Goal: Task Accomplishment & Management: Complete application form

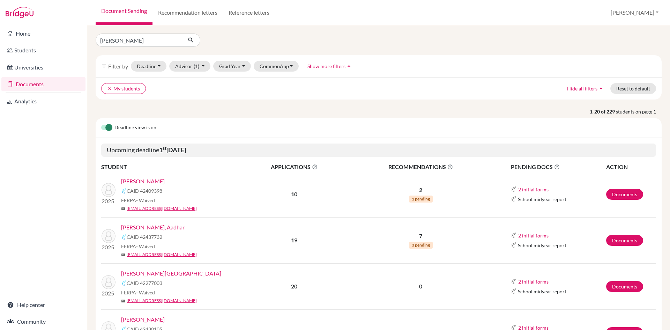
type input "roshan yadav"
click button "submit" at bounding box center [191, 39] width 18 height 13
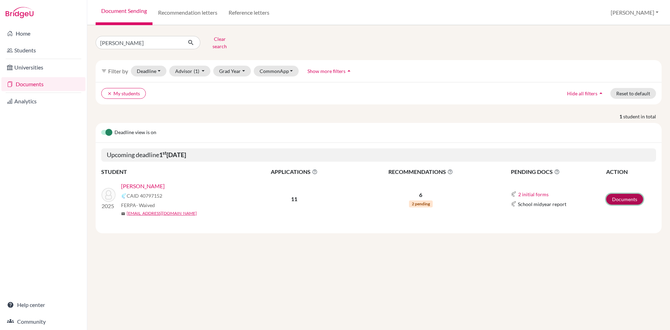
click at [627, 196] on link "Documents" at bounding box center [624, 199] width 37 height 11
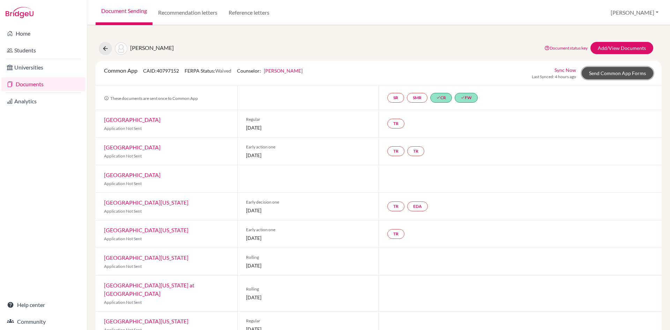
click at [606, 71] on link "Send Common App Forms" at bounding box center [618, 73] width 72 height 12
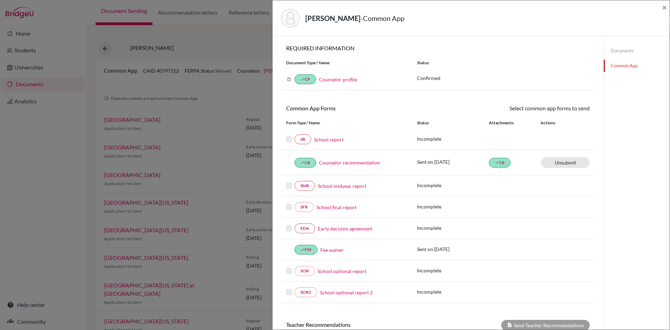
click at [328, 140] on link "School report" at bounding box center [329, 139] width 30 height 7
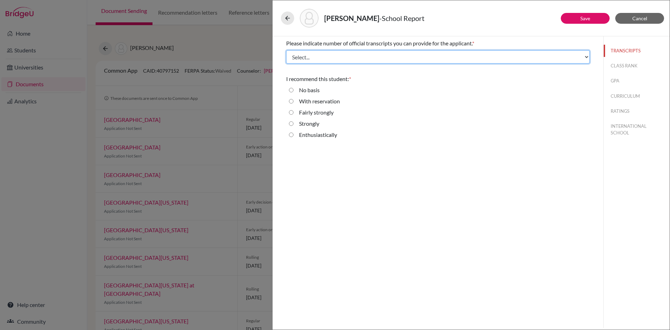
click at [311, 56] on select "Select... 1 2 3 4" at bounding box center [438, 56] width 304 height 13
select select "4"
click at [286, 50] on select "Select... 1 2 3 4" at bounding box center [438, 56] width 304 height 13
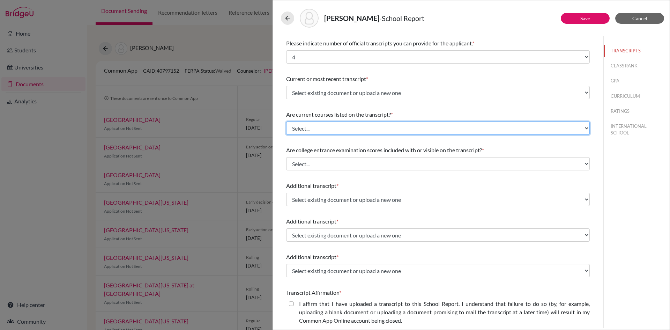
click at [312, 129] on select "Select... Yes No" at bounding box center [438, 127] width 304 height 13
select select "0"
click at [286, 121] on select "Select... Yes No" at bounding box center [438, 127] width 304 height 13
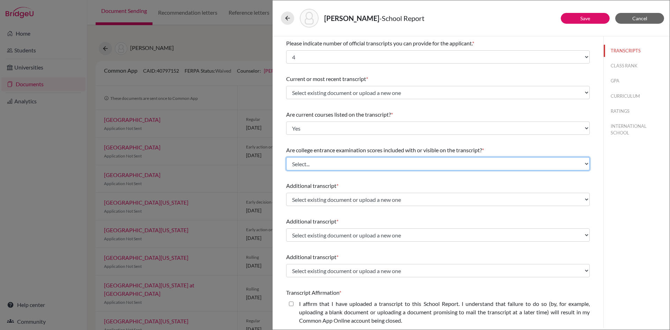
click at [302, 164] on select "Select... Yes No" at bounding box center [438, 163] width 304 height 13
select select "1"
click at [286, 157] on select "Select... Yes No" at bounding box center [438, 163] width 304 height 13
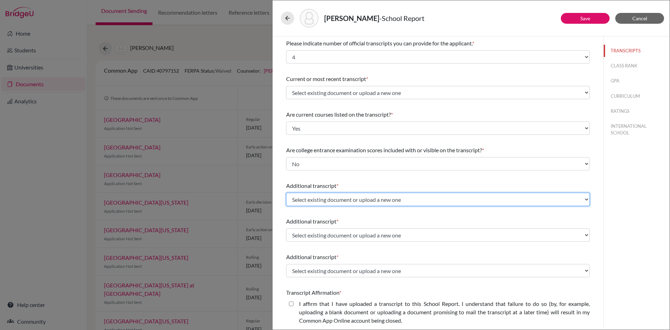
click at [313, 197] on select "Select existing document or upload a new one Grade 10 mark sheet Grade 9 mark s…" at bounding box center [438, 199] width 304 height 13
select select "623862"
click at [286, 193] on select "Select existing document or upload a new one Grade 10 mark sheet Grade 9 mark s…" at bounding box center [438, 199] width 304 height 13
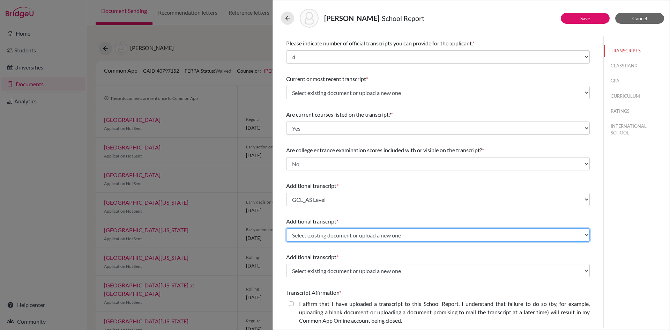
click at [315, 236] on select "Select existing document or upload a new one Grade 10 mark sheet Grade 9 mark s…" at bounding box center [438, 234] width 304 height 13
select select "591856"
click at [286, 228] on select "Select existing document or upload a new one Grade 10 mark sheet Grade 9 mark s…" at bounding box center [438, 234] width 304 height 13
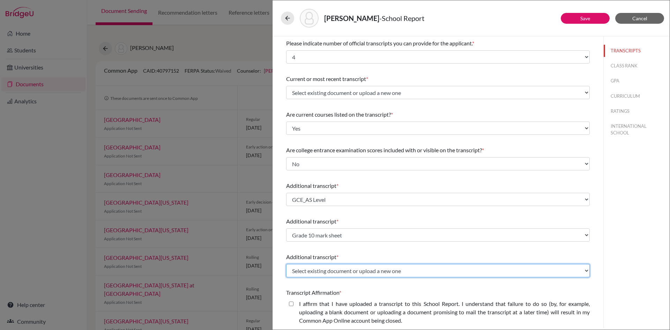
click at [316, 270] on select "Select existing document or upload a new one Grade 10 mark sheet Grade 9 mark s…" at bounding box center [438, 270] width 304 height 13
select select "591857"
click at [286, 264] on select "Select existing document or upload a new one Grade 10 mark sheet Grade 9 mark s…" at bounding box center [438, 270] width 304 height 13
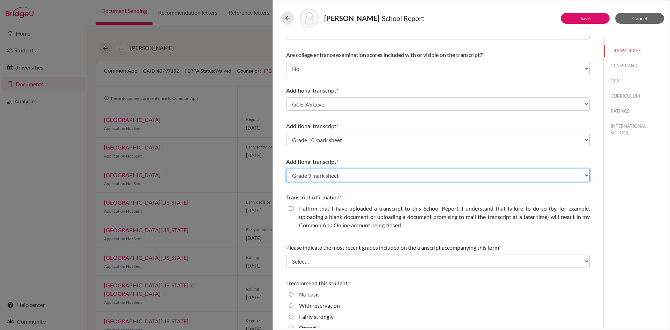
scroll to position [105, 0]
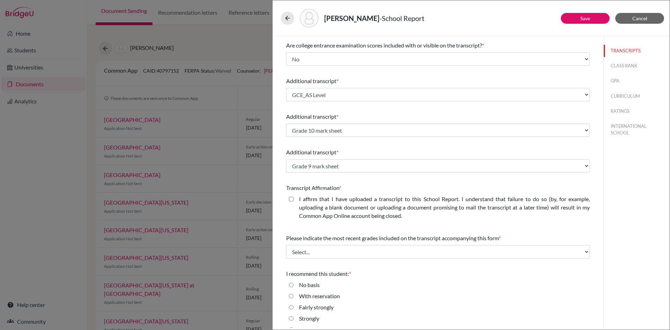
click at [290, 198] on closed\ "I affirm that I have uploaded a transcript to this School Report. I understand …" at bounding box center [291, 199] width 5 height 8
checkbox closed\ "true"
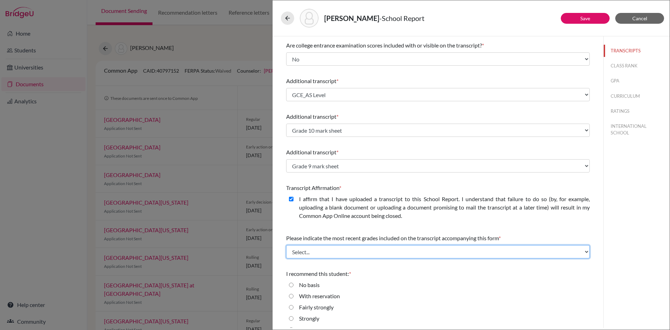
click at [315, 253] on select "Select... Final junior year grades 1st Quarter senior year grades 2nd Quarter/1…" at bounding box center [438, 251] width 304 height 13
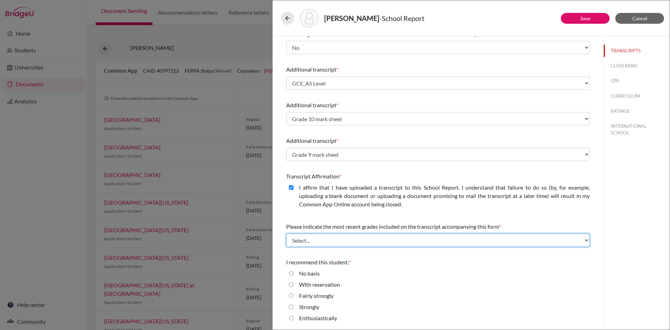
click at [311, 240] on select "Select... Final junior year grades 1st Quarter senior year grades 2nd Quarter/1…" at bounding box center [438, 239] width 304 height 13
select select "6"
click at [286, 233] on select "Select... Final junior year grades 1st Quarter senior year grades 2nd Quarter/1…" at bounding box center [438, 239] width 304 height 13
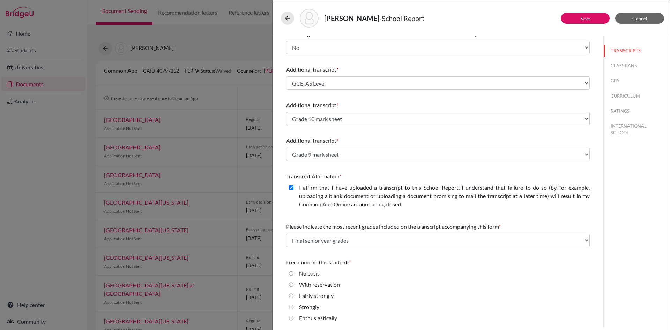
click at [290, 316] on input "Enthusiastically" at bounding box center [291, 318] width 5 height 8
radio input "true"
click at [584, 19] on link "Save" at bounding box center [585, 18] width 10 height 6
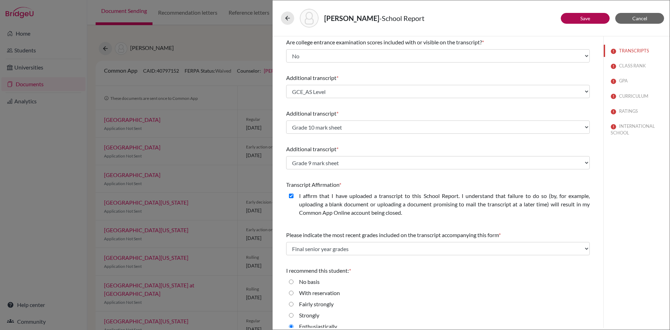
scroll to position [125, 0]
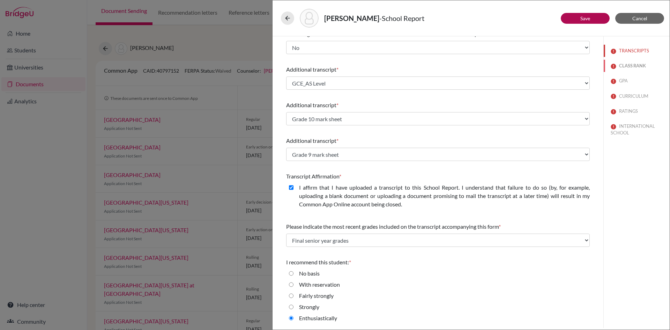
click at [633, 66] on button "CLASS RANK" at bounding box center [637, 66] width 66 height 12
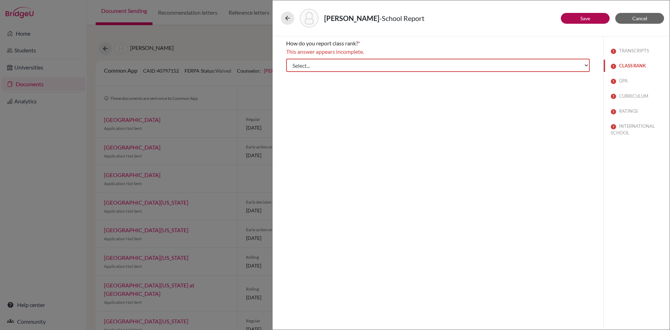
scroll to position [0, 0]
click at [311, 67] on select "Select... Exact Decile Quintile Quartile None" at bounding box center [438, 65] width 304 height 13
select select "2"
click at [286, 59] on select "Select... Exact Decile Quintile Quartile None" at bounding box center [438, 65] width 304 height 13
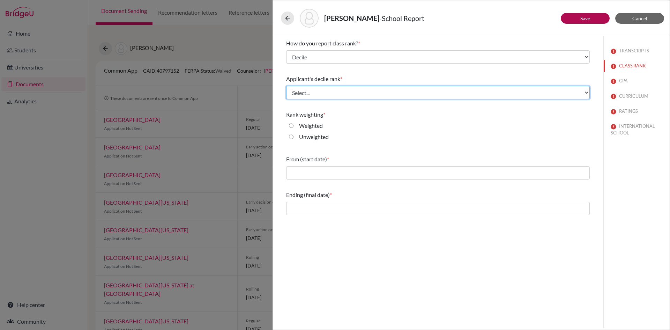
click at [309, 89] on select "Select... Top 10% Top 20% Top 30% Top 40% Top 50% Top 60% Top 70% Top 80% Top 9…" at bounding box center [438, 92] width 304 height 13
select select "1"
click at [286, 86] on select "Select... Top 10% Top 20% Top 30% Top 40% Top 50% Top 60% Top 70% Top 80% Top 9…" at bounding box center [438, 92] width 304 height 13
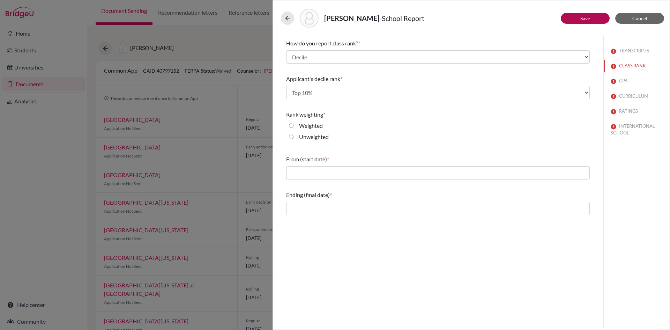
click at [291, 137] on input "Unweighted" at bounding box center [291, 137] width 5 height 8
radio input "true"
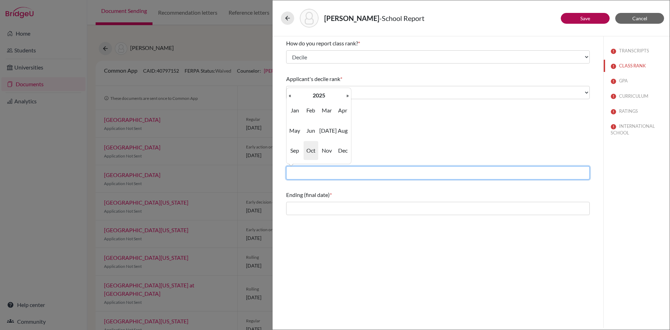
click at [307, 170] on input "text" at bounding box center [438, 172] width 304 height 13
type input "06/2023"
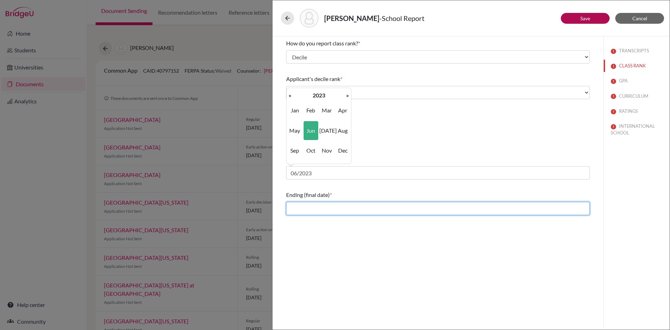
click at [324, 209] on input "text" at bounding box center [438, 208] width 304 height 13
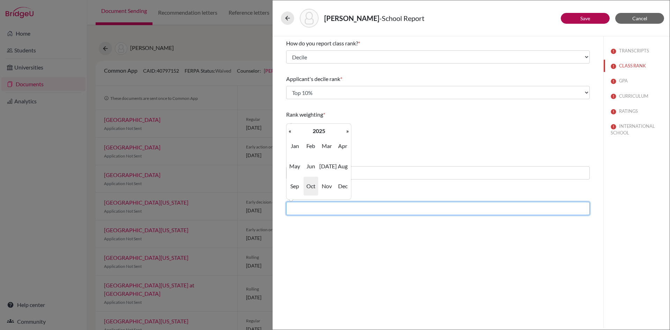
type input "06/2025"
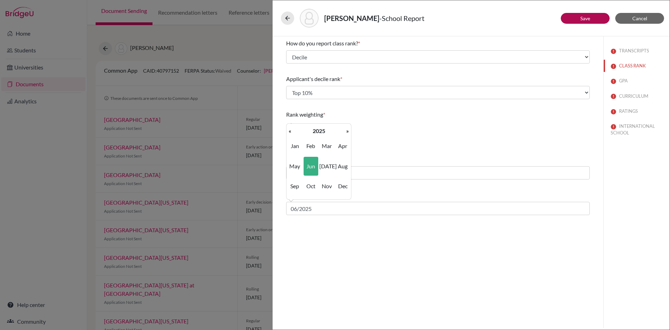
click at [523, 267] on div "How do you report class rank? * Select... Exact Decile Quintile Quartile None A…" at bounding box center [437, 181] width 331 height 291
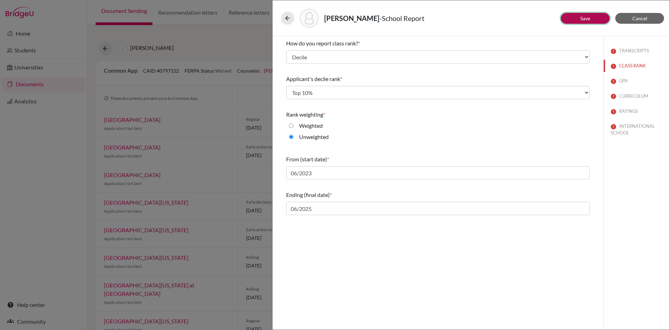
click at [591, 18] on button "Save" at bounding box center [585, 18] width 49 height 11
select select "4"
select select "1"
select select "6"
select select "0"
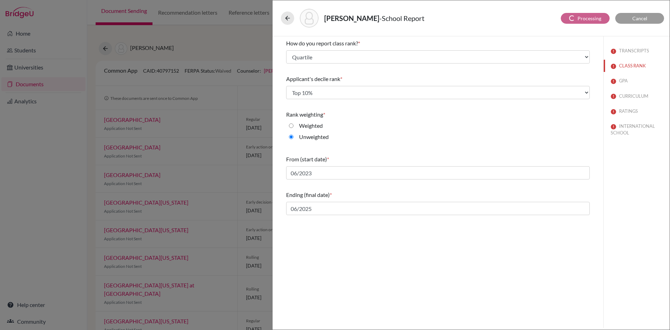
select select "623862"
select select "591856"
select select "591857"
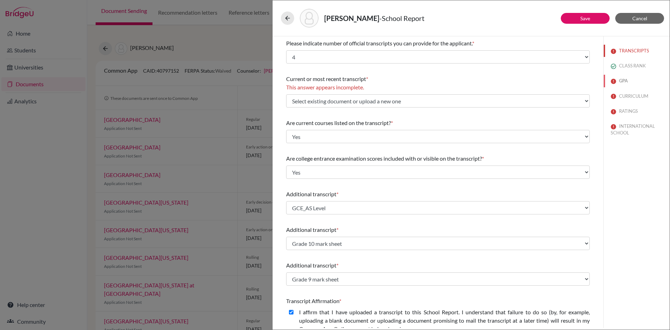
click at [622, 77] on button "GPA" at bounding box center [637, 81] width 66 height 12
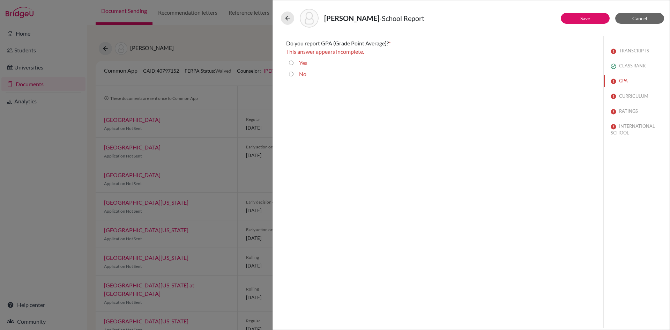
click at [291, 75] on input "No" at bounding box center [291, 74] width 5 height 8
radio input "true"
click at [586, 18] on link "Save" at bounding box center [585, 18] width 10 height 6
select select "0"
select select "6"
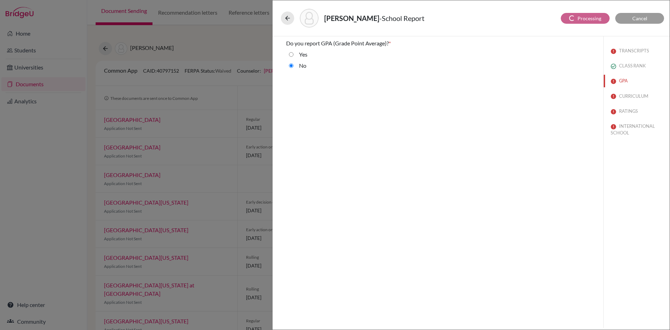
select select "4"
select select "1"
select select "623862"
select select "591856"
select select "591857"
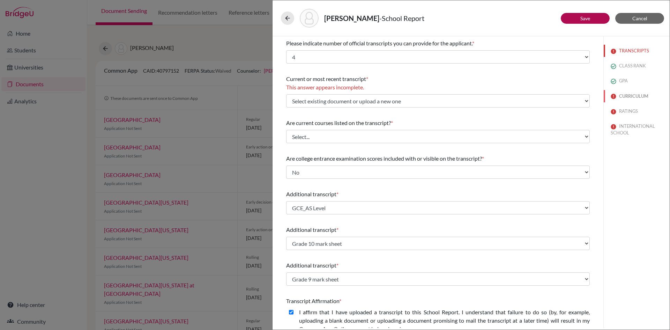
click at [629, 96] on button "CURRICULUM" at bounding box center [637, 96] width 66 height 12
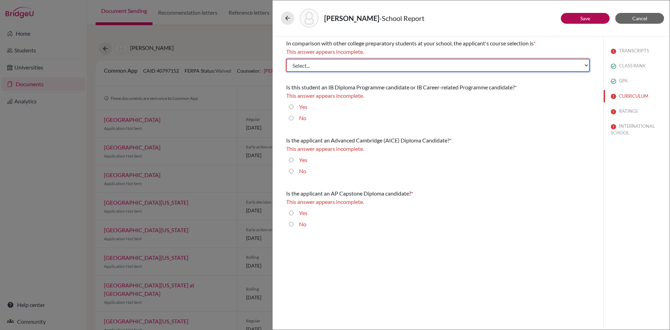
click at [324, 60] on select "Select... Less than demanding Average Demanding Very demanding Most demanding P…" at bounding box center [438, 65] width 304 height 13
select select "4"
click at [286, 59] on select "Select... Less than demanding Average Demanding Very demanding Most demanding P…" at bounding box center [438, 65] width 304 height 13
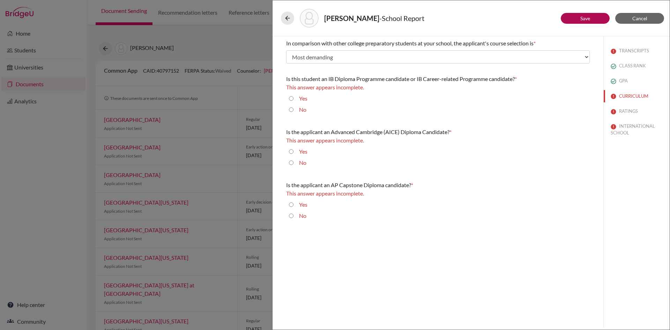
click at [292, 110] on input "No" at bounding box center [291, 109] width 5 height 8
radio input "true"
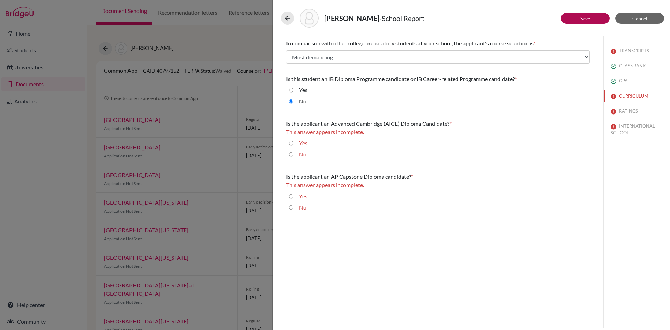
click at [292, 154] on input "No" at bounding box center [291, 154] width 5 height 8
radio input "true"
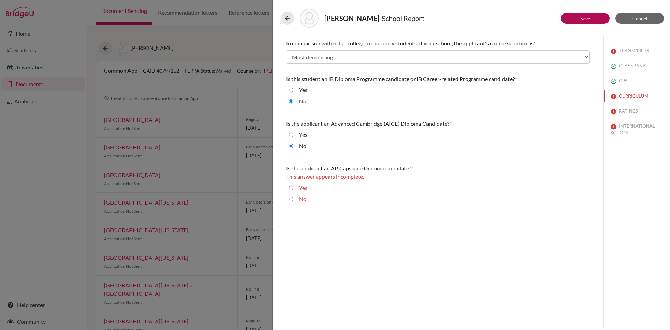
click at [291, 197] on input "No" at bounding box center [291, 199] width 5 height 8
radio input "true"
click at [588, 18] on link "Save" at bounding box center [585, 18] width 10 height 6
select select "4"
select select "623862"
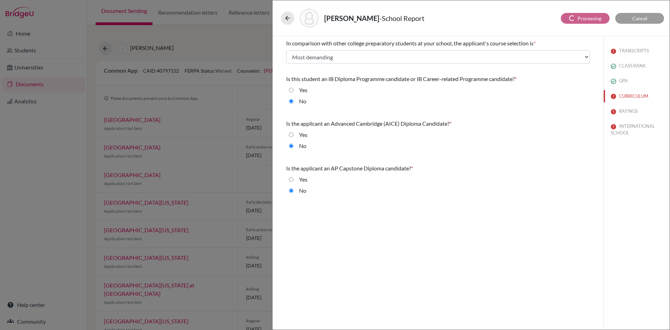
select select "591856"
select select "591857"
select select "6"
select select "0"
select select "1"
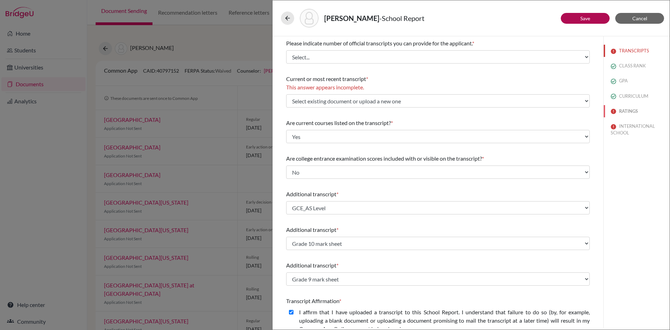
click at [622, 114] on button "RATINGS" at bounding box center [637, 111] width 66 height 12
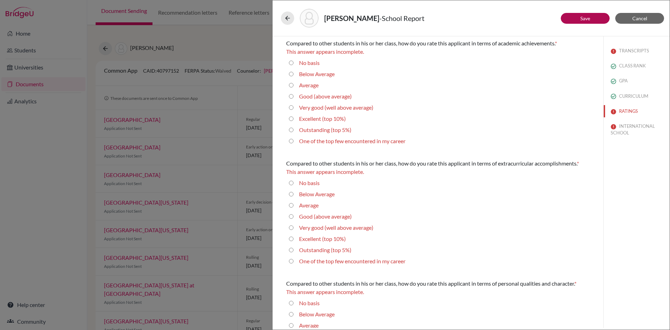
click at [292, 120] on 10\%\) "Excellent (top 10%)" at bounding box center [291, 118] width 5 height 8
radio 10\%\) "true"
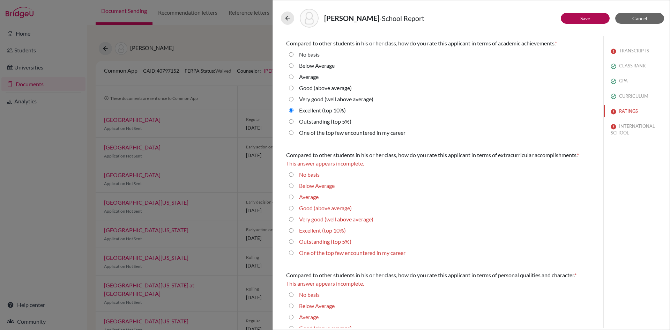
click at [291, 241] on 5\%\) "Outstanding (top 5%)" at bounding box center [291, 241] width 5 height 8
radio 5\%\) "true"
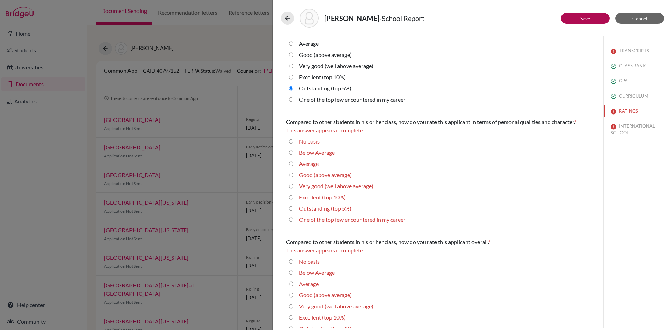
scroll to position [166, 0]
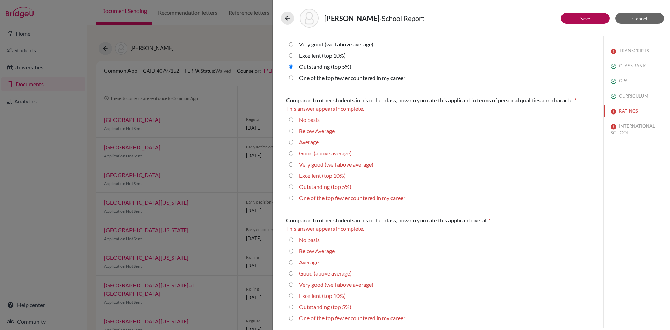
click at [290, 175] on 10\%\) "Excellent (top 10%)" at bounding box center [291, 175] width 5 height 8
radio 10\%\) "true"
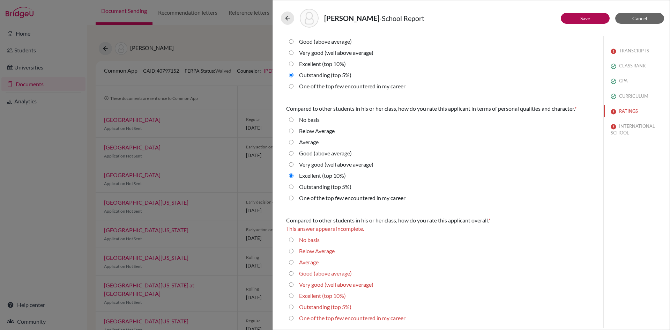
click at [290, 294] on 10\%\) "Excellent (top 10%)" at bounding box center [291, 295] width 5 height 8
radio 10\%\) "true"
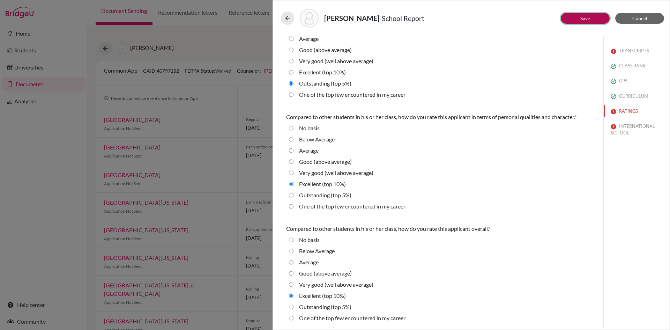
click at [590, 15] on link "Save" at bounding box center [585, 18] width 10 height 6
select select "623862"
select select "591856"
select select "591857"
select select "6"
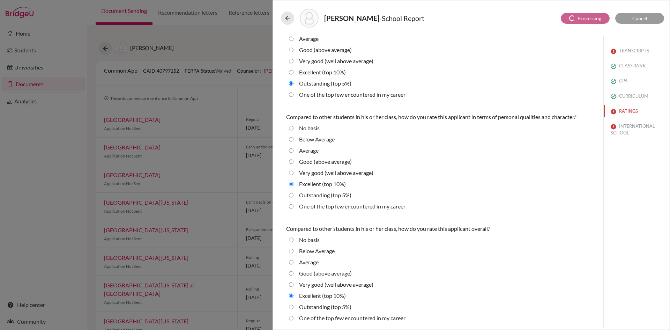
select select "4"
select select "0"
select select "1"
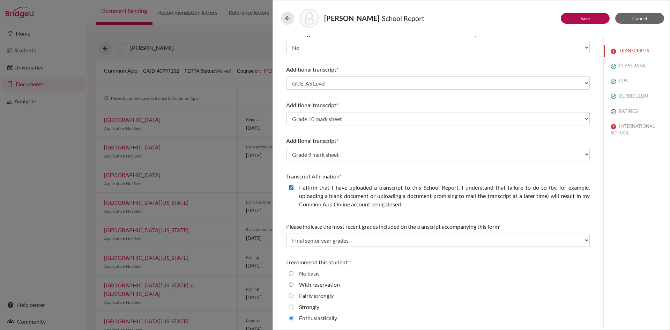
scroll to position [125, 0]
click at [620, 130] on button "INTERNATIONAL SCHOOL" at bounding box center [637, 129] width 66 height 19
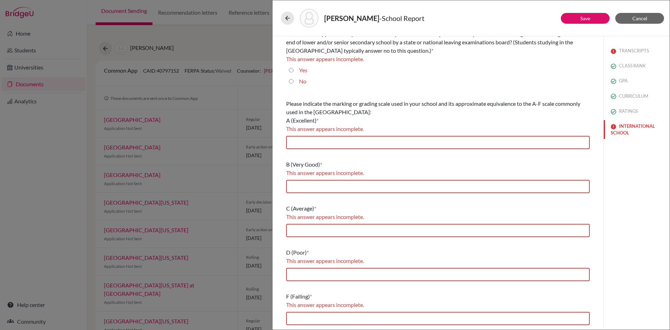
scroll to position [0, 0]
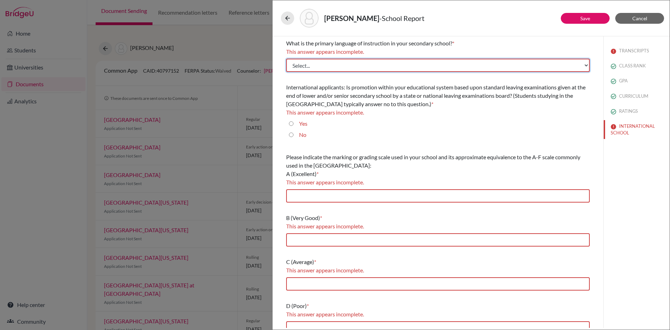
click at [314, 65] on select "Select... Albanian Arabic Armenian Assamese Azerbaijani Belarusian Bengali Bulg…" at bounding box center [438, 65] width 304 height 13
select select "14"
click at [286, 59] on select "Select... Albanian Arabic Armenian Assamese Azerbaijani Belarusian Bengali Bulg…" at bounding box center [438, 65] width 304 height 13
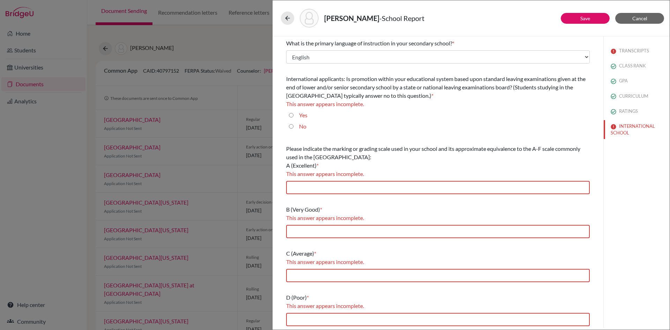
click at [290, 127] on input "No" at bounding box center [291, 126] width 5 height 8
radio input "true"
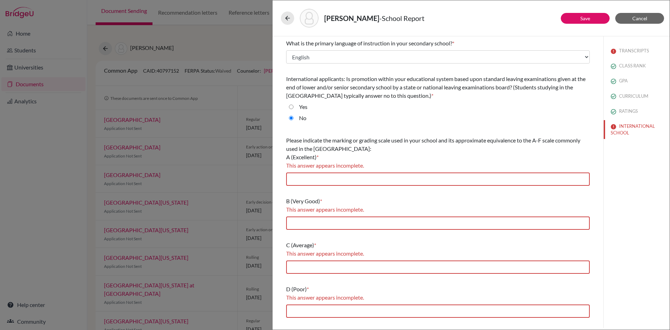
click at [291, 105] on input "Yes" at bounding box center [291, 107] width 5 height 8
radio input "true"
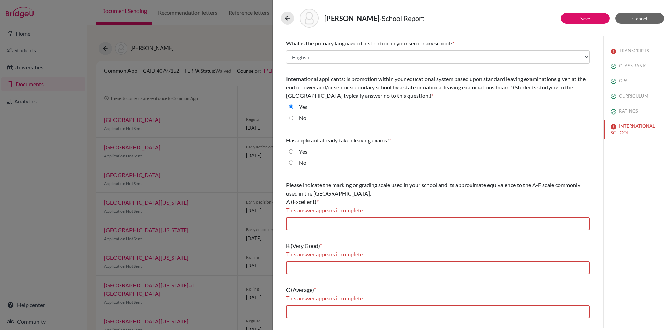
click at [293, 151] on input "Yes" at bounding box center [291, 151] width 5 height 8
radio input "true"
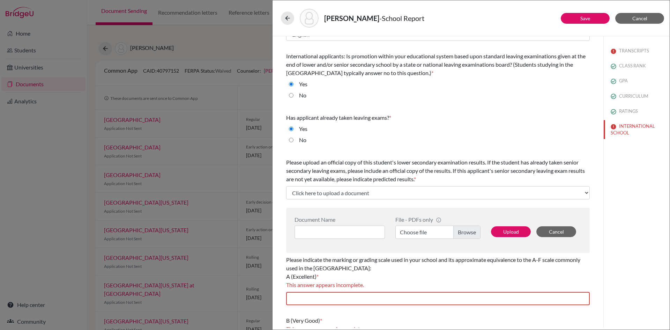
scroll to position [35, 0]
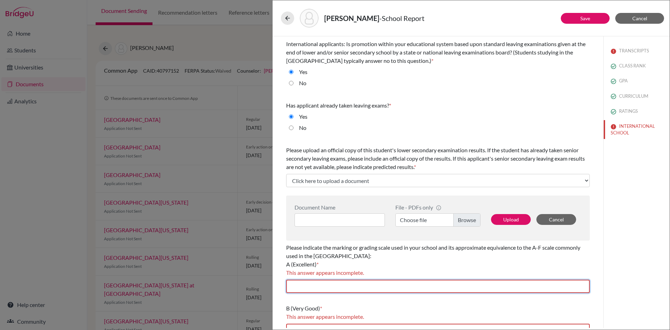
click at [311, 286] on input "text" at bounding box center [438, 285] width 304 height 13
type input "80-100"
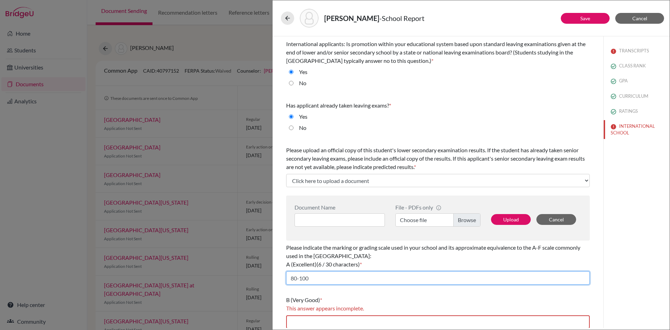
scroll to position [170, 0]
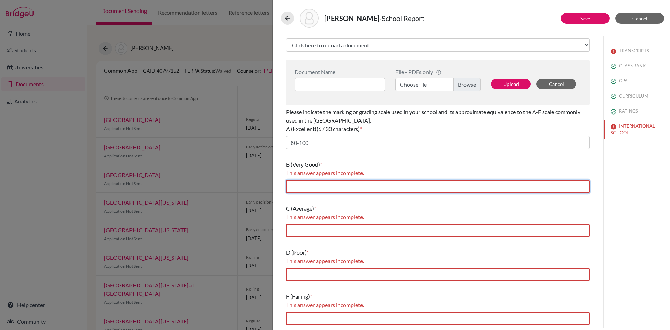
click at [338, 184] on input "text" at bounding box center [438, 186] width 304 height 13
type input "70-79"
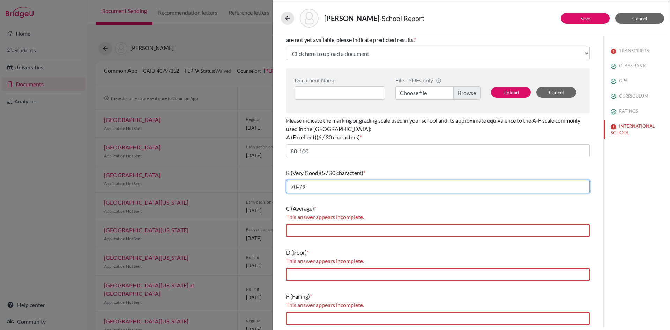
scroll to position [162, 0]
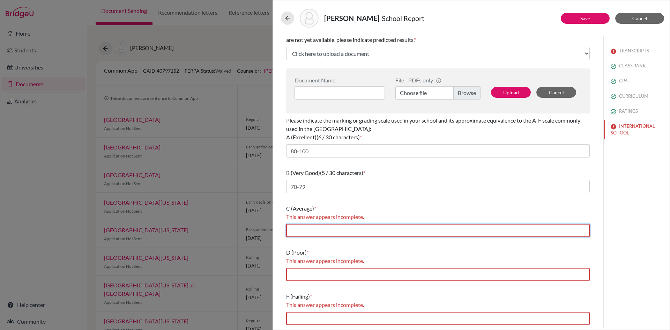
click at [322, 233] on input "text" at bounding box center [438, 230] width 304 height 13
type input "60-69"
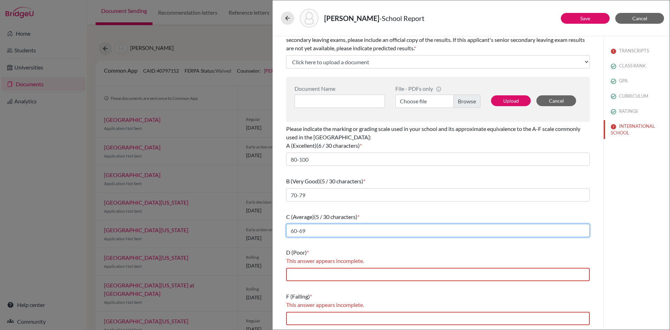
scroll to position [154, 0]
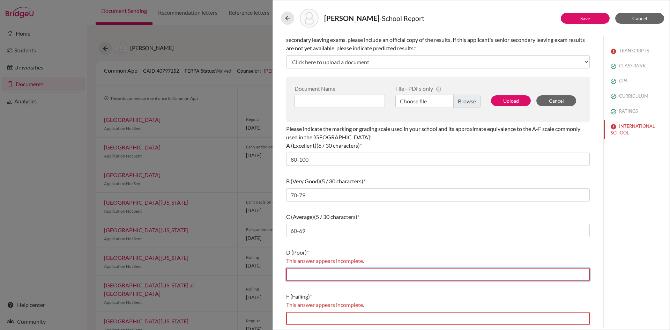
click at [332, 275] on input "text" at bounding box center [438, 274] width 304 height 13
type input "50-59"
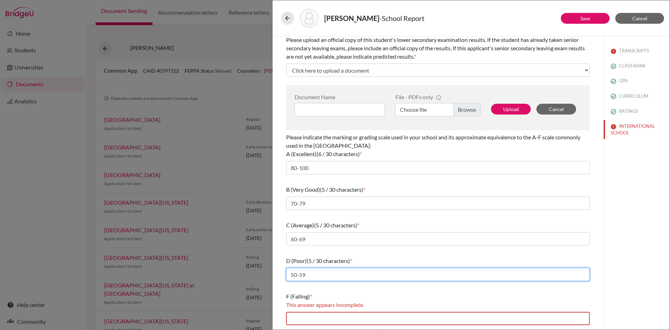
scroll to position [145, 0]
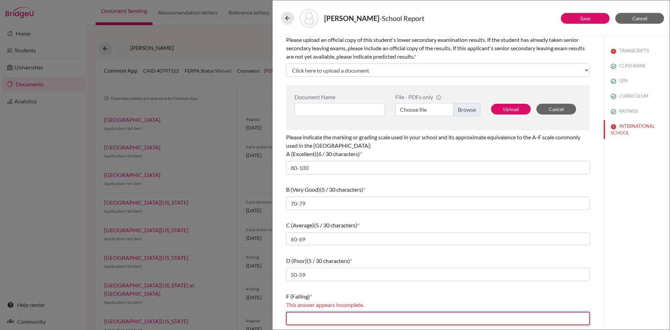
click at [330, 320] on input "text" at bounding box center [438, 318] width 304 height 13
type input "Below 40"
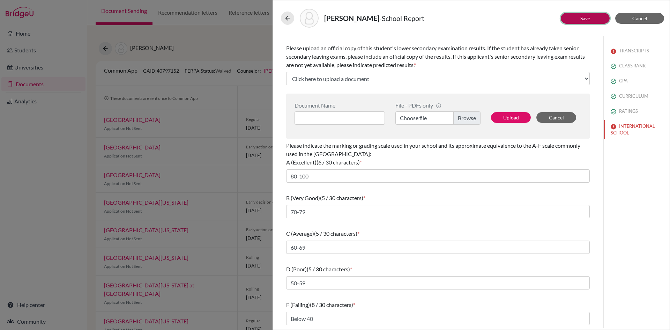
click at [587, 19] on link "Save" at bounding box center [585, 18] width 10 height 6
select select "4"
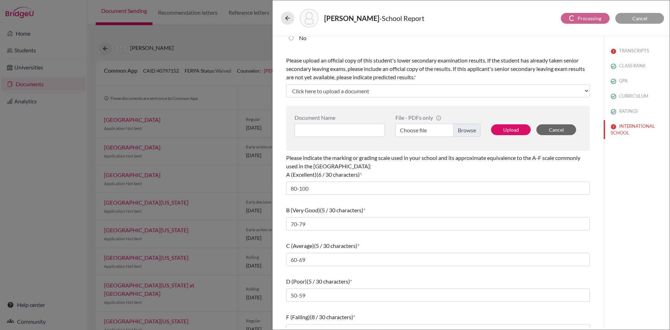
select select "6"
select select "0"
select select "1"
select select "623862"
select select "591856"
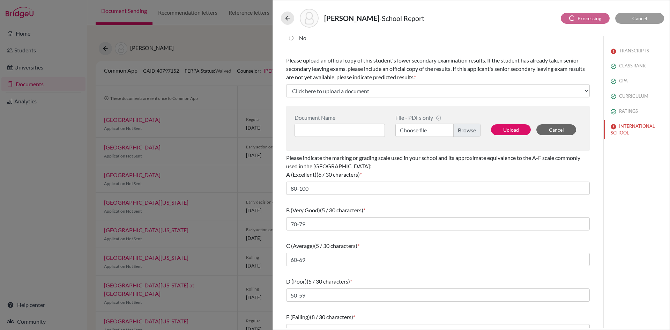
select select "591857"
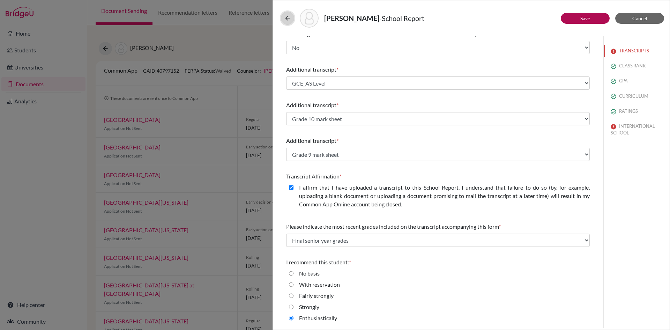
click at [287, 17] on icon at bounding box center [287, 18] width 7 height 7
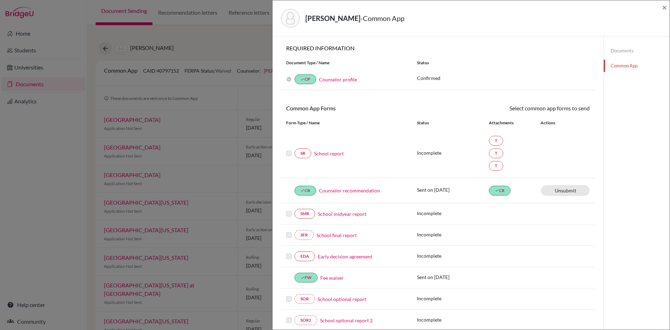
click at [620, 51] on link "Documents" at bounding box center [637, 51] width 66 height 12
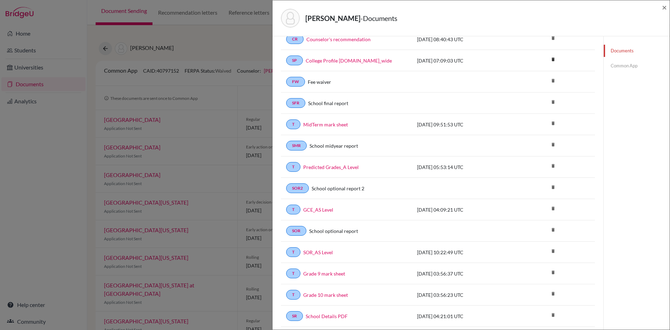
scroll to position [35, 0]
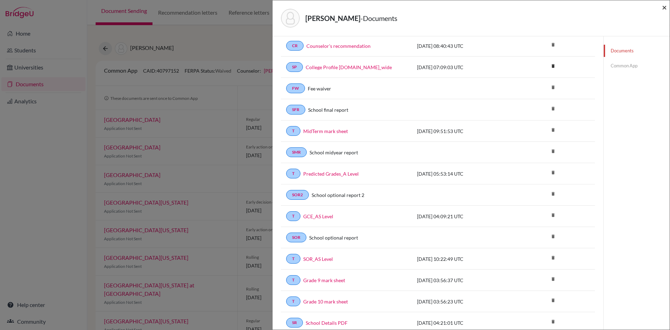
click at [666, 9] on span "×" at bounding box center [664, 7] width 5 height 10
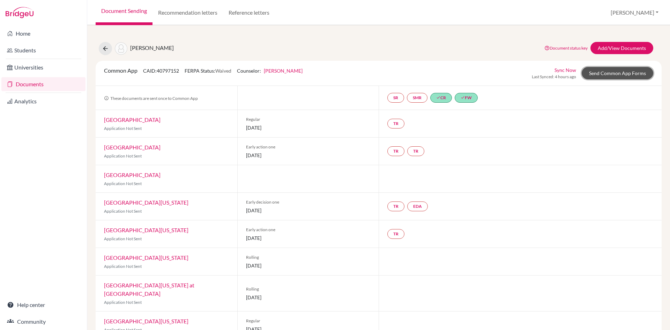
click at [591, 74] on link "Send Common App Forms" at bounding box center [618, 73] width 72 height 12
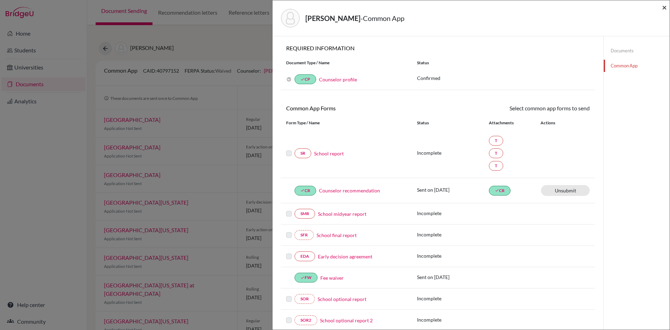
click at [662, 7] on span "×" at bounding box center [664, 7] width 5 height 10
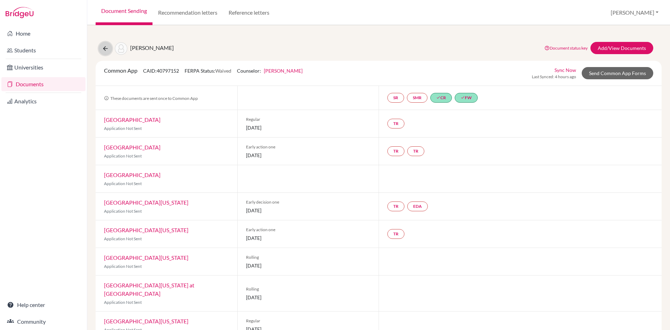
click at [105, 46] on icon at bounding box center [105, 48] width 7 height 7
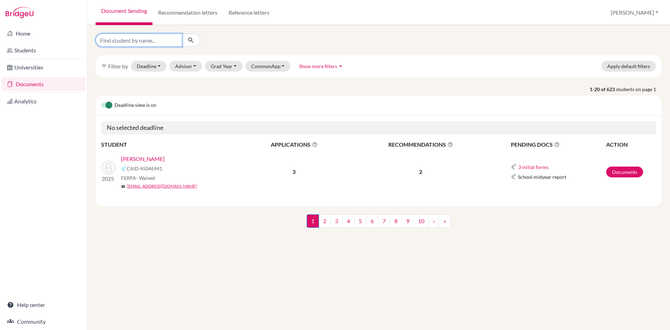
click at [138, 40] on input "Find student by name..." at bounding box center [139, 39] width 87 height 13
type input "shringar shrestha"
click button "submit" at bounding box center [191, 39] width 18 height 13
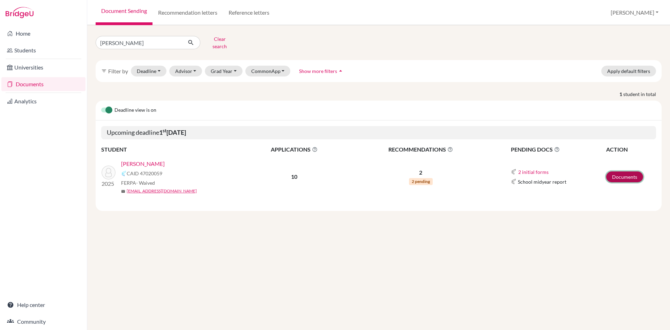
click at [622, 173] on link "Documents" at bounding box center [624, 176] width 37 height 11
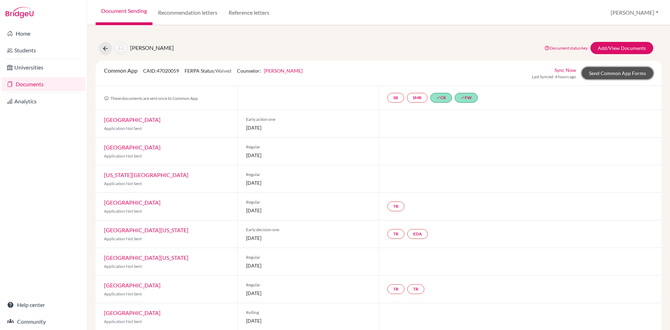
click at [600, 73] on link "Send Common App Forms" at bounding box center [618, 73] width 72 height 12
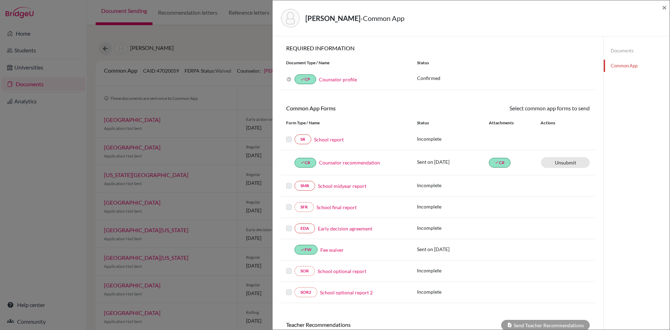
click at [336, 140] on link "School report" at bounding box center [329, 139] width 30 height 7
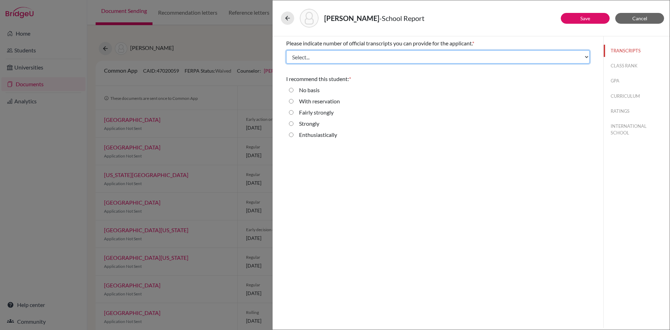
click at [317, 55] on select "Select... 1 2 3 4" at bounding box center [438, 56] width 304 height 13
select select "4"
click at [286, 50] on select "Select... 1 2 3 4" at bounding box center [438, 56] width 304 height 13
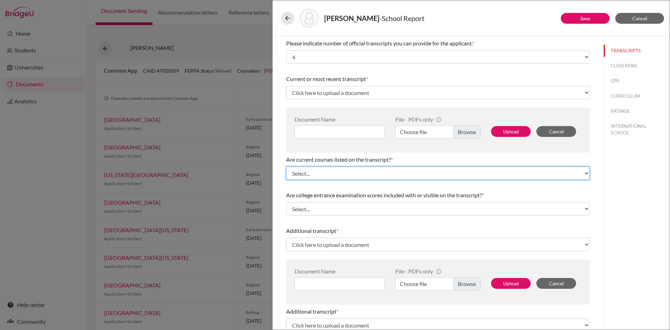
click at [317, 175] on select "Select... Yes No" at bounding box center [438, 172] width 304 height 13
select select "0"
click at [286, 166] on select "Select... Yes No" at bounding box center [438, 172] width 304 height 13
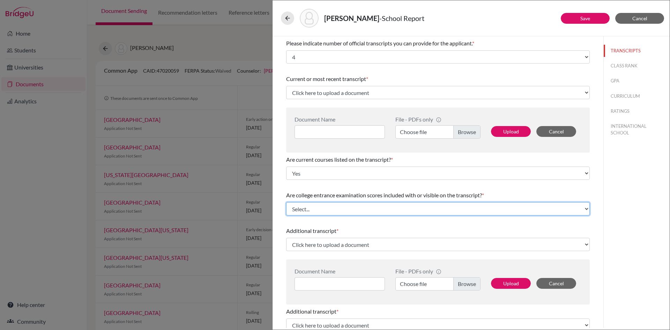
click at [301, 206] on select "Select... Yes No" at bounding box center [438, 208] width 304 height 13
select select "1"
click at [286, 202] on select "Select... Yes No" at bounding box center [438, 208] width 304 height 13
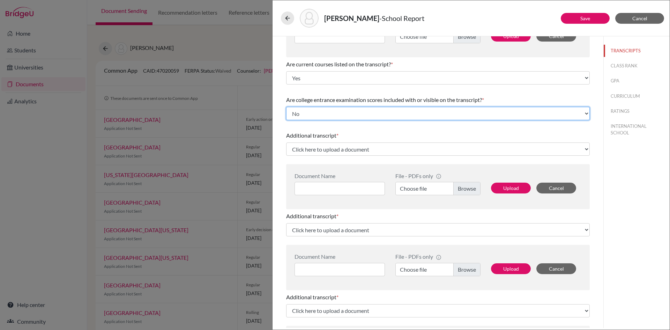
scroll to position [105, 0]
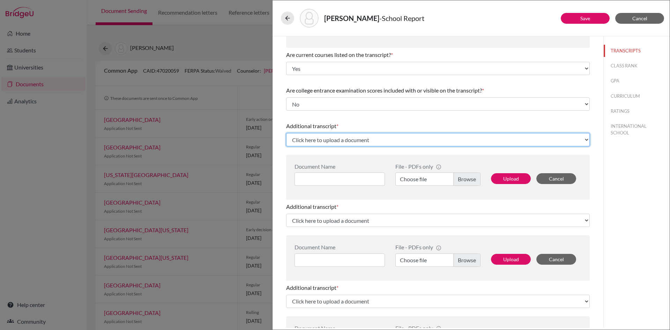
click at [334, 137] on select "Click here to upload a document Upload New File" at bounding box center [438, 139] width 304 height 13
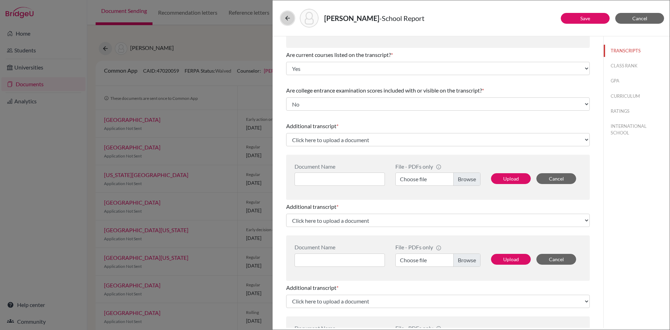
click at [289, 17] on icon at bounding box center [287, 18] width 7 height 7
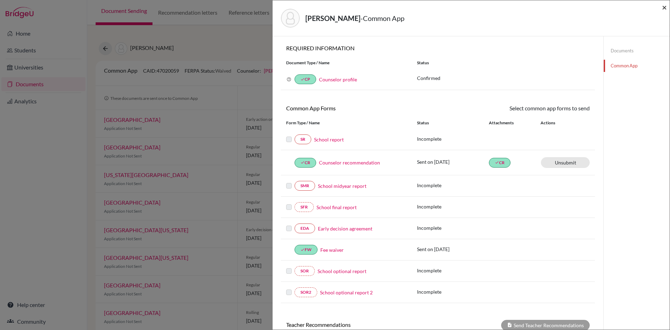
click at [664, 7] on span "×" at bounding box center [664, 7] width 5 height 10
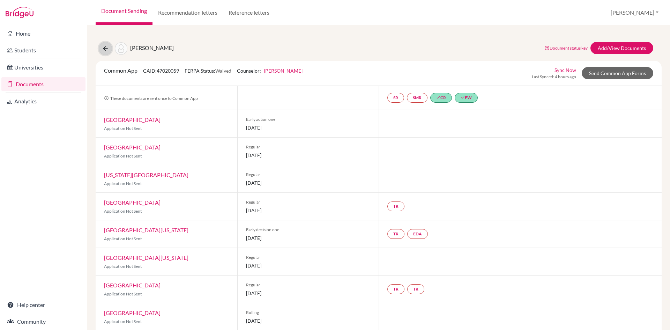
click at [106, 50] on icon at bounding box center [105, 48] width 7 height 7
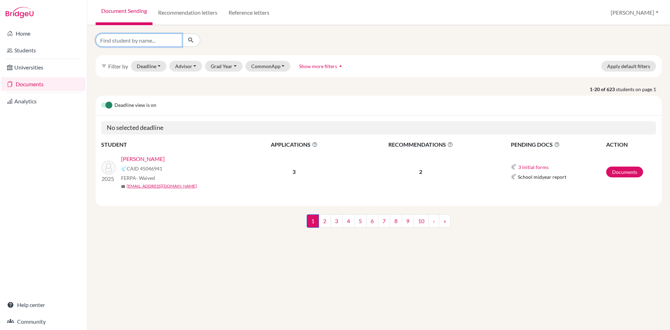
click at [143, 40] on input "Find student by name..." at bounding box center [139, 39] width 87 height 13
type input "shreeya manandhar"
click button "submit" at bounding box center [191, 39] width 18 height 13
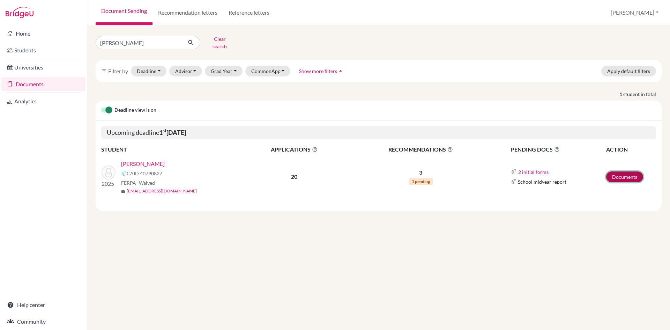
click at [633, 171] on link "Documents" at bounding box center [624, 176] width 37 height 11
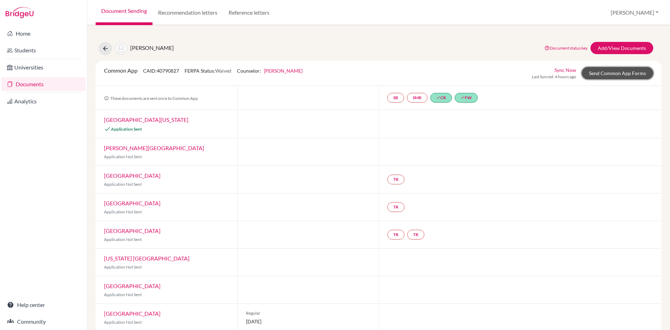
click at [607, 73] on link "Send Common App Forms" at bounding box center [618, 73] width 72 height 12
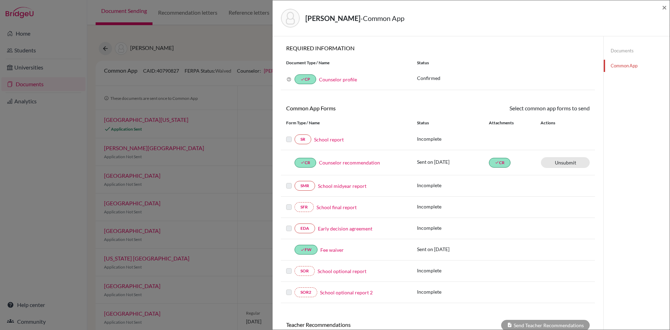
click at [330, 137] on link "School report" at bounding box center [329, 139] width 30 height 7
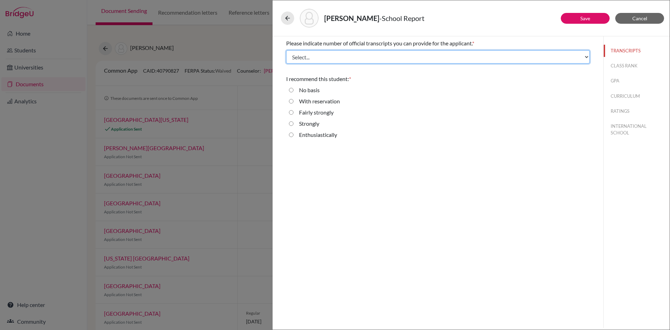
click at [294, 54] on select "Select... 1 2 3 4" at bounding box center [438, 56] width 304 height 13
select select "4"
click at [286, 50] on select "Select... 1 2 3 4" at bounding box center [438, 56] width 304 height 13
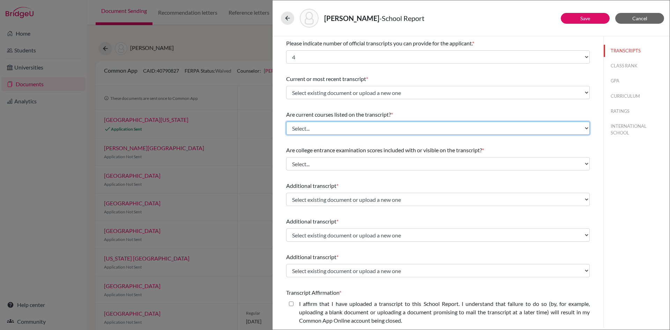
click at [311, 126] on select "Select... Yes No" at bounding box center [438, 127] width 304 height 13
select select "0"
click at [286, 121] on select "Select... Yes No" at bounding box center [438, 127] width 304 height 13
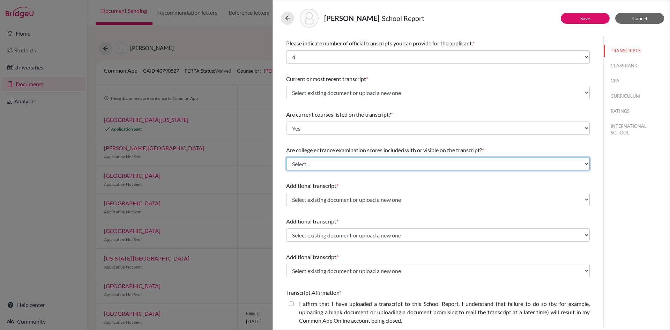
click at [303, 162] on select "Select... Yes No" at bounding box center [438, 163] width 304 height 13
select select "1"
click at [286, 157] on select "Select... Yes No" at bounding box center [438, 163] width 304 height 13
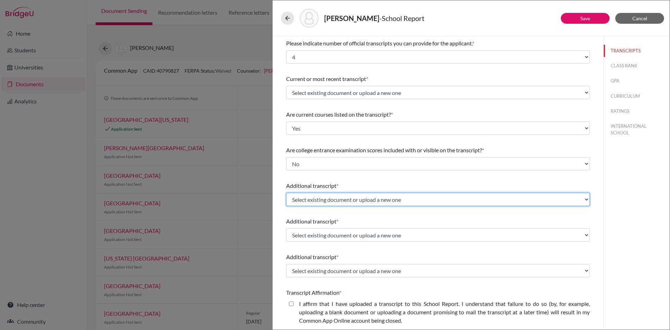
click at [313, 199] on select "Select existing document or upload a new one GCE_AS Level Grade 10 mark sheet G…" at bounding box center [438, 199] width 304 height 13
select select "627331"
click at [286, 193] on select "Select existing document or upload a new one GCE_AS Level Grade 10 mark sheet G…" at bounding box center [438, 199] width 304 height 13
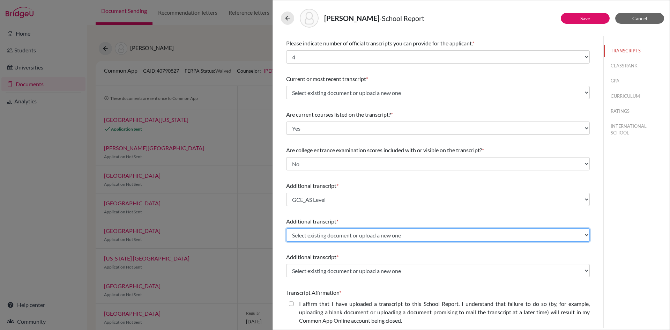
click at [313, 237] on select "Select existing document or upload a new one GCE_AS Level Grade 10 mark sheet G…" at bounding box center [438, 234] width 304 height 13
select select "627332"
click at [286, 228] on select "Select existing document or upload a new one GCE_AS Level Grade 10 mark sheet G…" at bounding box center [438, 234] width 304 height 13
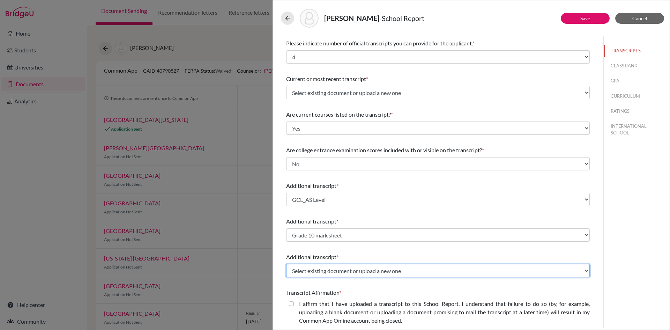
click at [328, 271] on select "Select existing document or upload a new one GCE_AS Level Grade 10 mark sheet G…" at bounding box center [438, 270] width 304 height 13
select select "627334"
click at [286, 264] on select "Select existing document or upload a new one GCE_AS Level Grade 10 mark sheet G…" at bounding box center [438, 270] width 304 height 13
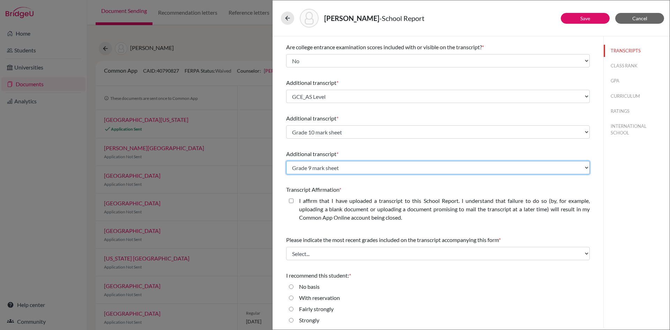
scroll to position [105, 0]
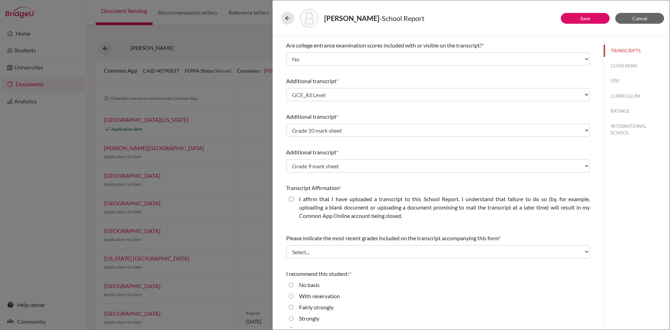
click at [293, 200] on closed\ "I affirm that I have uploaded a transcript to this School Report. I understand …" at bounding box center [291, 199] width 5 height 8
checkbox closed\ "true"
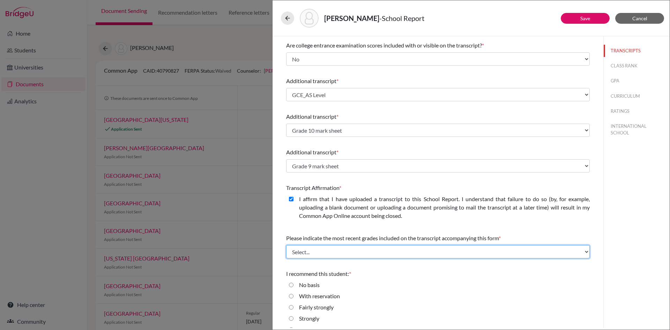
click at [320, 252] on select "Select... Final junior year grades 1st Quarter senior year grades 2nd Quarter/1…" at bounding box center [438, 251] width 304 height 13
select select "6"
click at [286, 245] on select "Select... Final junior year grades 1st Quarter senior year grades 2nd Quarter/1…" at bounding box center [438, 251] width 304 height 13
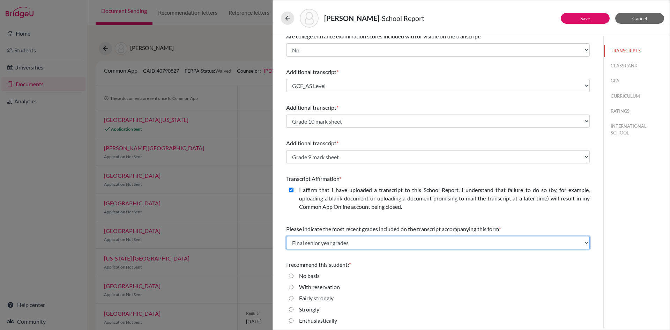
scroll to position [116, 0]
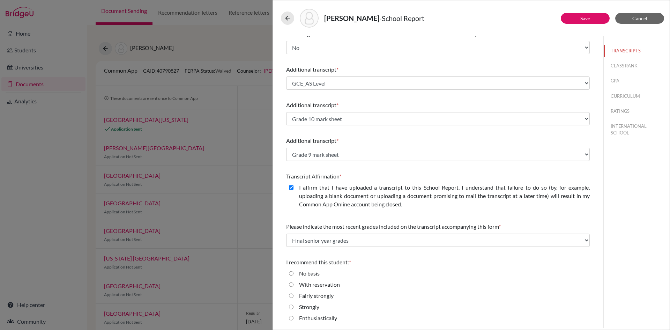
click at [292, 305] on input "Strongly" at bounding box center [291, 306] width 5 height 8
radio input "true"
click at [592, 19] on button "Save" at bounding box center [585, 18] width 49 height 11
click at [628, 66] on button "CLASS RANK" at bounding box center [637, 66] width 66 height 12
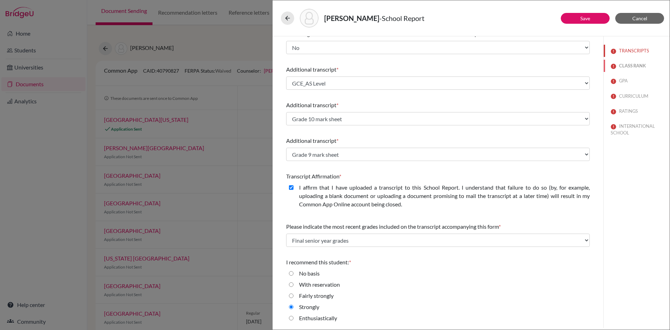
select select "Select..."
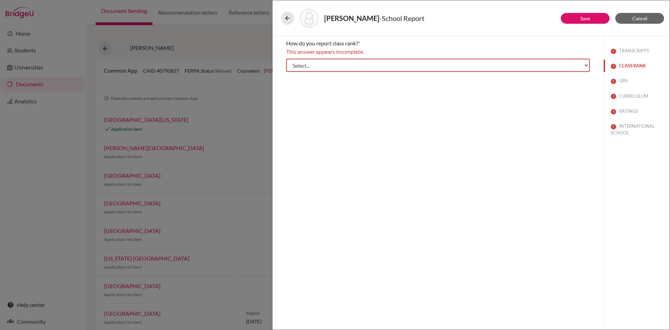
scroll to position [0, 0]
click at [628, 52] on button "TRANSCRIPTS" at bounding box center [637, 51] width 66 height 12
select select "4"
select select "1"
select select "6"
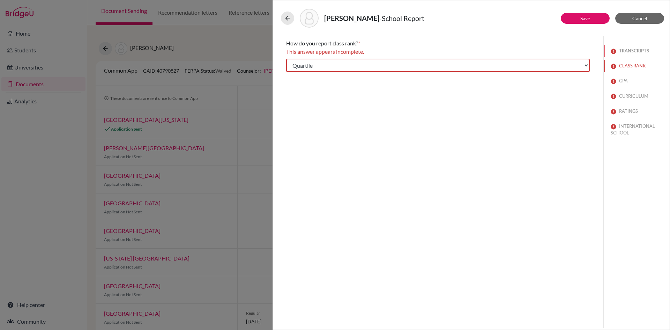
select select "0"
select select "627331"
select select "627332"
select select "627334"
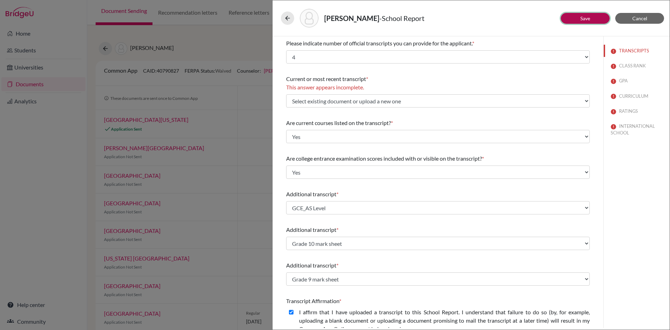
click at [582, 22] on button "Save" at bounding box center [585, 18] width 49 height 11
click at [621, 66] on button "CLASS RANK" at bounding box center [637, 66] width 66 height 12
select select "Select..."
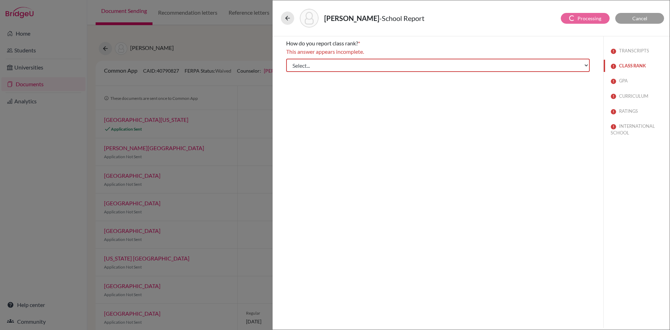
select select "4"
select select "1"
select select "6"
select select "0"
select select "627331"
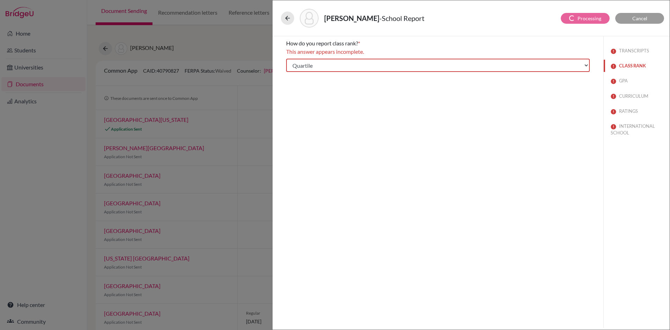
select select "627332"
select select "627334"
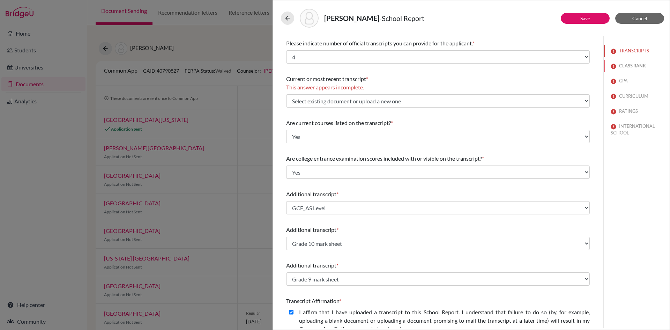
click at [631, 65] on button "CLASS RANK" at bounding box center [637, 66] width 66 height 12
select select "Select..."
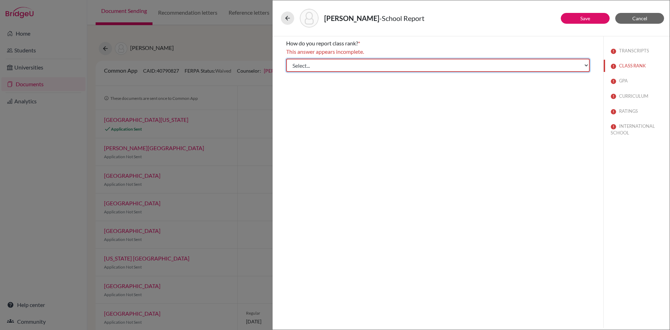
click at [300, 62] on select "Select... Exact Decile Quintile Quartile None" at bounding box center [438, 65] width 304 height 13
select select "2"
click at [286, 59] on select "Select... Exact Decile Quintile Quartile None" at bounding box center [438, 65] width 304 height 13
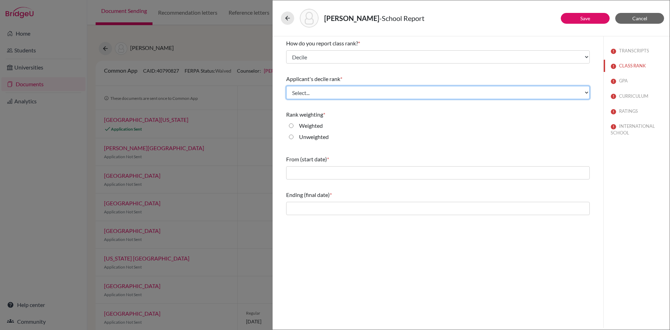
click at [301, 93] on select "Select... Top 10% Top 20% Top 30% Top 40% Top 50% Top 60% Top 70% Top 80% Top 9…" at bounding box center [438, 92] width 304 height 13
select select "2"
click at [286, 86] on select "Select... Top 10% Top 20% Top 30% Top 40% Top 50% Top 60% Top 70% Top 80% Top 9…" at bounding box center [438, 92] width 304 height 13
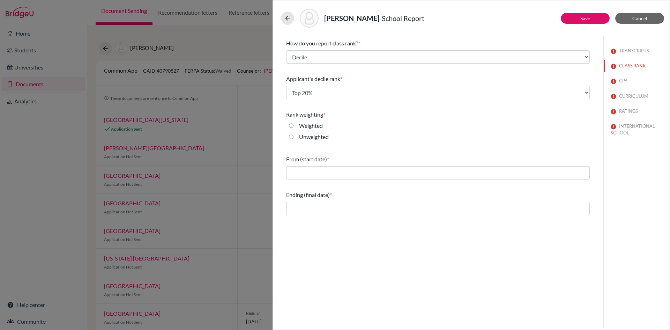
click at [291, 138] on input "Unweighted" at bounding box center [291, 137] width 5 height 8
radio input "true"
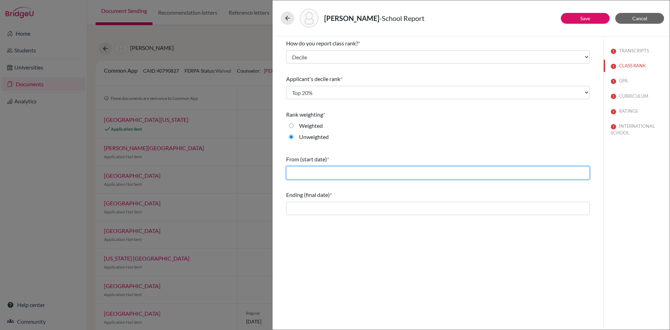
click at [302, 172] on input "text" at bounding box center [438, 172] width 304 height 13
type input "06/2023"
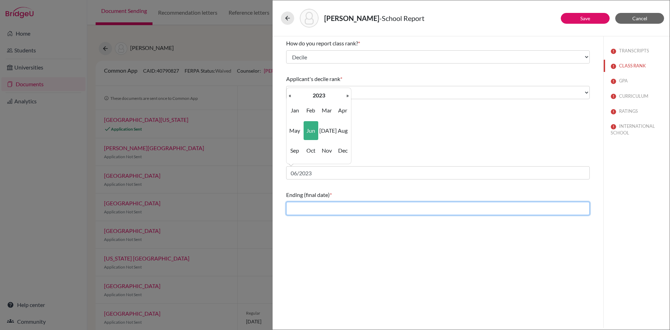
click at [326, 207] on input "text" at bounding box center [438, 208] width 304 height 13
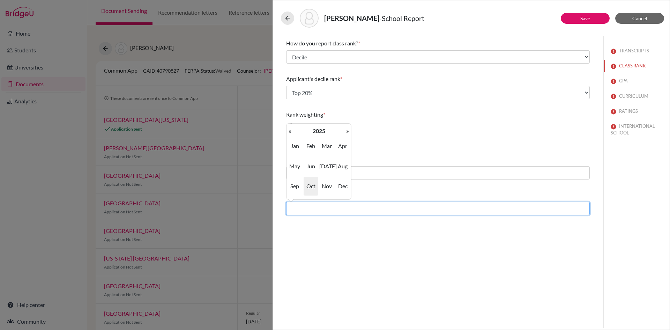
type input "06/2025"
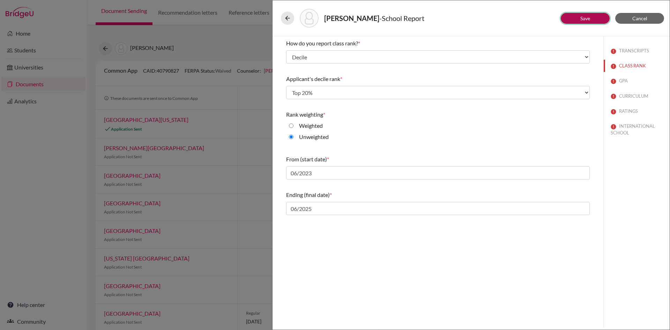
click at [591, 17] on button "Save" at bounding box center [585, 18] width 49 height 11
click at [623, 82] on button "GPA" at bounding box center [637, 81] width 66 height 12
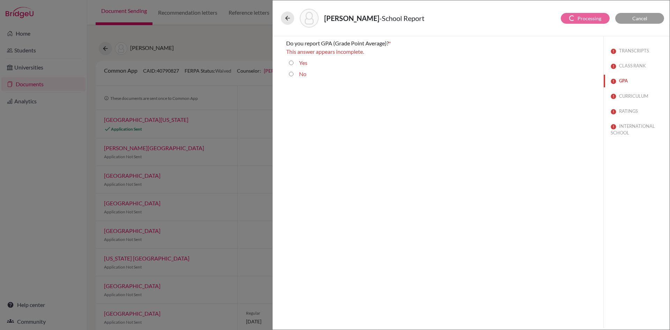
select select "0"
select select "6"
select select "4"
select select "1"
select select "627331"
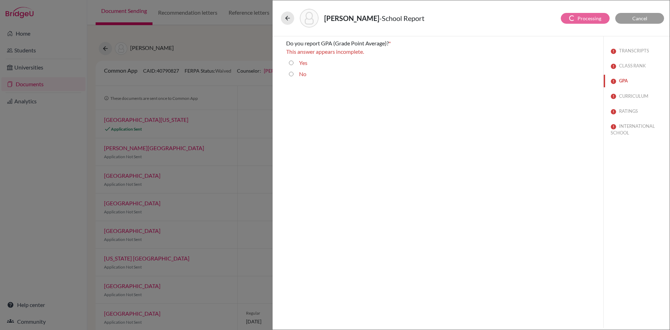
select select "627332"
select select "627334"
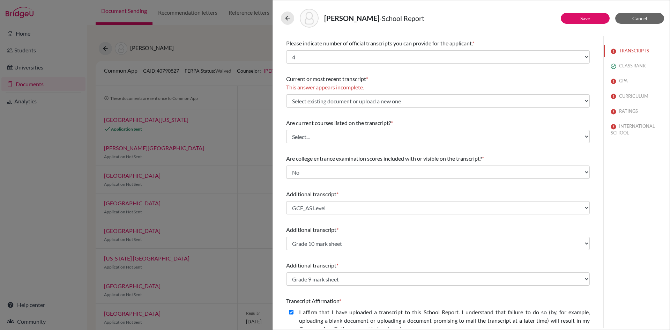
click at [291, 75] on span "Current or most recent transcript" at bounding box center [326, 78] width 80 height 7
click at [615, 80] on button "GPA" at bounding box center [637, 81] width 66 height 12
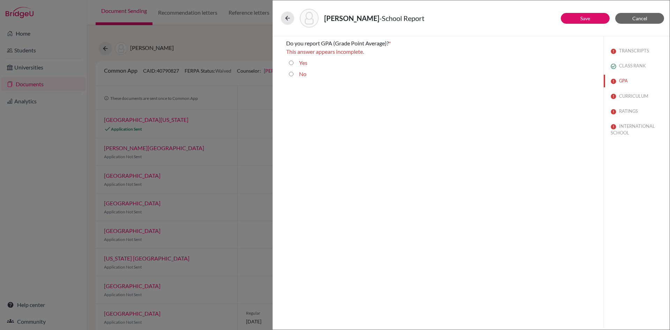
click at [291, 75] on input "No" at bounding box center [291, 74] width 5 height 8
radio input "true"
click at [597, 16] on button "Save" at bounding box center [585, 18] width 49 height 11
select select "0"
select select "6"
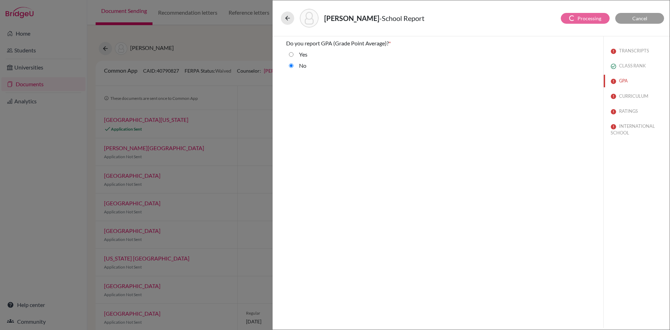
select select "4"
select select "1"
select select "627331"
select select "627332"
select select "627334"
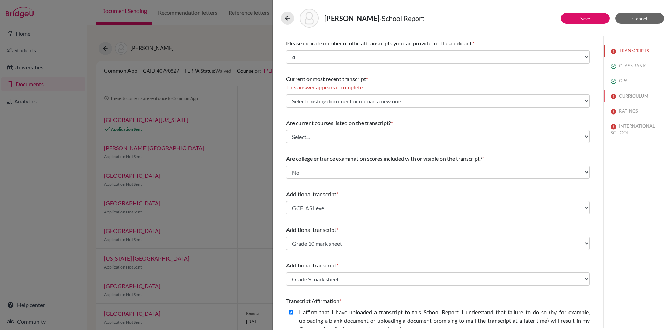
click at [625, 95] on button "CURRICULUM" at bounding box center [637, 96] width 66 height 12
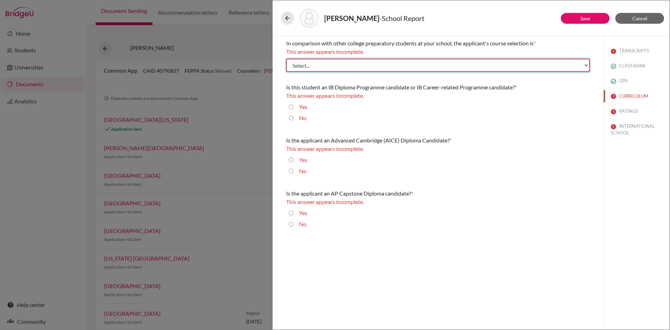
click at [313, 65] on select "Select... Less than demanding Average [PERSON_NAME] Very demanding Most demandi…" at bounding box center [438, 65] width 304 height 13
select select "3"
click at [286, 59] on select "Select... Less than demanding Average [PERSON_NAME] Very demanding Most demandi…" at bounding box center [438, 65] width 304 height 13
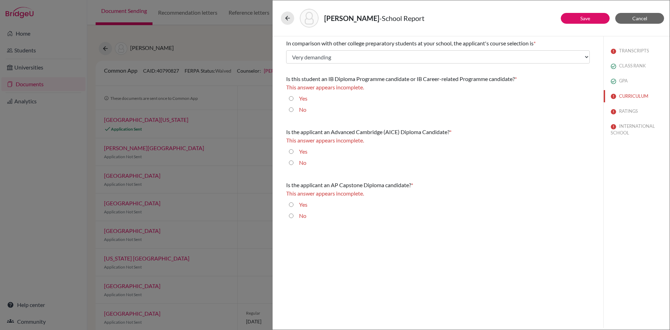
click at [289, 110] on div "No" at bounding box center [438, 110] width 304 height 11
click at [290, 109] on input "No" at bounding box center [291, 109] width 5 height 8
radio input "true"
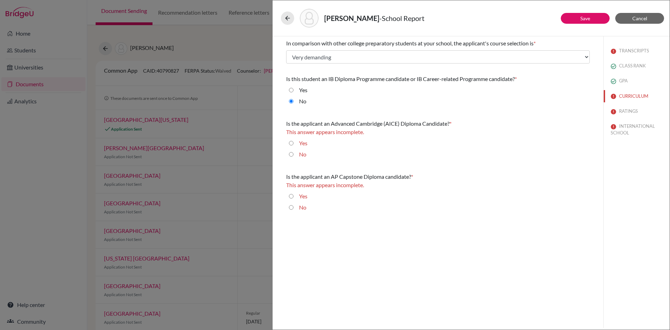
click at [291, 154] on input "No" at bounding box center [291, 154] width 5 height 8
radio input "true"
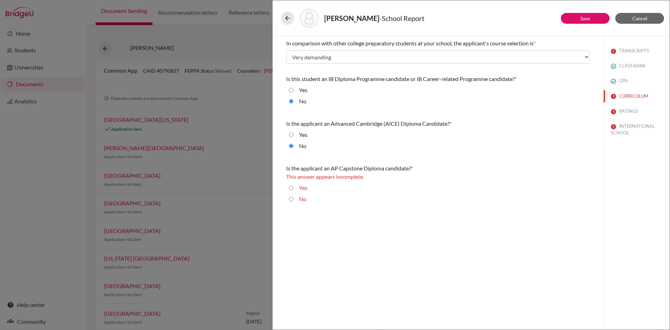
click at [291, 199] on input "No" at bounding box center [291, 199] width 5 height 8
radio input "true"
click at [585, 17] on link "Save" at bounding box center [585, 18] width 10 height 6
select select "627331"
select select "627332"
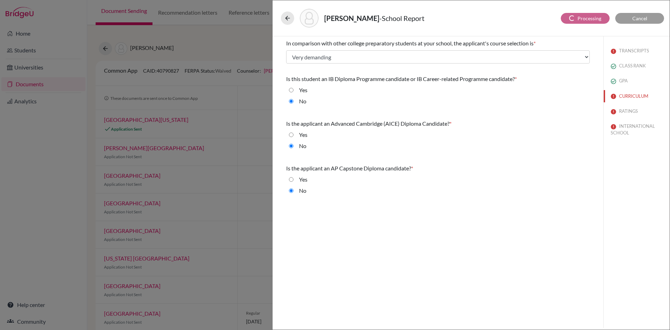
select select "627334"
select select "6"
select select "0"
select select "1"
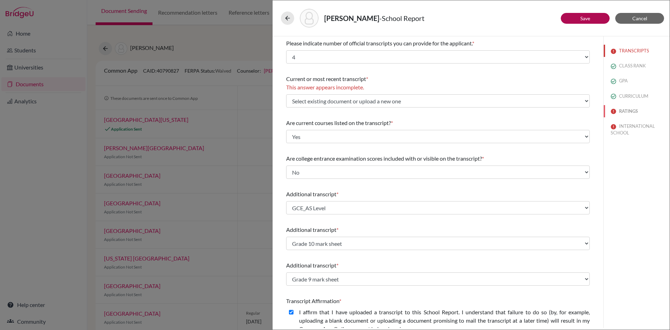
click at [625, 111] on button "RATINGS" at bounding box center [637, 111] width 66 height 12
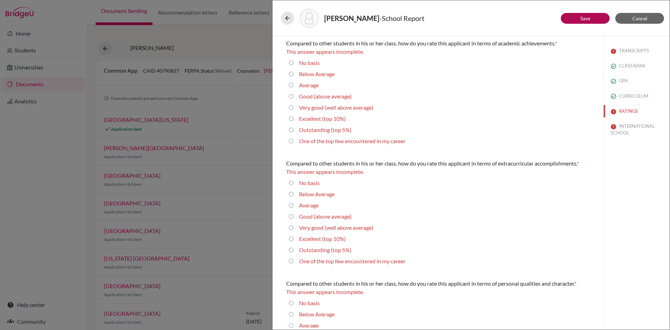
click at [291, 107] on average\) "Very good (well above average)" at bounding box center [291, 107] width 5 height 8
radio average\) "true"
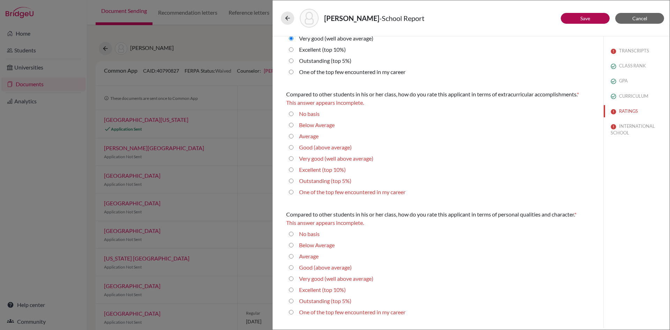
scroll to position [70, 0]
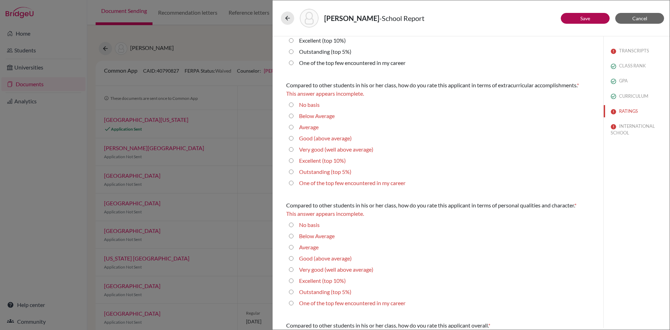
click at [292, 160] on 10\%\) "Excellent (top 10%)" at bounding box center [291, 160] width 5 height 8
radio 10\%\) "true"
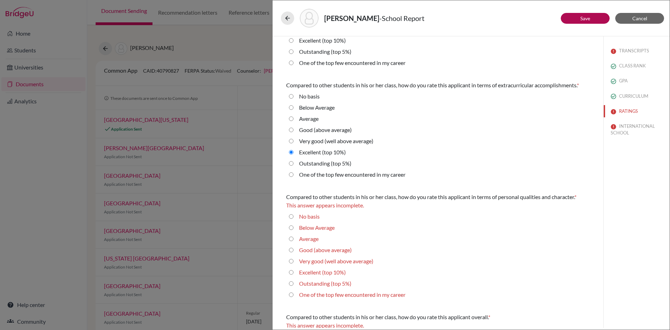
click at [291, 272] on 10\%\) "Excellent (top 10%)" at bounding box center [291, 272] width 5 height 8
radio 10\%\) "true"
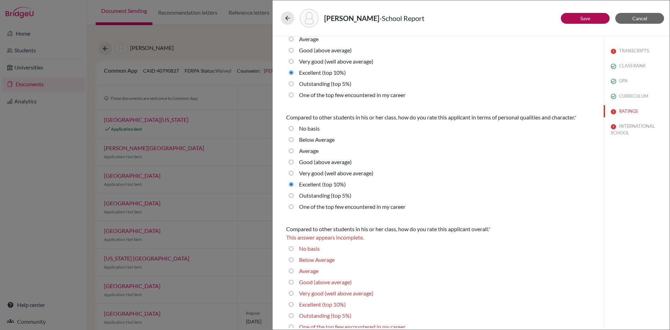
scroll to position [158, 0]
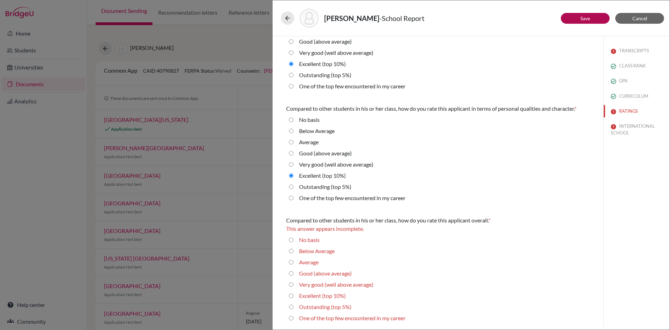
click at [291, 296] on 10\%\) "Excellent (top 10%)" at bounding box center [291, 295] width 5 height 8
radio 10\%\) "true"
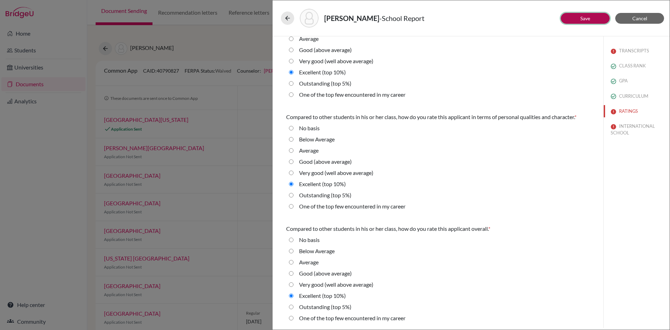
click at [595, 19] on button "Save" at bounding box center [585, 18] width 49 height 11
select select "627331"
select select "627332"
select select "627334"
select select "6"
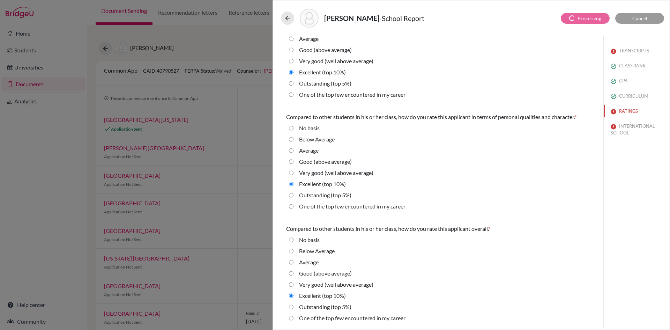
select select "4"
select select "0"
select select "1"
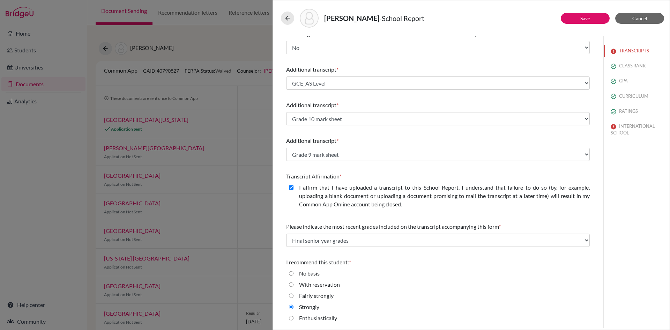
scroll to position [125, 0]
click at [625, 124] on button "INTERNATIONAL SCHOOL" at bounding box center [637, 129] width 66 height 19
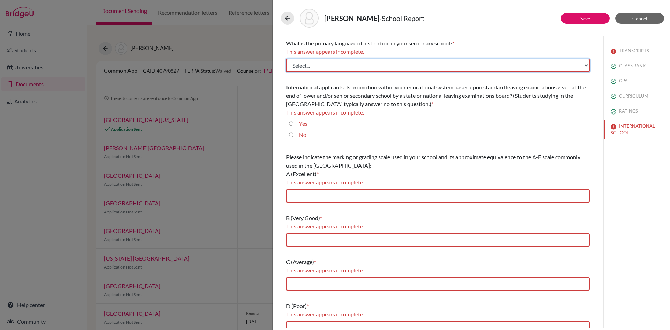
click at [310, 66] on select "Select... Albanian Arabic Armenian Assamese Azerbaijani Belarusian Bengali Bulg…" at bounding box center [438, 65] width 304 height 13
select select "14"
click at [286, 59] on select "Select... Albanian Arabic Armenian Assamese Azerbaijani Belarusian Bengali Bulg…" at bounding box center [438, 65] width 304 height 13
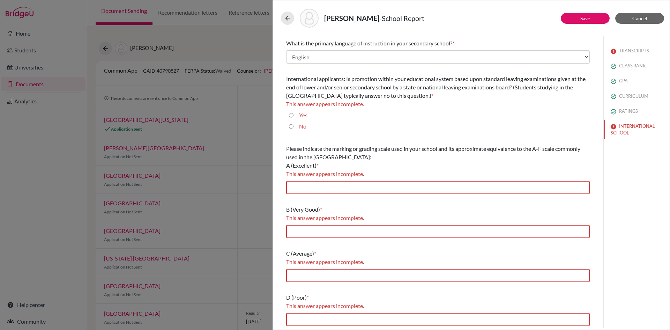
click at [292, 127] on input "No" at bounding box center [291, 126] width 5 height 8
radio input "true"
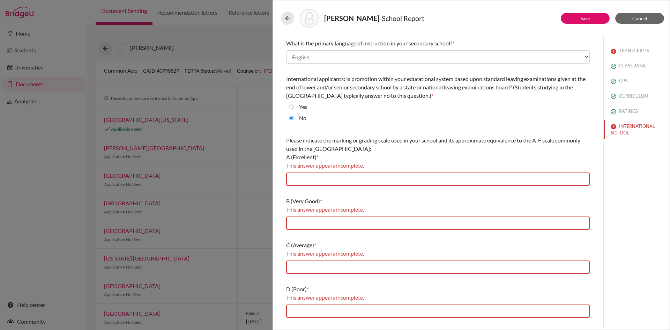
click at [292, 107] on input "Yes" at bounding box center [291, 107] width 5 height 8
radio input "true"
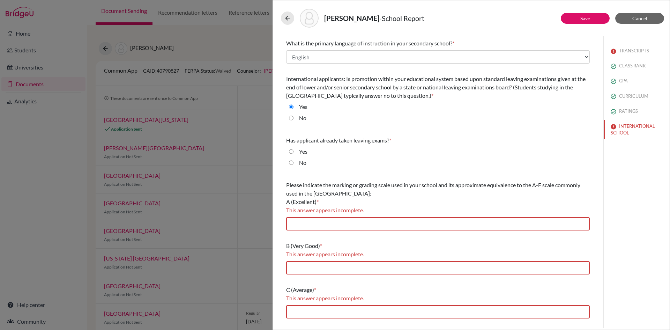
click at [290, 154] on input "Yes" at bounding box center [291, 151] width 5 height 8
radio input "true"
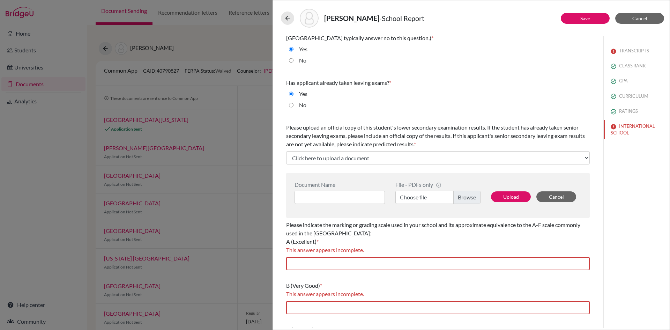
scroll to position [140, 0]
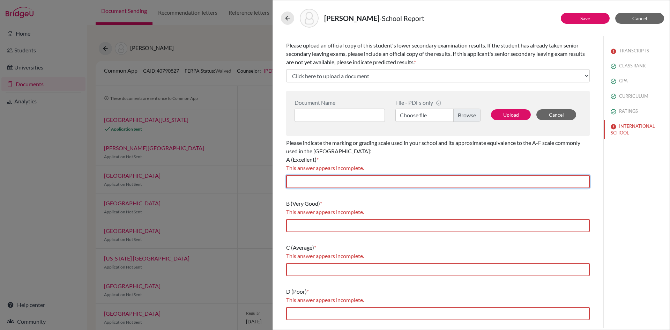
click at [334, 176] on input "text" at bounding box center [438, 181] width 304 height 13
type input "80-100"
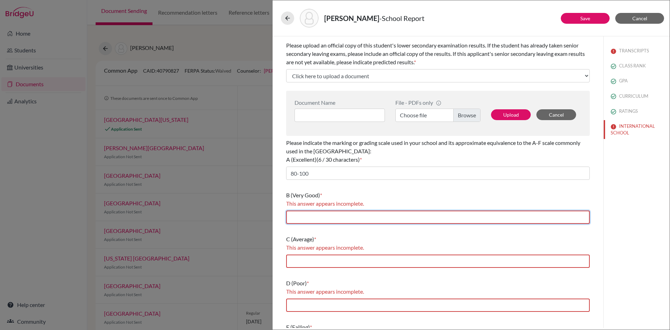
click at [325, 219] on input "text" at bounding box center [438, 216] width 304 height 13
type input "70-79"
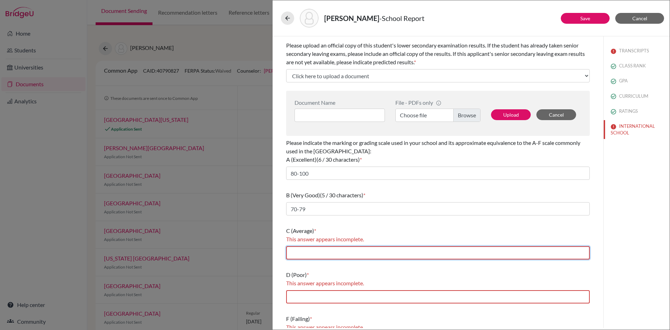
click at [321, 255] on input "text" at bounding box center [438, 252] width 304 height 13
type input "60-69"
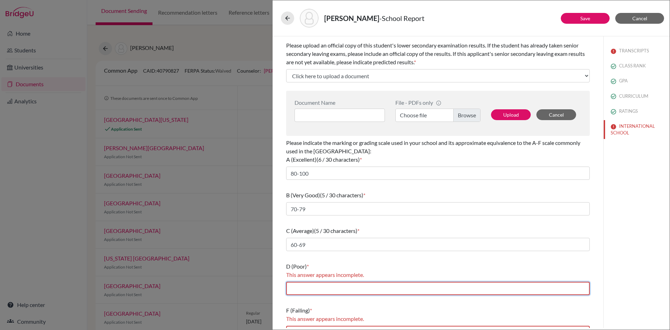
click at [327, 291] on input "text" at bounding box center [438, 288] width 304 height 13
type input "50-59"
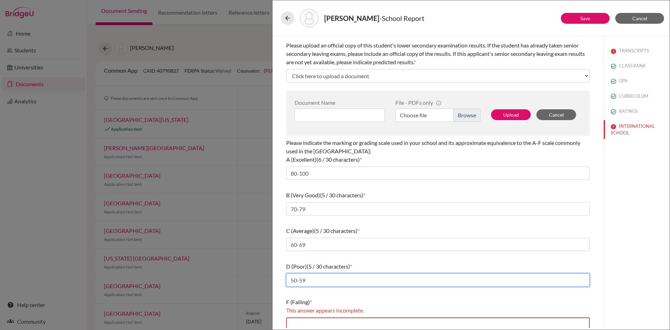
scroll to position [145, 0]
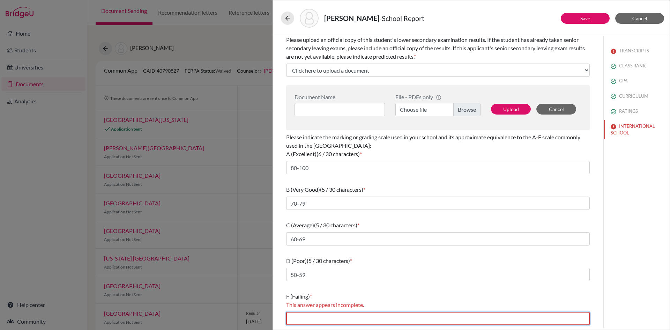
click at [327, 320] on input "text" at bounding box center [438, 318] width 304 height 13
type input "Below 40"
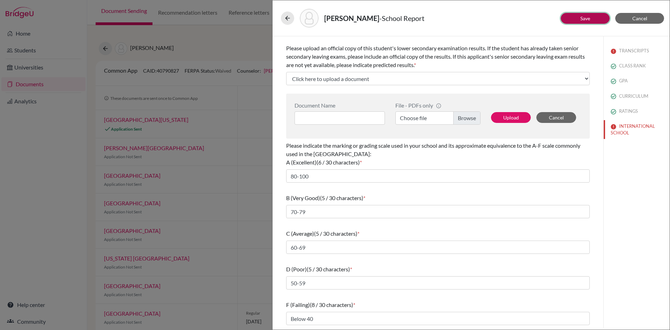
click at [583, 17] on link "Save" at bounding box center [585, 18] width 10 height 6
select select "4"
select select "6"
select select "0"
select select "1"
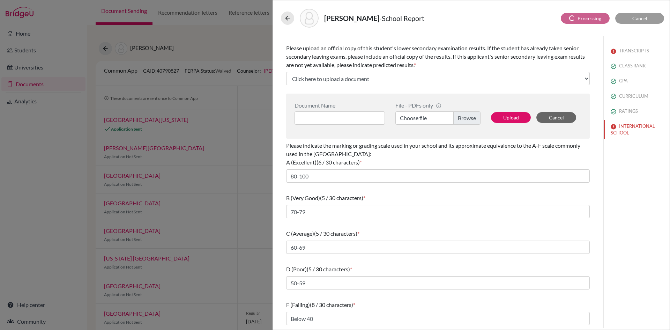
select select "627331"
select select "627332"
select select "627334"
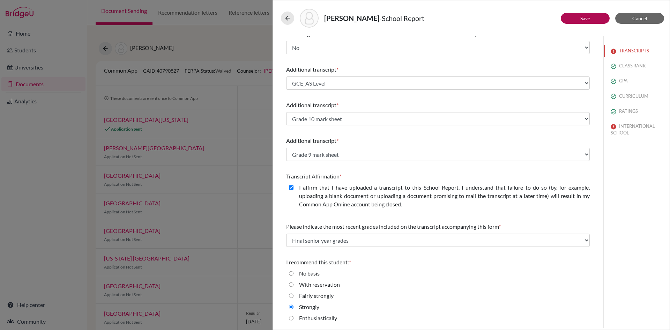
scroll to position [125, 0]
click at [286, 18] on icon at bounding box center [287, 18] width 7 height 7
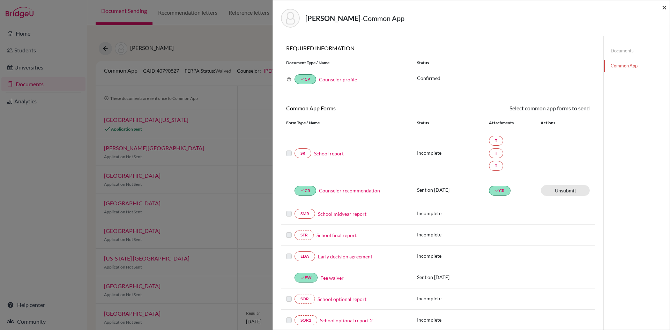
click at [663, 6] on span "×" at bounding box center [664, 7] width 5 height 10
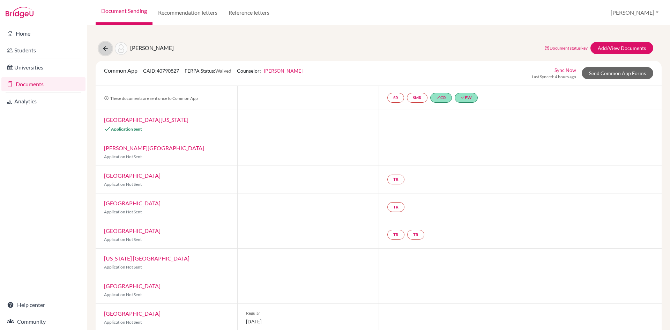
click at [106, 49] on icon at bounding box center [105, 48] width 7 height 7
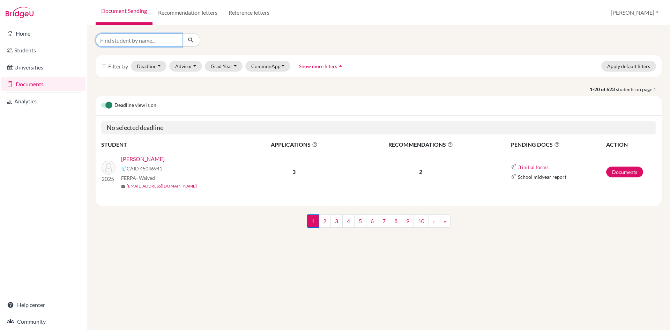
drag, startPoint x: 0, startPoint y: 0, endPoint x: 132, endPoint y: 38, distance: 137.3
click at [132, 38] on input "Find student by name..." at bounding box center [139, 39] width 87 height 13
type input "[PERSON_NAME]"
click button "submit" at bounding box center [191, 39] width 18 height 13
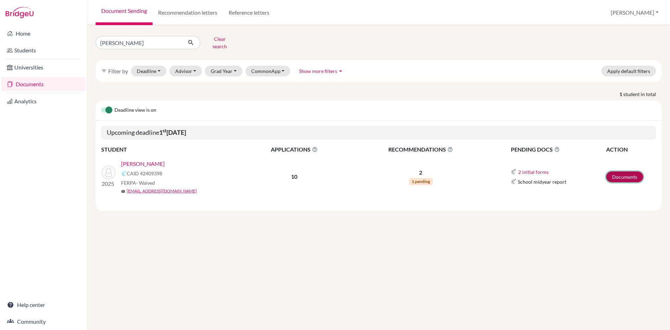
click at [617, 172] on link "Documents" at bounding box center [624, 176] width 37 height 11
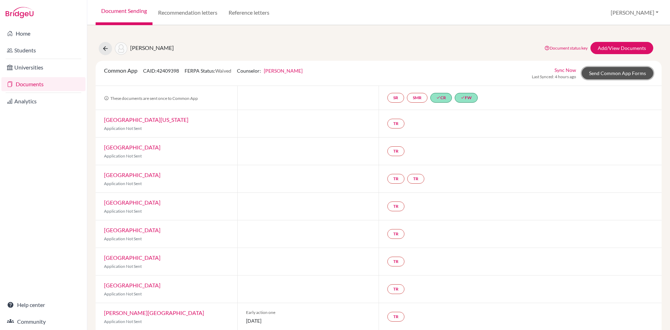
click at [608, 73] on link "Send Common App Forms" at bounding box center [618, 73] width 72 height 12
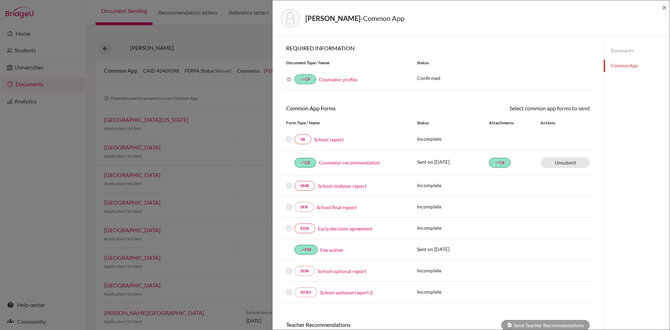
click at [335, 140] on link "School report" at bounding box center [329, 139] width 30 height 7
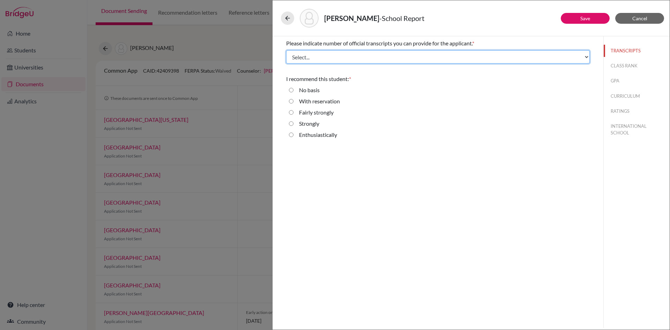
click at [314, 54] on select "Select... 1 2 3 4" at bounding box center [438, 56] width 304 height 13
select select "4"
click at [286, 50] on select "Select... 1 2 3 4" at bounding box center [438, 56] width 304 height 13
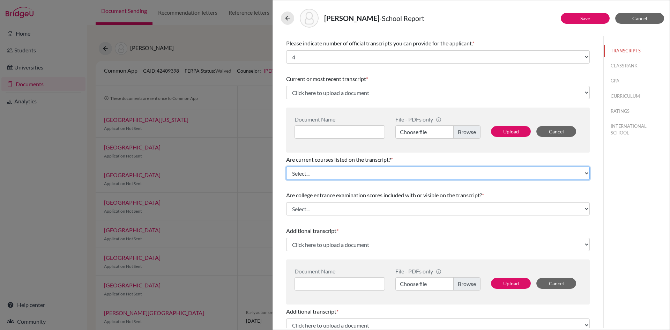
click at [311, 173] on select "Select... Yes No" at bounding box center [438, 172] width 304 height 13
select select "0"
click at [286, 166] on select "Select... Yes No" at bounding box center [438, 172] width 304 height 13
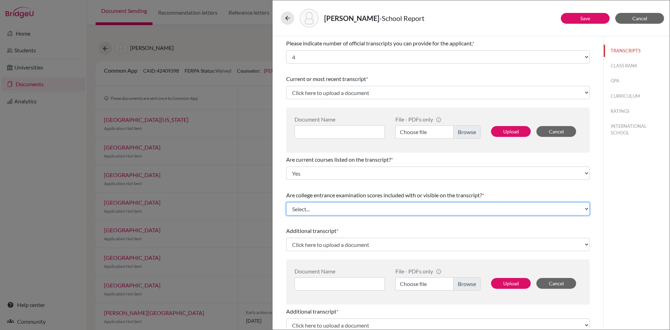
click at [302, 209] on select "Select... Yes No" at bounding box center [438, 208] width 304 height 13
select select "1"
click at [286, 202] on select "Select... Yes No" at bounding box center [438, 208] width 304 height 13
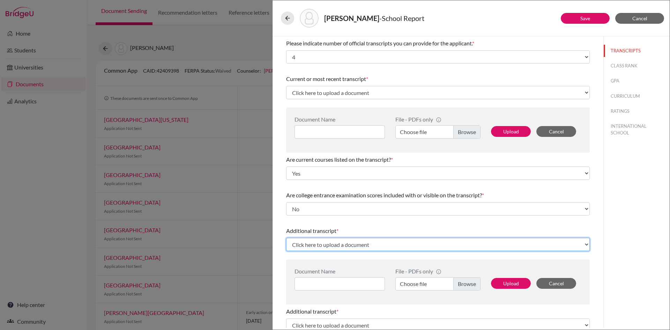
click at [321, 245] on select "Click here to upload a document Upload New File" at bounding box center [438, 244] width 304 height 13
select select "Upload New File"
click at [286, 238] on select "Click here to upload a document Upload New File" at bounding box center [438, 244] width 304 height 13
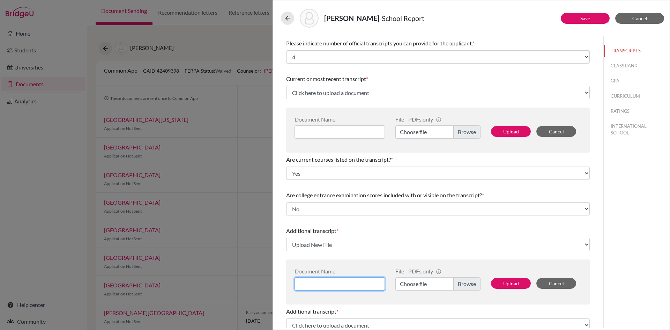
click at [322, 283] on input at bounding box center [339, 283] width 90 height 13
type input "GCE_AS Level"
click at [409, 287] on label "Choose file" at bounding box center [437, 283] width 85 height 13
click at [409, 287] on input "Choose file" at bounding box center [437, 283] width 85 height 13
click at [515, 284] on button "Upload" at bounding box center [511, 283] width 40 height 11
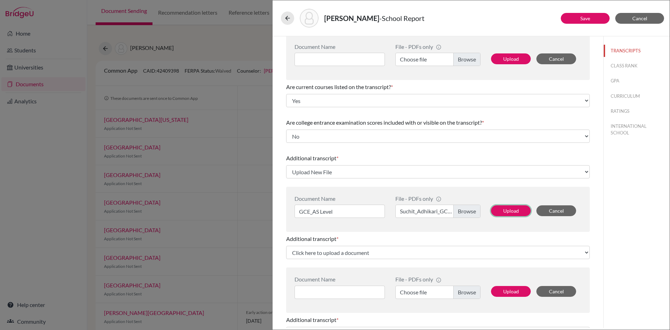
scroll to position [105, 0]
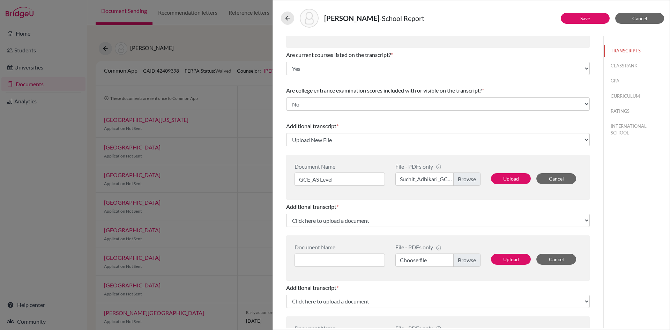
select select "690765"
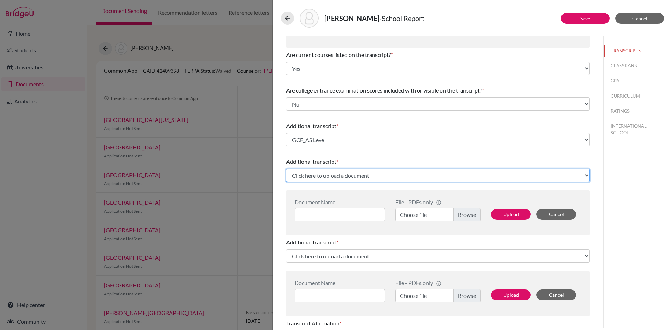
click at [319, 175] on select "Click here to upload a document Upload New File" at bounding box center [438, 175] width 304 height 13
select select "Upload New File"
click at [286, 169] on select "Click here to upload a document Upload New File" at bounding box center [438, 175] width 304 height 13
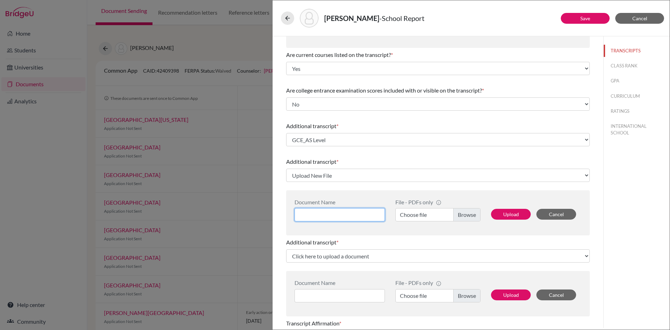
click at [318, 215] on input at bounding box center [339, 214] width 90 height 13
type input "Grade 10 mark sheet"
click at [412, 215] on label "Choose file" at bounding box center [437, 214] width 85 height 13
click at [412, 215] on input "Choose file" at bounding box center [437, 214] width 85 height 13
click at [515, 213] on button "Upload" at bounding box center [511, 214] width 40 height 11
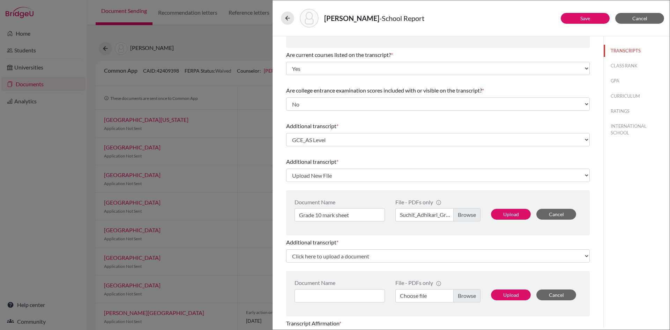
select select "690766"
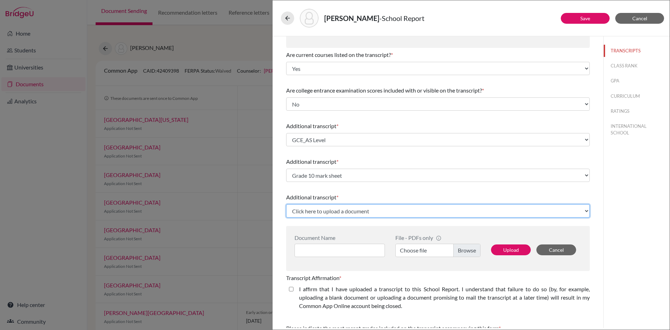
click at [320, 209] on select "Click here to upload a document Upload New File" at bounding box center [438, 210] width 304 height 13
select select "Upload New File"
click at [286, 204] on select "Click here to upload a document Upload New File" at bounding box center [438, 210] width 304 height 13
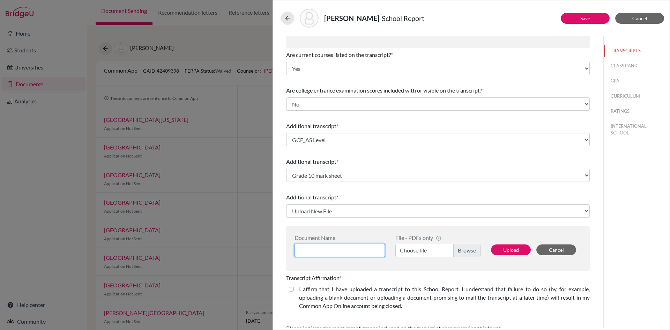
click at [321, 249] on input at bounding box center [339, 250] width 90 height 13
type input "Grade 9 mark sheet"
click at [418, 251] on label "Choose file" at bounding box center [437, 250] width 85 height 13
click at [418, 251] on input "Choose file" at bounding box center [437, 250] width 85 height 13
click at [509, 248] on button "Upload" at bounding box center [511, 249] width 40 height 11
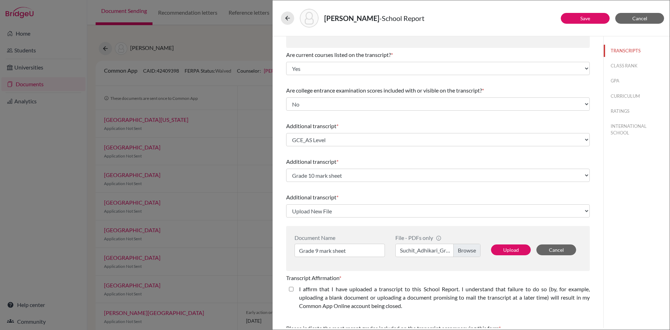
click at [290, 289] on closed\ "I affirm that I have uploaded a transcript to this School Report. I understand …" at bounding box center [291, 289] width 5 height 8
checkbox closed\ "true"
select select "690767"
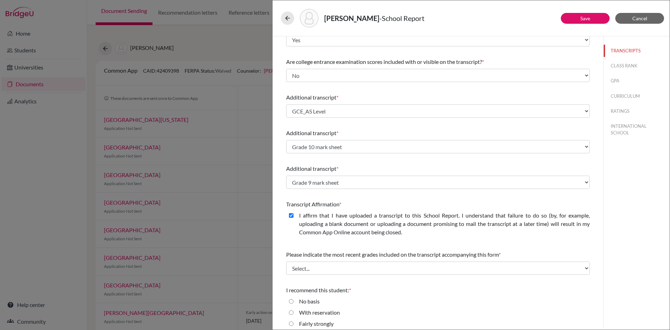
scroll to position [161, 0]
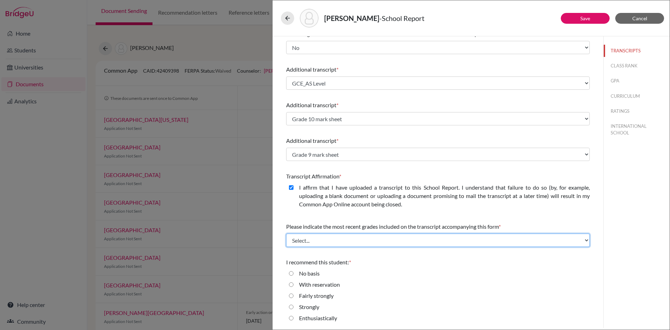
click at [304, 236] on select "Select... Final junior year grades 1st Quarter senior year grades 2nd Quarter/1…" at bounding box center [438, 239] width 304 height 13
select select "6"
click at [286, 233] on select "Select... Final junior year grades 1st Quarter senior year grades 2nd Quarter/1…" at bounding box center [438, 239] width 304 height 13
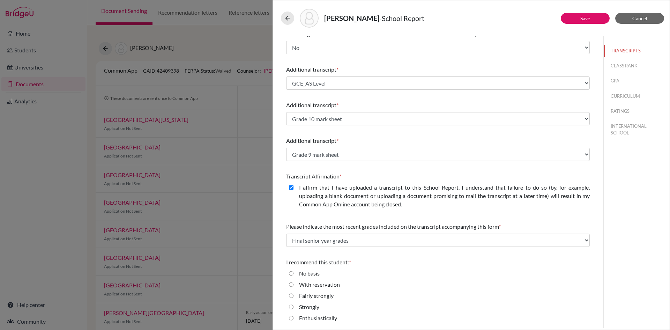
click at [291, 320] on input "Enthusiastically" at bounding box center [291, 318] width 5 height 8
radio input "true"
click at [593, 18] on button "Save" at bounding box center [585, 18] width 49 height 11
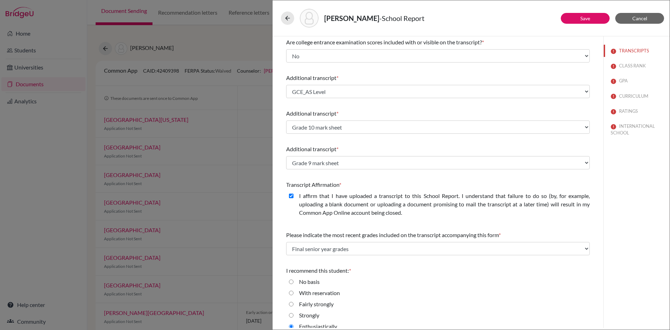
scroll to position [170, 0]
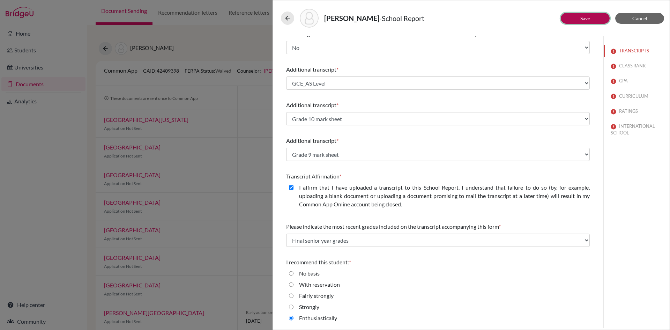
click at [598, 18] on button "Save" at bounding box center [585, 18] width 49 height 11
click at [629, 67] on button "CLASS RANK" at bounding box center [637, 66] width 66 height 12
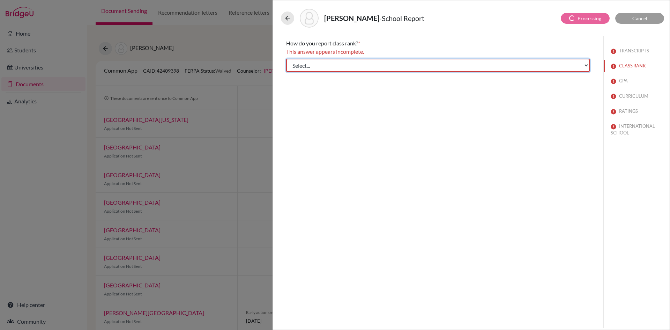
click at [322, 67] on select "Select... Exact Decile Quintile Quartile None" at bounding box center [438, 65] width 304 height 13
click at [286, 59] on select "Select... Exact Decile Quintile Quartile None" at bounding box center [438, 65] width 304 height 13
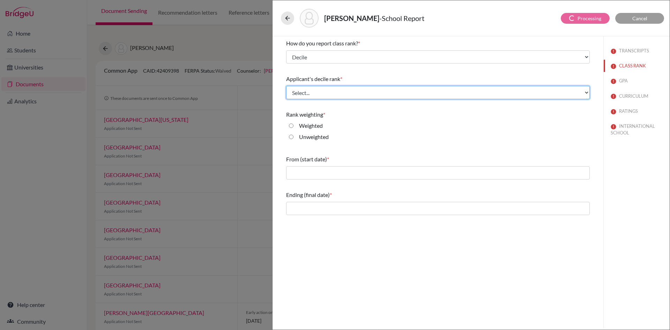
click at [305, 95] on select "Select... Top 10% Top 20% Top 30% Top 40% Top 50% Top 60% Top 70% Top 80% Top 9…" at bounding box center [438, 92] width 304 height 13
select select "4"
select select "1"
select select "6"
select select "0"
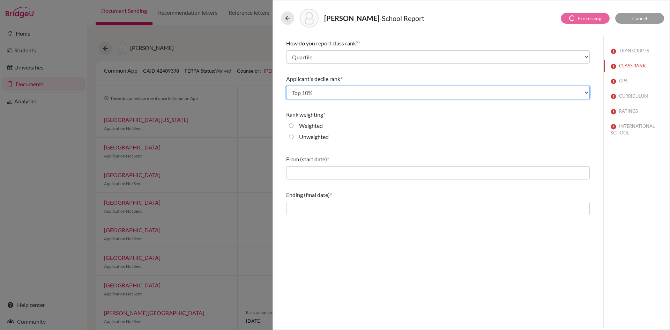
select select "690765"
select select "690766"
select select "690767"
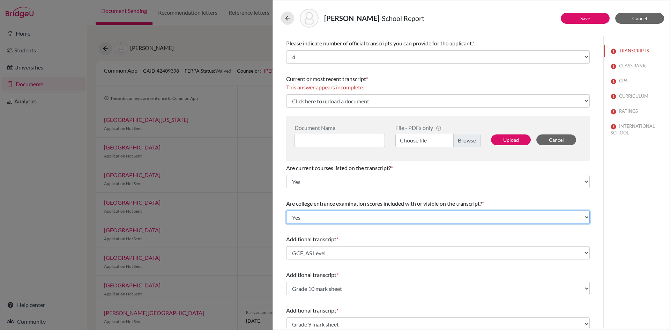
click at [286, 210] on select "Select... Yes No" at bounding box center [438, 216] width 304 height 13
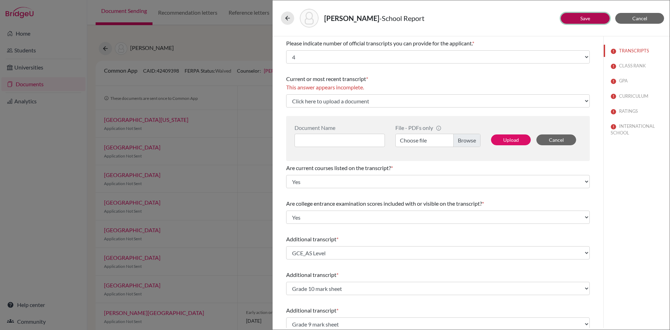
click at [598, 15] on button "Save" at bounding box center [585, 18] width 49 height 11
click at [624, 64] on button "CLASS RANK" at bounding box center [637, 66] width 66 height 12
select select "2"
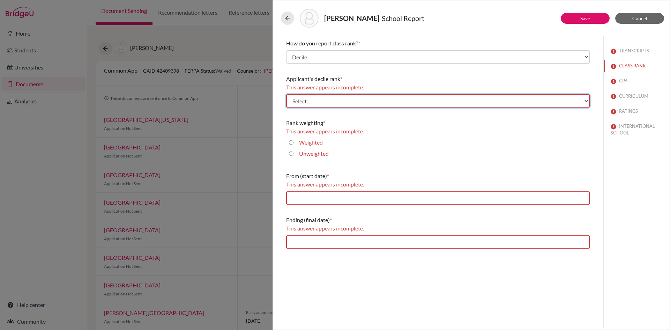
click at [305, 103] on select "Select... Top 10% Top 20% Top 30% Top 40% Top 50% Top 60% Top 70% Top 80% Top 9…" at bounding box center [438, 100] width 304 height 13
select select "1"
click at [286, 94] on select "Select... Top 10% Top 20% Top 30% Top 40% Top 50% Top 60% Top 70% Top 80% Top 9…" at bounding box center [438, 100] width 304 height 13
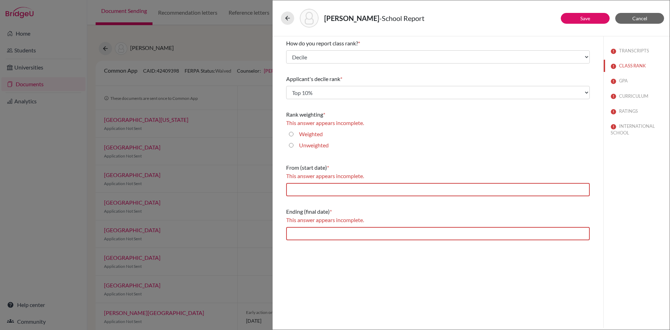
click at [293, 145] on input "Unweighted" at bounding box center [291, 145] width 5 height 8
radio input "true"
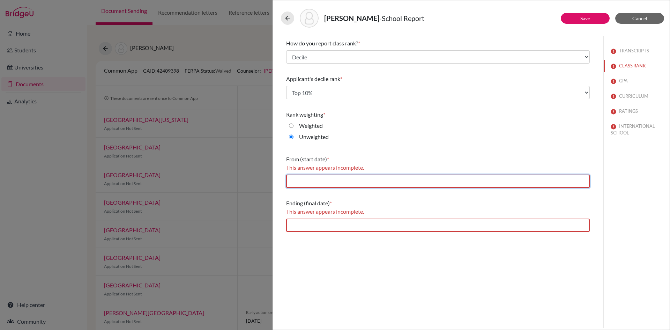
drag, startPoint x: 327, startPoint y: 182, endPoint x: 328, endPoint y: 188, distance: 5.4
click at [327, 182] on input "text" at bounding box center [438, 180] width 304 height 13
type input "06/2023"
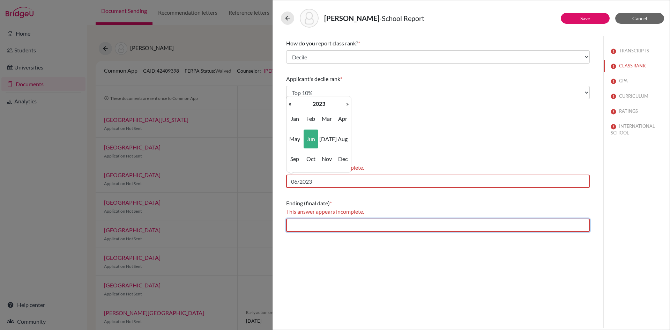
click at [323, 226] on div "Ending (final date) * This answer appears incomplete." at bounding box center [438, 215] width 304 height 38
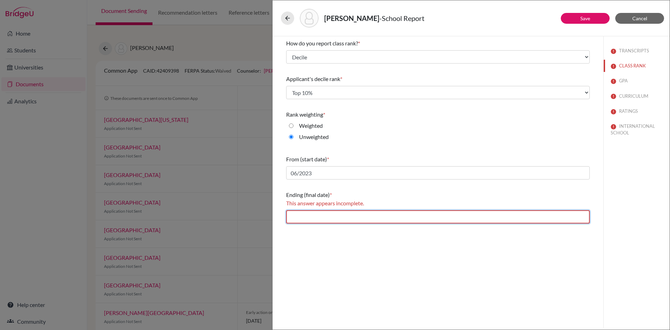
type input "06/2025"
click at [593, 22] on button "Save" at bounding box center [585, 18] width 49 height 11
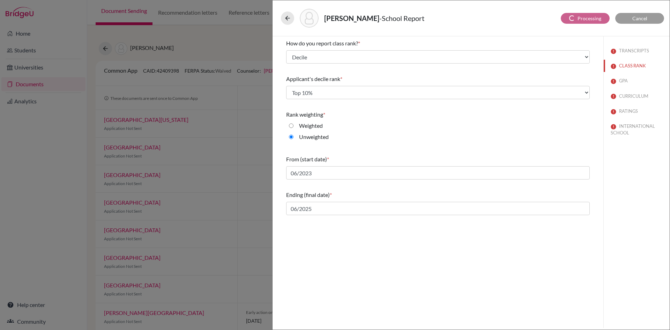
select select "4"
select select "1"
select select "6"
select select "0"
select select "690765"
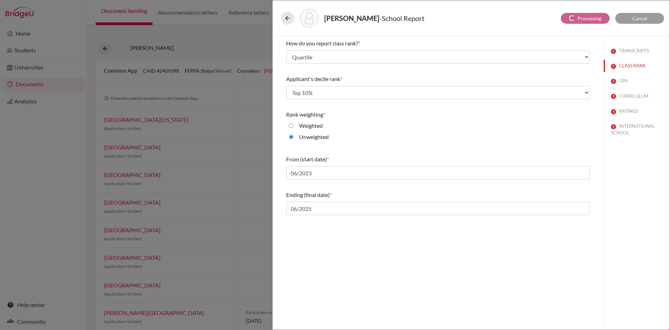
select select "690766"
select select "690767"
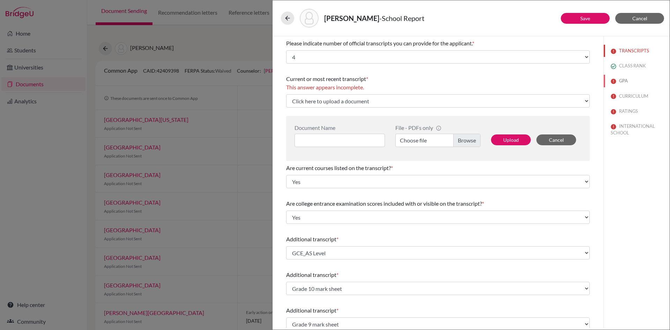
click at [617, 82] on button "GPA" at bounding box center [637, 81] width 66 height 12
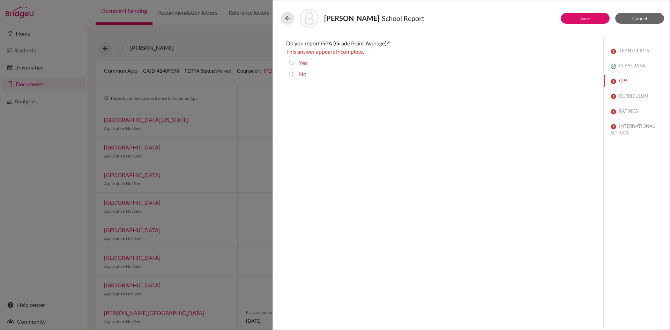
click at [291, 75] on input "No" at bounding box center [291, 74] width 5 height 8
radio input "true"
click at [590, 17] on link "Save" at bounding box center [585, 18] width 10 height 6
select select "0"
select select "6"
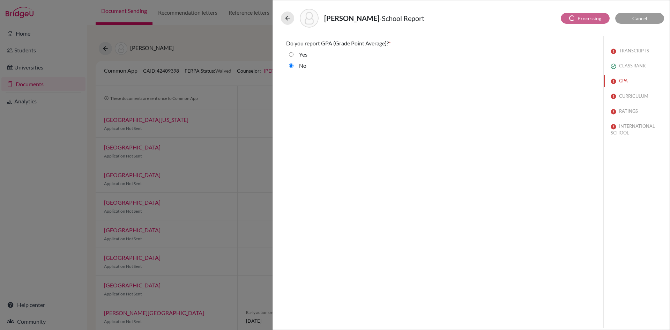
select select "4"
select select "1"
select select "690765"
select select "690766"
select select "690767"
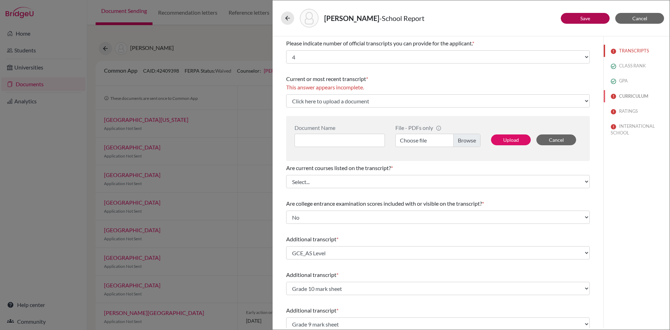
click at [626, 98] on button "CURRICULUM" at bounding box center [637, 96] width 66 height 12
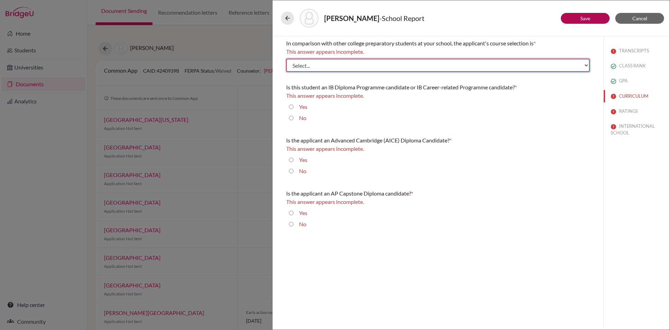
click at [346, 69] on select "Select... Less than demanding Average [PERSON_NAME] Very demanding Most demandi…" at bounding box center [438, 65] width 304 height 13
select select "3"
click at [286, 59] on select "Select... Less than demanding Average [PERSON_NAME] Very demanding Most demandi…" at bounding box center [438, 65] width 304 height 13
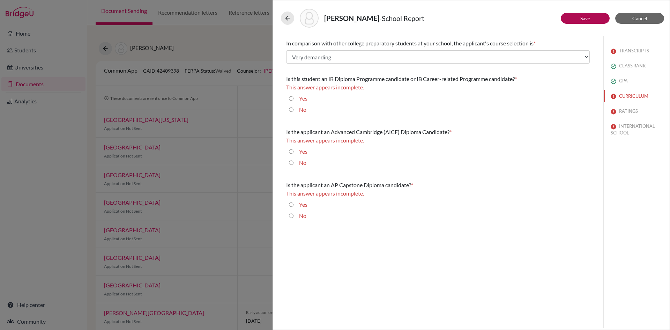
click at [291, 110] on input "No" at bounding box center [291, 109] width 5 height 8
radio input "true"
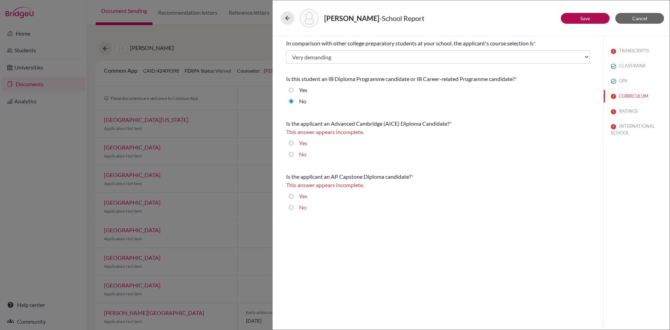
click at [292, 155] on input "No" at bounding box center [291, 154] width 5 height 8
radio input "true"
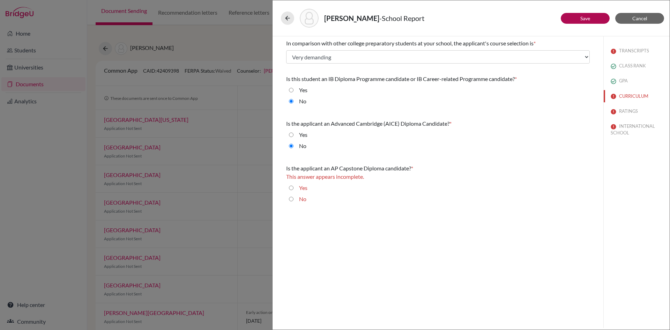
click at [291, 200] on input "No" at bounding box center [291, 199] width 5 height 8
radio input "true"
click at [599, 17] on button "Save" at bounding box center [585, 18] width 49 height 11
select select "690765"
select select "690766"
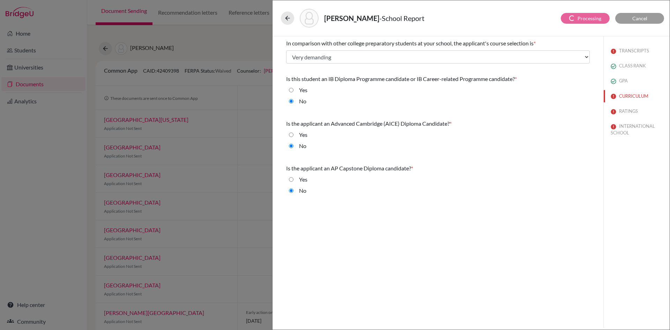
select select "690767"
select select "6"
select select "0"
select select "1"
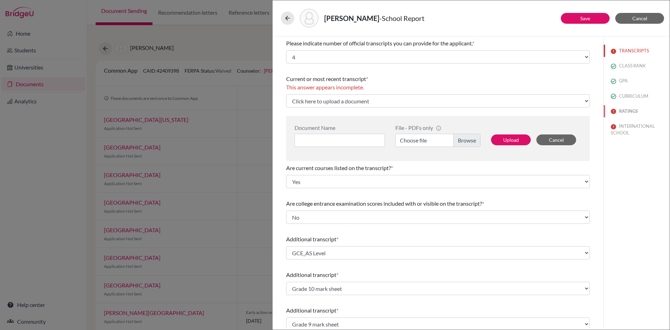
click at [623, 111] on button "RATINGS" at bounding box center [637, 111] width 66 height 12
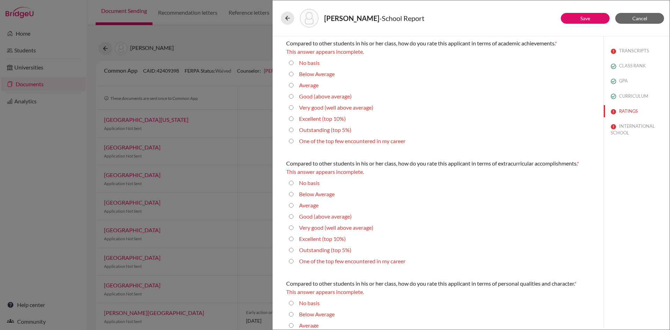
click at [291, 119] on 10\%\) "Excellent (top 10%)" at bounding box center [291, 118] width 5 height 8
radio 10\%\) "true"
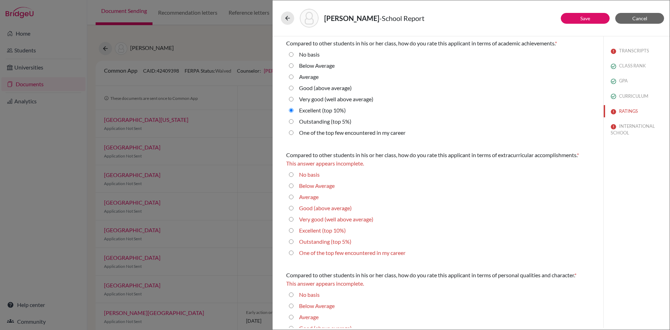
click at [291, 230] on 10\%\) "Excellent (top 10%)" at bounding box center [291, 230] width 5 height 8
radio 10\%\) "true"
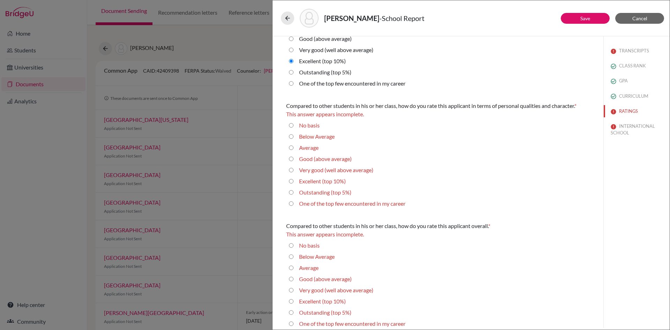
scroll to position [166, 0]
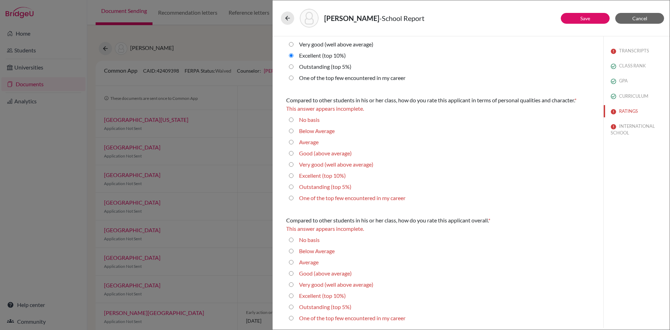
click at [292, 177] on 10\%\) "Excellent (top 10%)" at bounding box center [291, 175] width 5 height 8
radio 10\%\) "true"
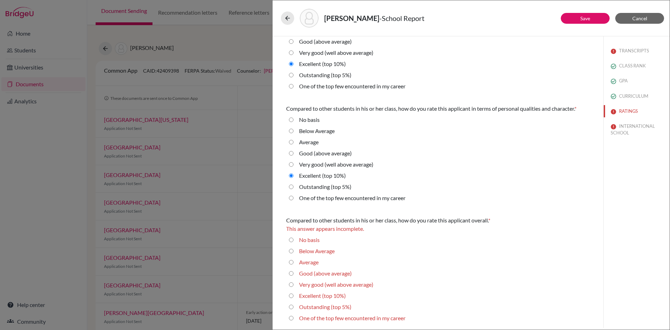
click at [291, 296] on 10\%\) "Excellent (top 10%)" at bounding box center [291, 295] width 5 height 8
radio 10\%\) "true"
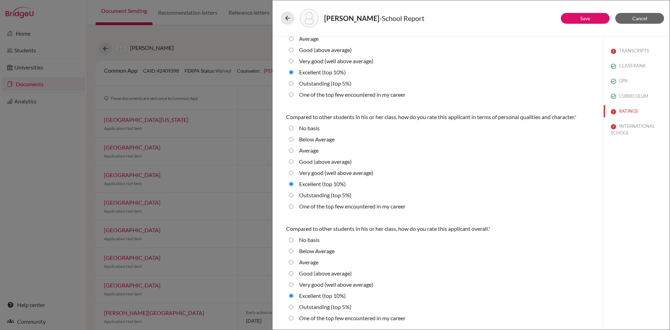
scroll to position [150, 0]
click at [291, 193] on 5\%\) "Outstanding (top 5%)" at bounding box center [291, 195] width 5 height 8
radio 5\%\) "true"
click at [591, 14] on button "Save" at bounding box center [585, 18] width 49 height 11
select select "690765"
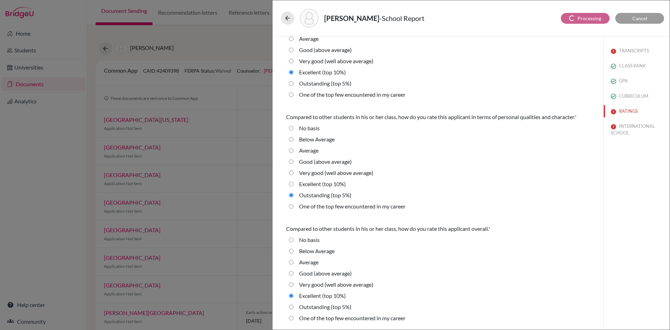
select select "690766"
select select "690767"
select select "6"
select select "4"
select select "0"
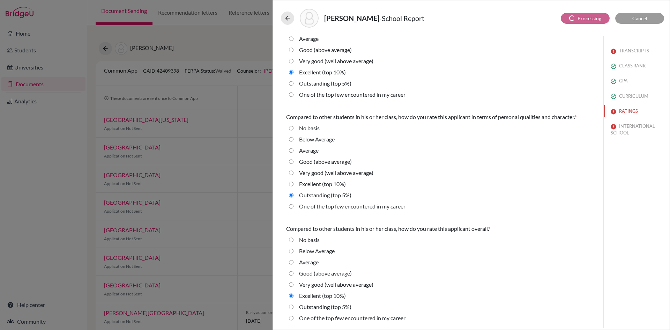
select select "1"
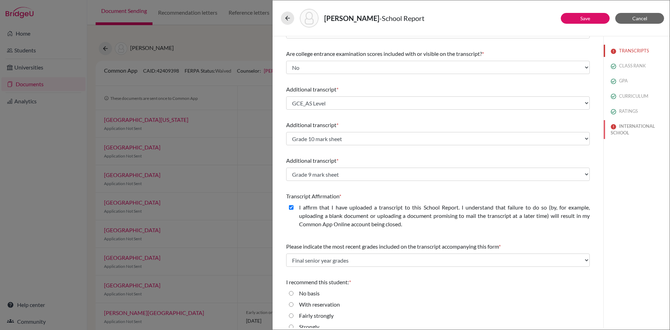
click at [630, 132] on button "INTERNATIONAL SCHOOL" at bounding box center [637, 129] width 66 height 19
select select "Select..."
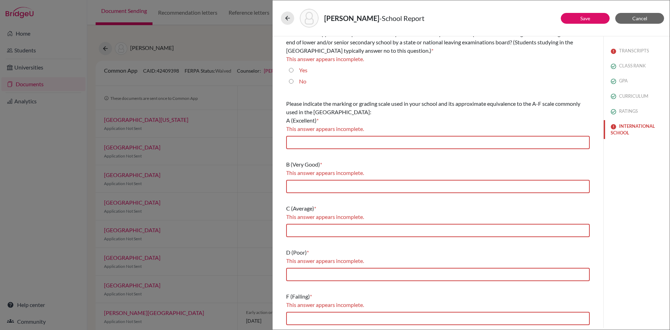
scroll to position [0, 0]
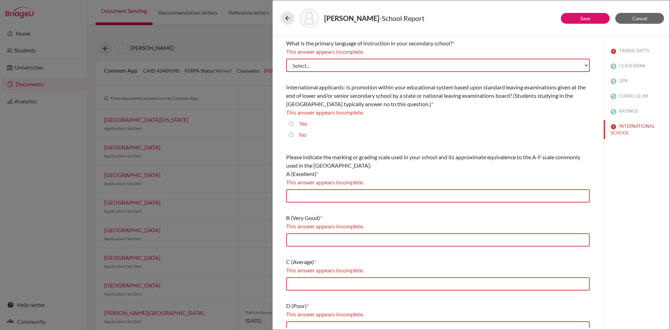
click at [291, 124] on input "Yes" at bounding box center [291, 123] width 5 height 8
radio input "true"
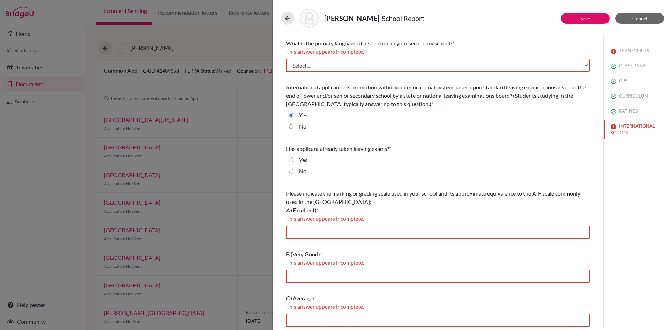
click at [292, 159] on input "Yes" at bounding box center [291, 160] width 5 height 8
radio input "true"
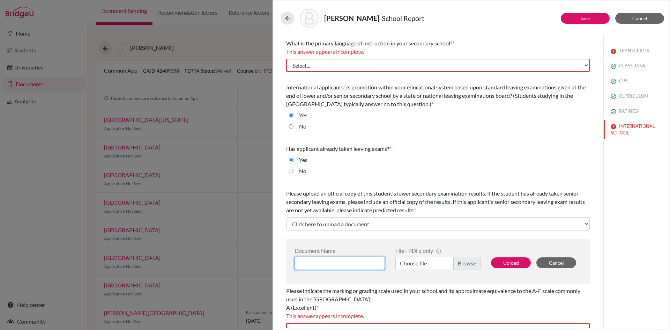
click at [320, 263] on input at bounding box center [339, 262] width 90 height 13
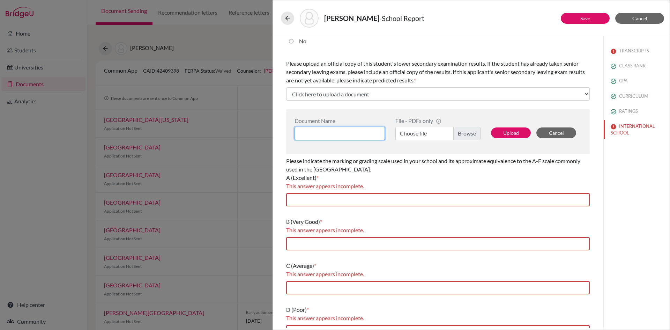
scroll to position [174, 0]
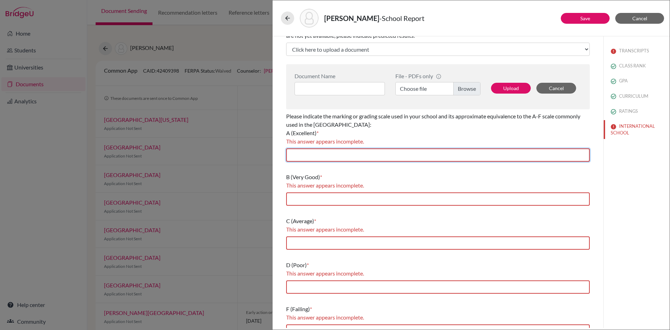
click at [340, 153] on input "text" at bounding box center [438, 154] width 304 height 13
type input "80-100"
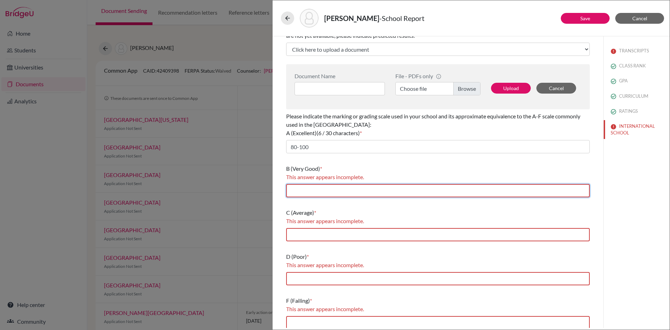
click at [314, 195] on input "text" at bounding box center [438, 190] width 304 height 13
type input "70-79"
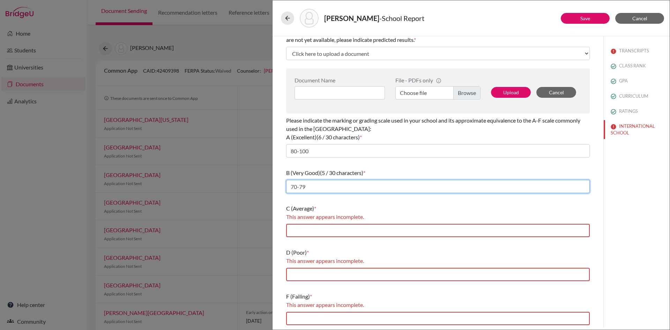
scroll to position [170, 0]
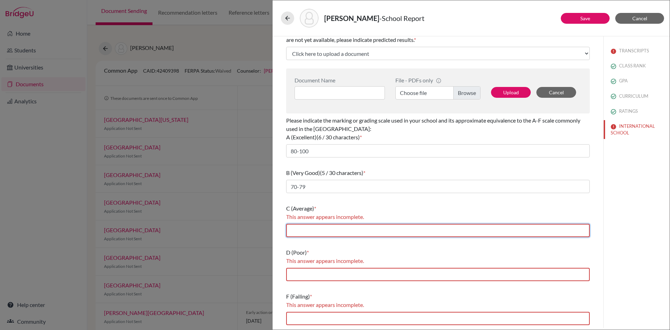
click at [330, 232] on input "text" at bounding box center [438, 230] width 304 height 13
type input "60-69"
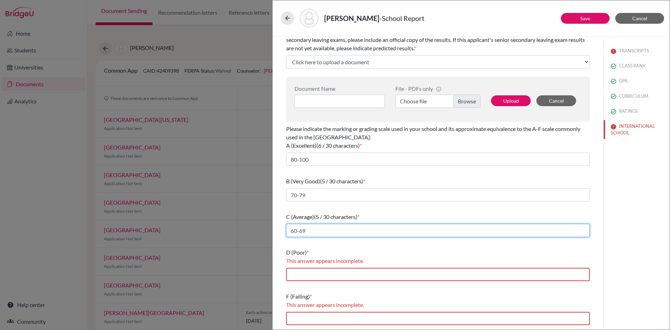
scroll to position [162, 0]
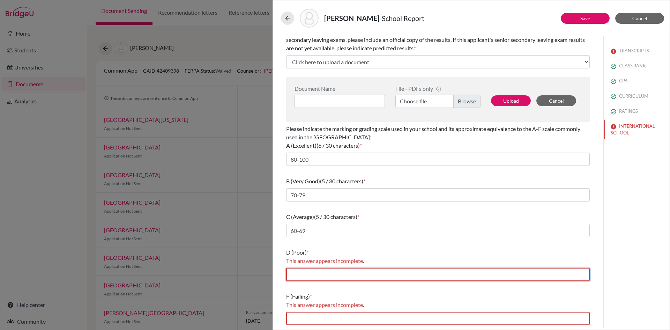
click at [329, 272] on input "text" at bounding box center [438, 274] width 304 height 13
type input "50-59"
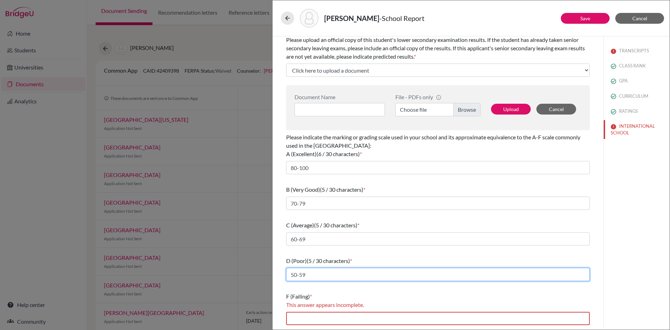
scroll to position [154, 0]
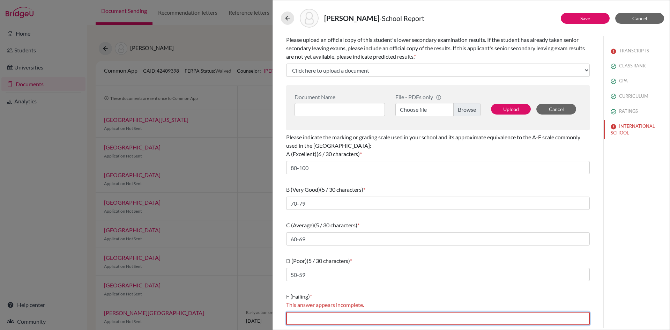
click at [329, 317] on input "text" at bounding box center [438, 318] width 304 height 13
type input "Below 40"
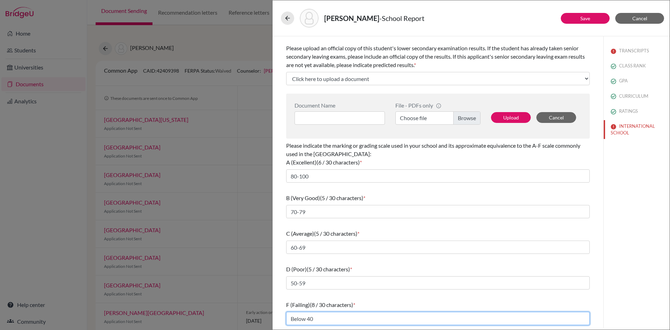
scroll to position [145, 0]
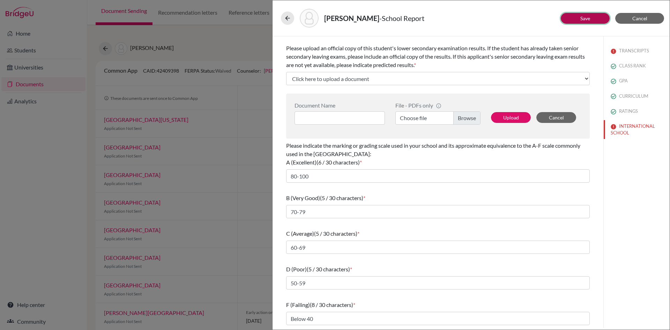
click at [586, 18] on link "Save" at bounding box center [585, 18] width 10 height 6
select select "4"
select select "6"
select select "0"
select select "1"
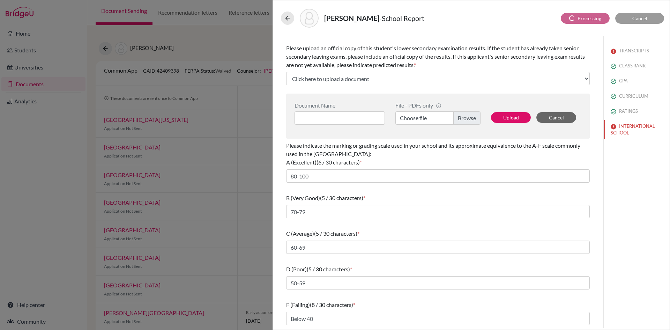
select select "690765"
select select "690766"
select select "690767"
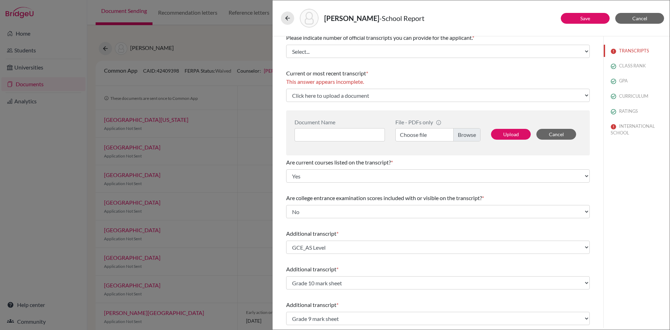
scroll to position [0, 0]
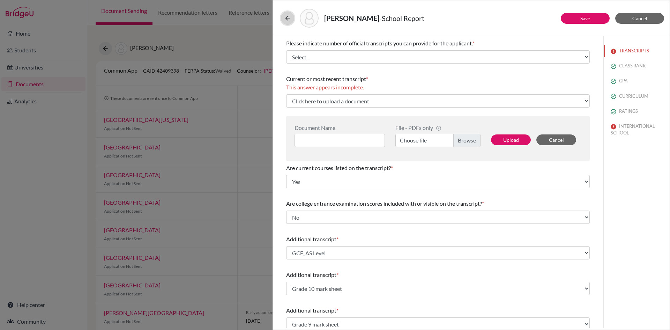
click at [287, 17] on icon at bounding box center [287, 18] width 7 height 7
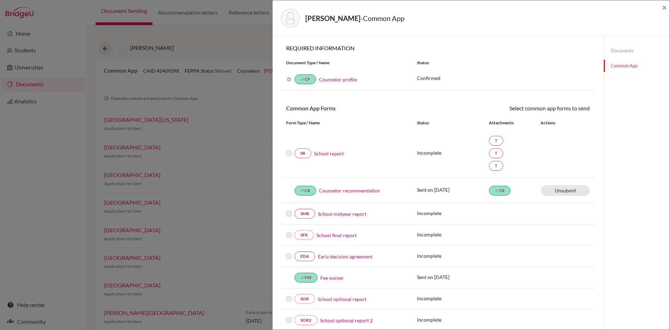
click at [333, 155] on link "School report" at bounding box center [329, 153] width 30 height 7
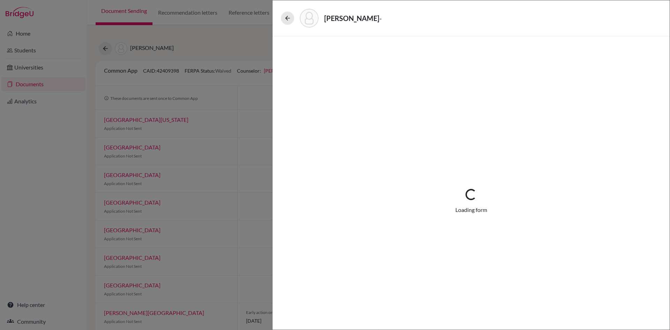
select select "4"
select select "0"
select select "1"
select select "690765"
select select "690766"
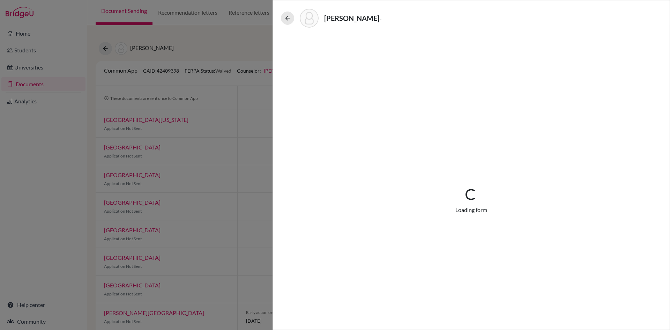
select select "690767"
select select "6"
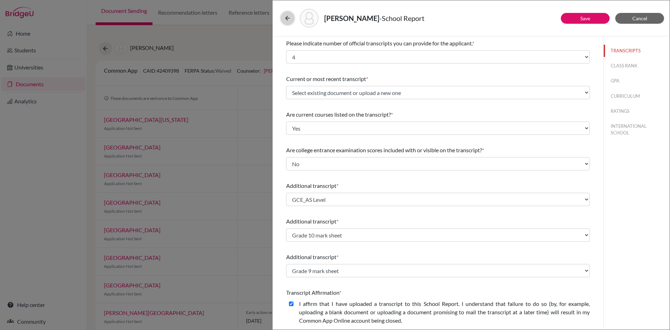
click at [289, 18] on icon at bounding box center [287, 18] width 7 height 7
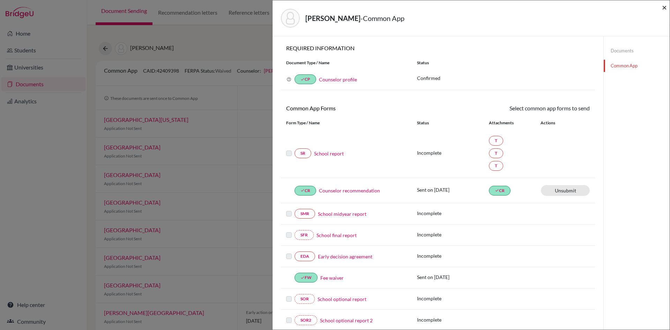
click at [663, 6] on span "×" at bounding box center [664, 7] width 5 height 10
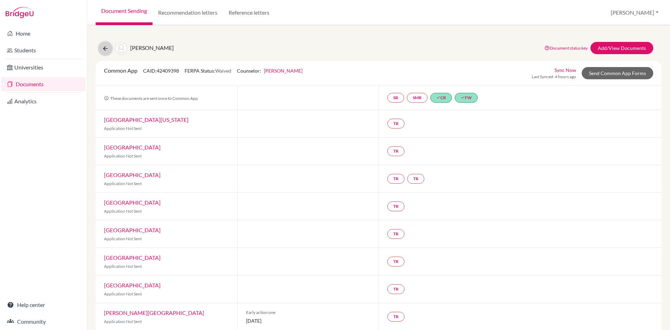
click at [105, 46] on icon at bounding box center [105, 48] width 7 height 7
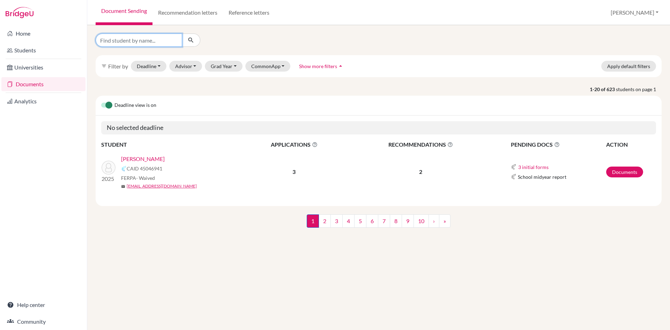
click at [142, 42] on input "Find student by name..." at bounding box center [139, 39] width 87 height 13
type input "[PERSON_NAME]"
click button "submit" at bounding box center [191, 39] width 18 height 13
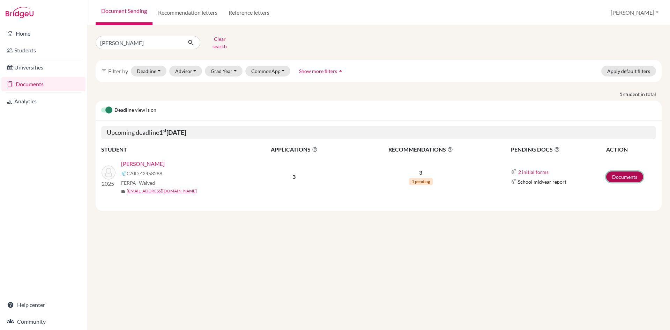
click at [627, 173] on link "Documents" at bounding box center [624, 176] width 37 height 11
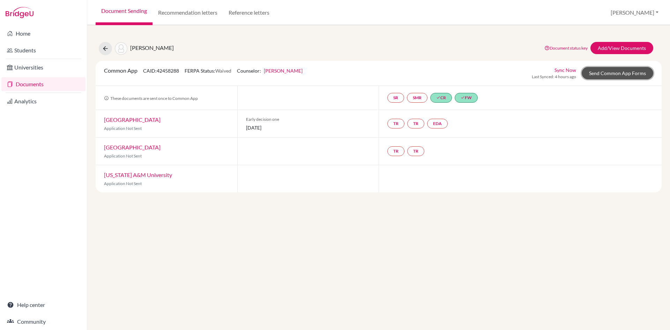
click at [603, 76] on link "Send Common App Forms" at bounding box center [618, 73] width 72 height 12
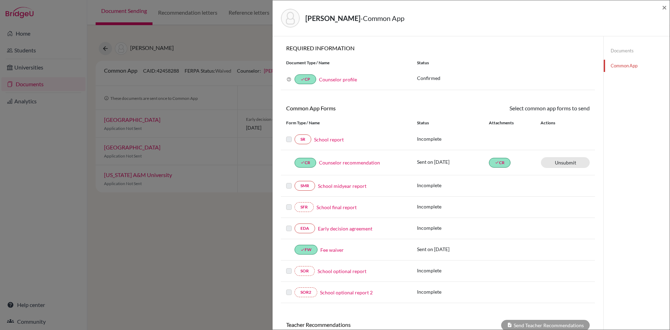
click at [333, 139] on link "School report" at bounding box center [329, 139] width 30 height 7
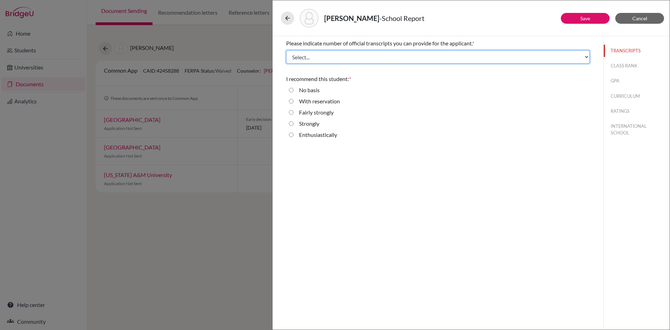
click at [316, 58] on select "Select... 1 2 3 4" at bounding box center [438, 56] width 304 height 13
select select "4"
click at [286, 50] on select "Select... 1 2 3 4" at bounding box center [438, 56] width 304 height 13
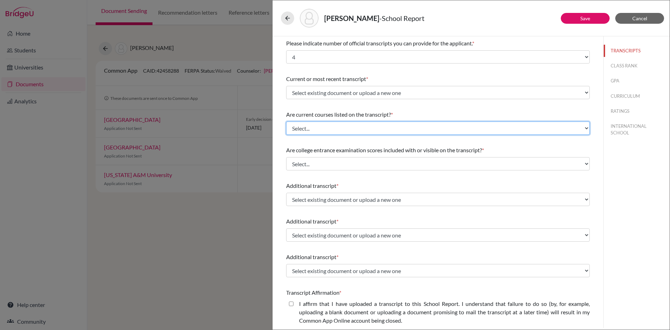
click at [317, 127] on select "Select... Yes No" at bounding box center [438, 127] width 304 height 13
select select "0"
click at [286, 121] on select "Select... Yes No" at bounding box center [438, 127] width 304 height 13
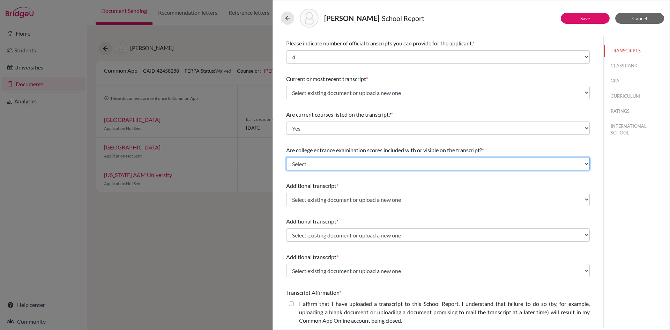
click at [297, 162] on select "Select... Yes No" at bounding box center [438, 163] width 304 height 13
select select "1"
click at [286, 157] on select "Select... Yes No" at bounding box center [438, 163] width 304 height 13
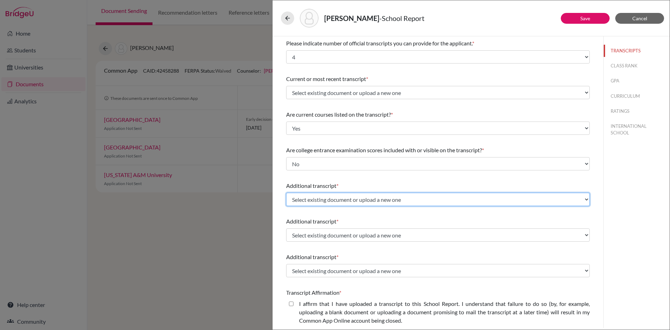
click at [320, 197] on select "Select existing document or upload a new one GCE_AS Level Grade 10 mark sheet G…" at bounding box center [438, 199] width 304 height 13
select select "627349"
click at [286, 193] on select "Select existing document or upload a new one GCE_AS Level Grade 10 mark sheet G…" at bounding box center [438, 199] width 304 height 13
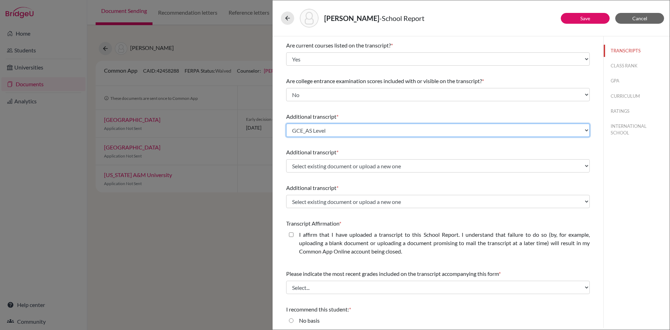
scroll to position [70, 0]
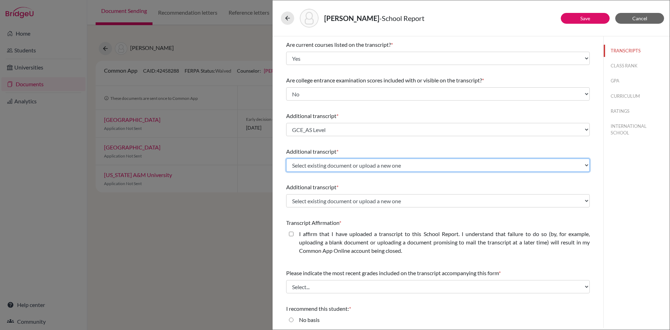
click at [349, 163] on select "Select existing document or upload a new one GCE_AS Level Grade 10 mark sheet G…" at bounding box center [438, 164] width 304 height 13
select select "627350"
click at [286, 158] on select "Select existing document or upload a new one GCE_AS Level Grade 10 mark sheet G…" at bounding box center [438, 164] width 304 height 13
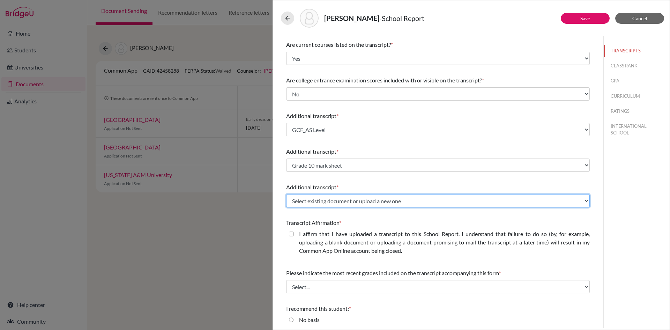
click at [324, 202] on select "Select existing document or upload a new one GCE_AS Level Grade 10 mark sheet G…" at bounding box center [438, 200] width 304 height 13
select select "627351"
click at [286, 194] on select "Select existing document or upload a new one GCE_AS Level Grade 10 mark sheet G…" at bounding box center [438, 200] width 304 height 13
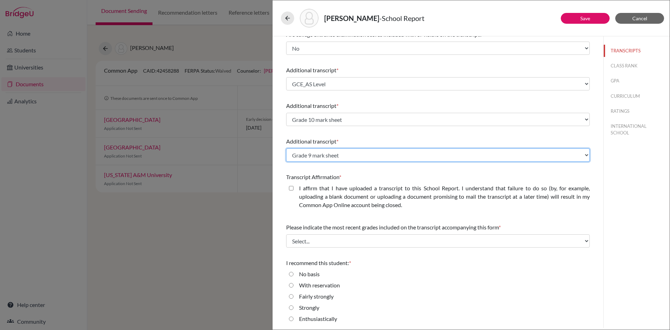
scroll to position [116, 0]
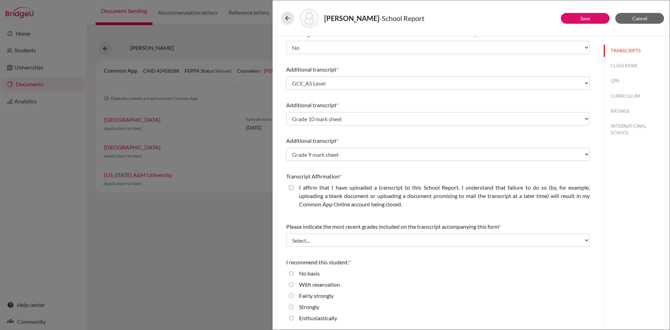
click at [291, 187] on closed\ "I affirm that I have uploaded a transcript to this School Report. I understand …" at bounding box center [291, 187] width 5 height 8
checkbox closed\ "true"
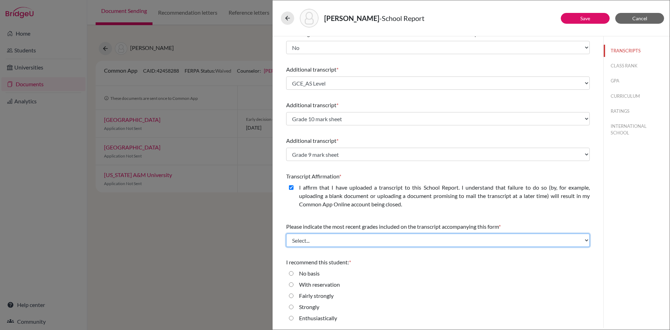
click at [308, 239] on select "Select... Final junior year grades 1st Quarter senior year grades 2nd Quarter/1…" at bounding box center [438, 239] width 304 height 13
select select "6"
click at [286, 233] on select "Select... Final junior year grades 1st Quarter senior year grades 2nd Quarter/1…" at bounding box center [438, 239] width 304 height 13
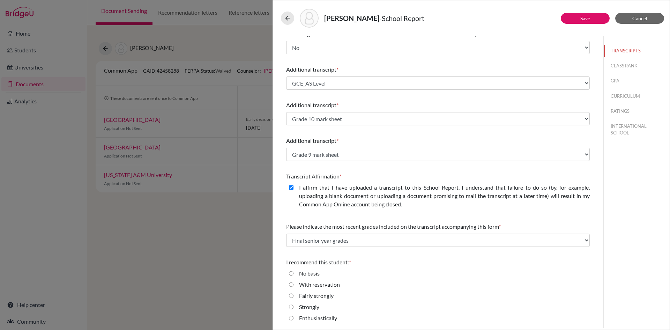
click at [291, 319] on input "Enthusiastically" at bounding box center [291, 318] width 5 height 8
radio input "true"
click at [593, 15] on button "Save" at bounding box center [585, 18] width 49 height 11
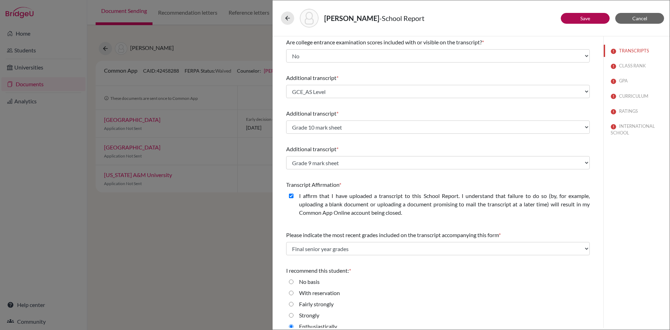
scroll to position [125, 0]
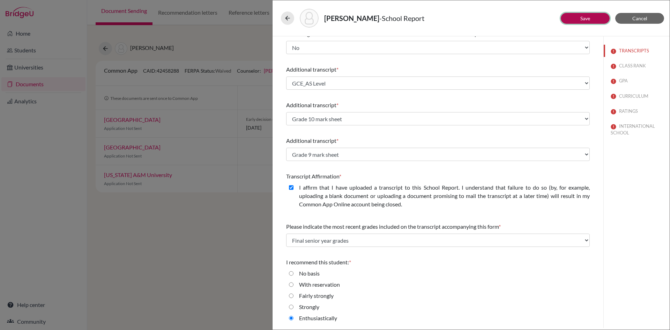
click at [587, 21] on link "Save" at bounding box center [585, 18] width 10 height 6
click at [622, 66] on button "CLASS RANK" at bounding box center [637, 66] width 66 height 12
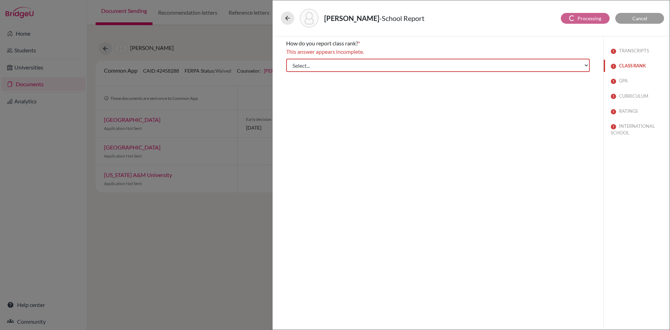
scroll to position [0, 0]
click at [329, 67] on select "Select... Exact Decile Quintile Quartile None" at bounding box center [438, 65] width 304 height 13
click at [286, 59] on select "Select... Exact Decile Quintile Quartile None" at bounding box center [438, 65] width 304 height 13
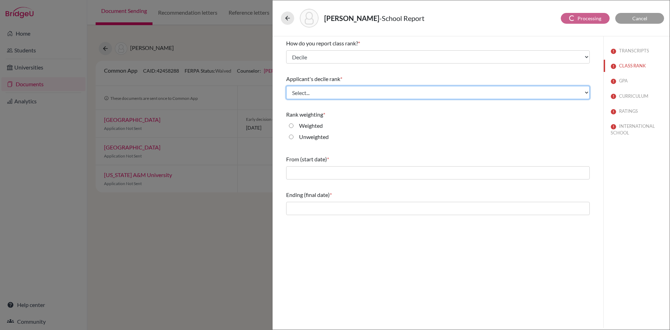
click at [305, 94] on select "Select... Top 10% Top 20% Top 30% Top 40% Top 50% Top 60% Top 70% Top 80% Top 9…" at bounding box center [438, 92] width 304 height 13
select select "4"
select select "1"
select select "6"
select select "0"
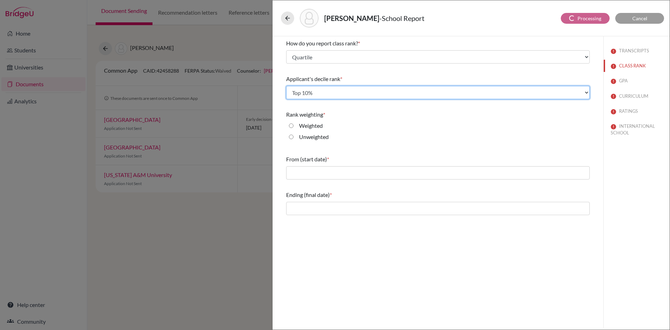
select select "627349"
select select "627350"
select select "627351"
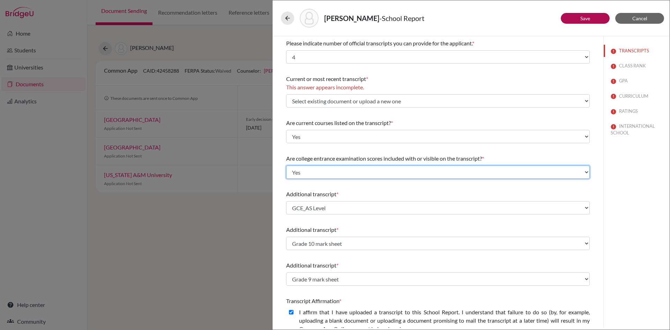
click at [286, 165] on select "Select... Yes No" at bounding box center [438, 171] width 304 height 13
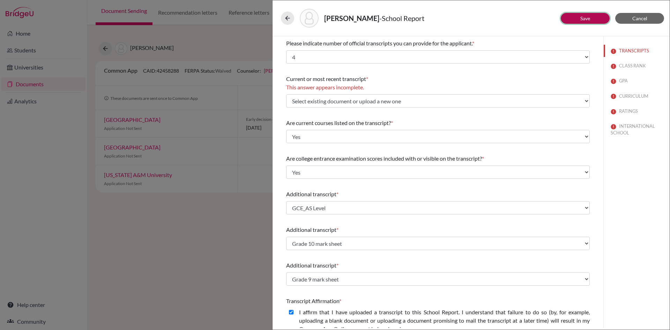
click at [584, 18] on link "Save" at bounding box center [585, 18] width 10 height 6
click at [623, 68] on button "CLASS RANK" at bounding box center [637, 66] width 66 height 12
select select "4"
select select "1"
select select "6"
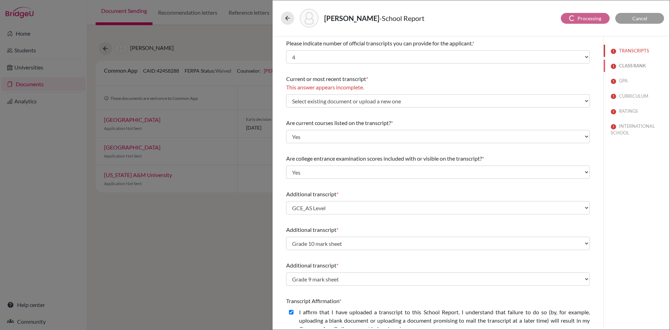
select select "0"
select select "627349"
select select "627350"
select select "627351"
click at [623, 66] on button "CLASS RANK" at bounding box center [637, 66] width 66 height 12
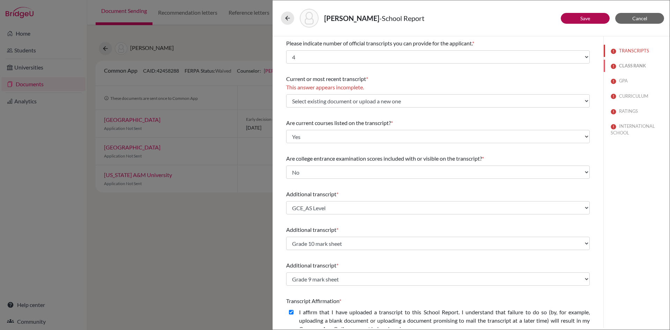
select select "2"
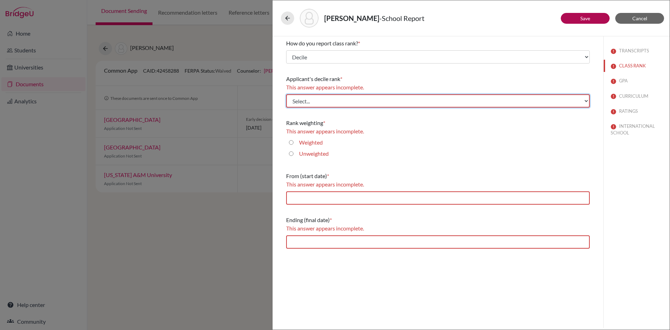
click at [311, 102] on select "Select... Top 10% Top 20% Top 30% Top 40% Top 50% Top 60% Top 70% Top 80% Top 9…" at bounding box center [438, 100] width 304 height 13
select select "1"
click at [286, 94] on select "Select... Top 10% Top 20% Top 30% Top 40% Top 50% Top 60% Top 70% Top 80% Top 9…" at bounding box center [438, 100] width 304 height 13
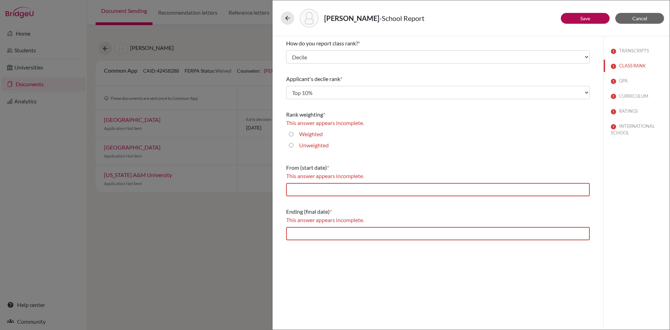
click at [291, 146] on input "Unweighted" at bounding box center [291, 145] width 5 height 8
radio input "true"
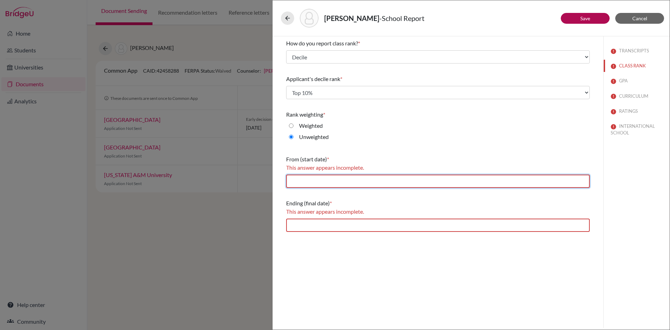
click at [307, 182] on input "text" at bounding box center [438, 180] width 304 height 13
type input "06/2023"
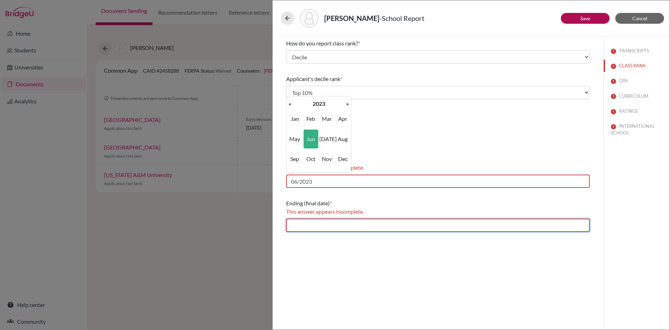
click at [327, 230] on div "How do you report class rank? * Select... Exact Decile Quintile Quartile None A…" at bounding box center [437, 181] width 331 height 291
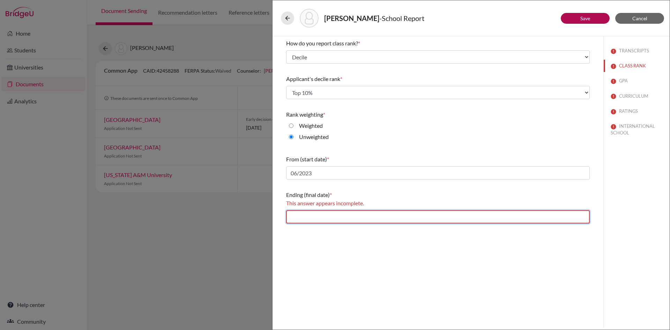
type input "06/2025"
click at [592, 18] on button "Save" at bounding box center [585, 18] width 49 height 11
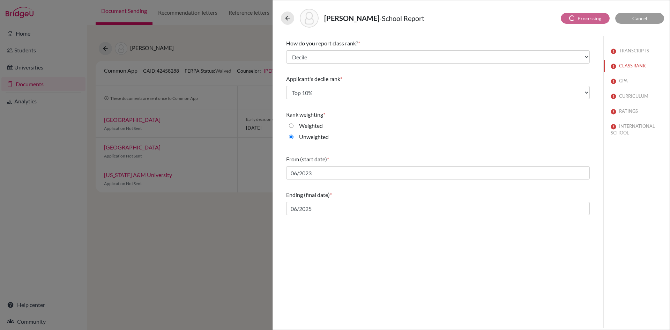
select select "4"
select select "1"
select select "6"
select select "0"
select select "627349"
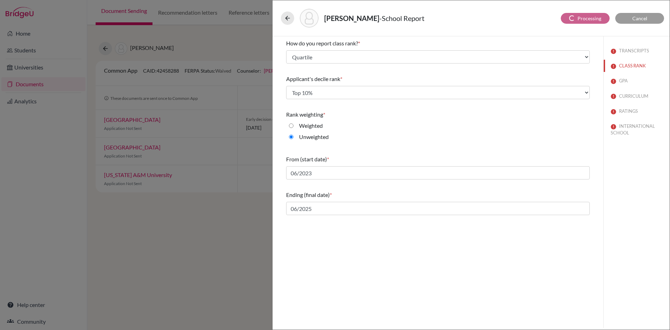
select select "627350"
select select "627351"
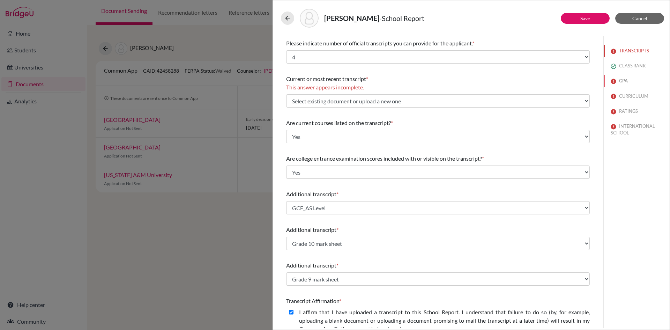
click at [621, 80] on button "GPA" at bounding box center [637, 81] width 66 height 12
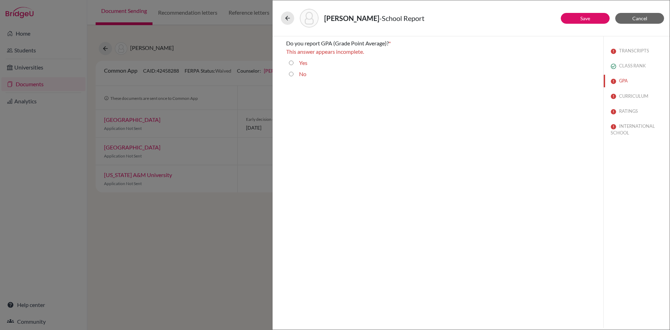
click at [290, 74] on input "No" at bounding box center [291, 74] width 5 height 8
radio input "true"
click at [590, 15] on button "Save" at bounding box center [585, 18] width 49 height 11
select select "0"
select select "6"
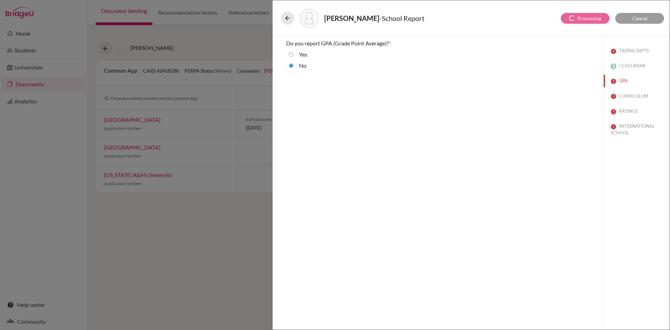
select select "4"
select select "1"
select select "627349"
select select "627350"
select select "627351"
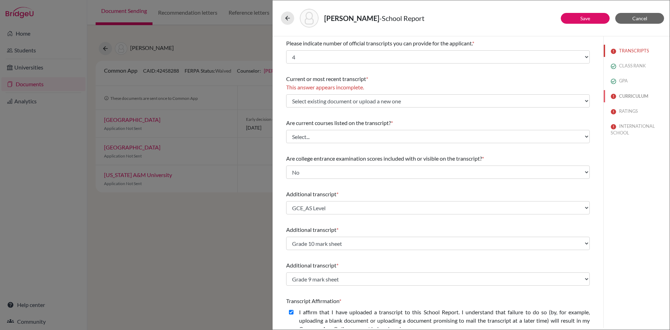
click at [625, 97] on button "CURRICULUM" at bounding box center [637, 96] width 66 height 12
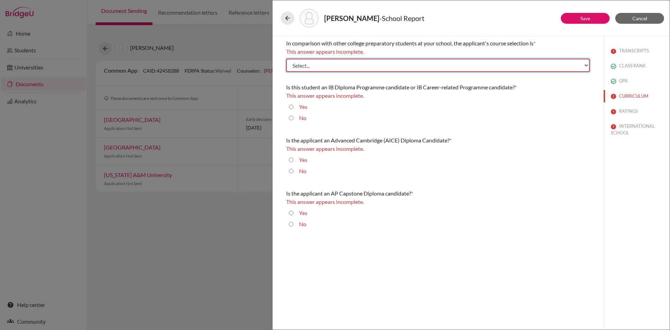
click at [333, 61] on select "Select... Less than demanding Average [PERSON_NAME] Very demanding Most demandi…" at bounding box center [438, 65] width 304 height 13
select select "4"
click at [286, 59] on select "Select... Less than demanding Average [PERSON_NAME] Very demanding Most demandi…" at bounding box center [438, 65] width 304 height 13
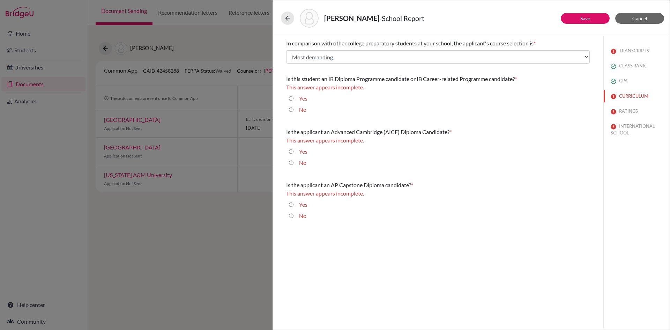
click at [290, 110] on input "No" at bounding box center [291, 109] width 5 height 8
radio input "true"
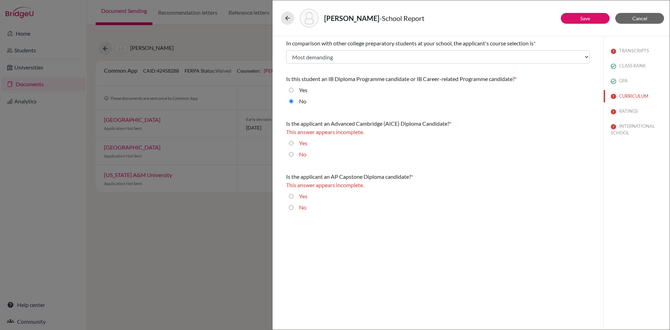
click at [291, 155] on input "No" at bounding box center [291, 154] width 5 height 8
radio input "true"
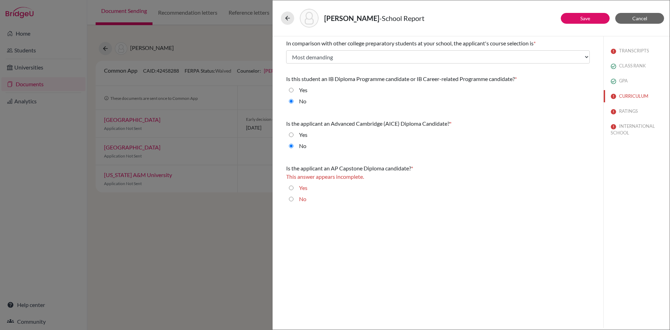
click at [290, 199] on input "No" at bounding box center [291, 199] width 5 height 8
radio input "true"
click at [589, 16] on link "Save" at bounding box center [585, 18] width 10 height 6
select select "4"
select select "627349"
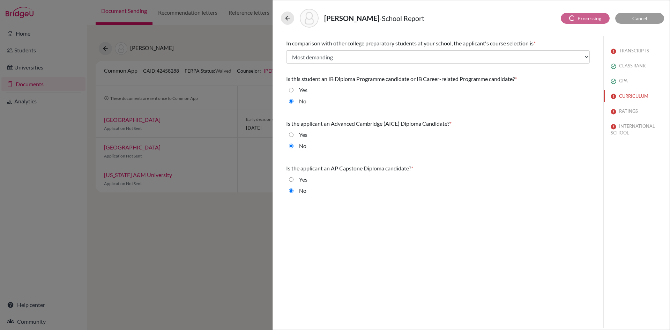
select select "627350"
select select "627351"
select select "6"
select select "0"
select select "1"
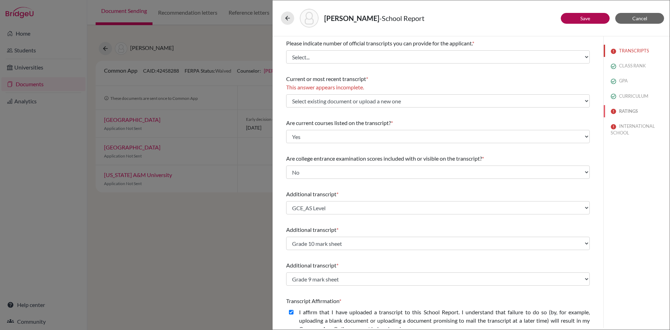
click at [624, 111] on button "RATINGS" at bounding box center [637, 111] width 66 height 12
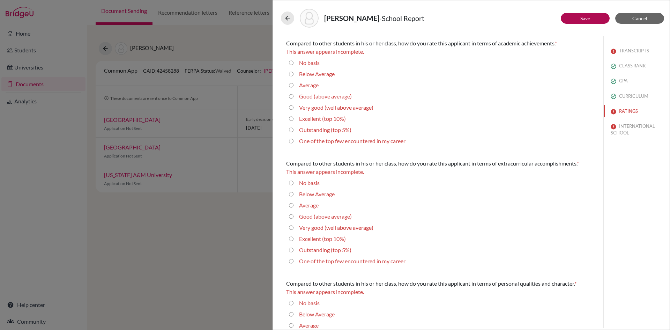
click at [291, 131] on 5\%\) "Outstanding (top 5%)" at bounding box center [291, 130] width 5 height 8
radio 5\%\) "true"
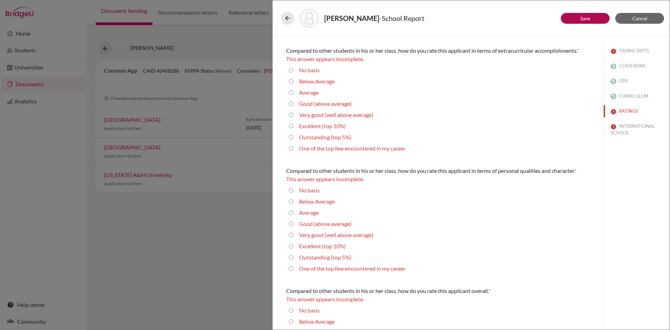
scroll to position [105, 0]
click at [292, 125] on 10\%\) "Excellent (top 10%)" at bounding box center [291, 125] width 5 height 8
radio 10\%\) "true"
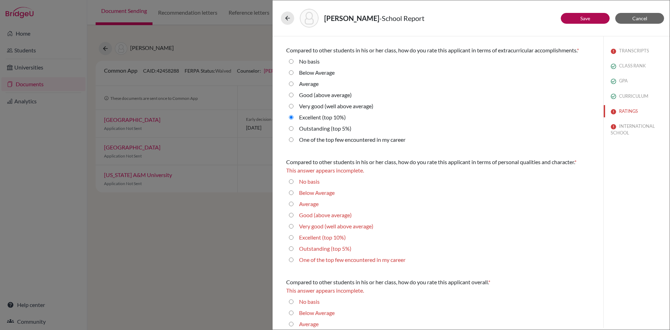
click at [291, 249] on 5\%\) "Outstanding (top 5%)" at bounding box center [291, 248] width 5 height 8
radio 5\%\) "true"
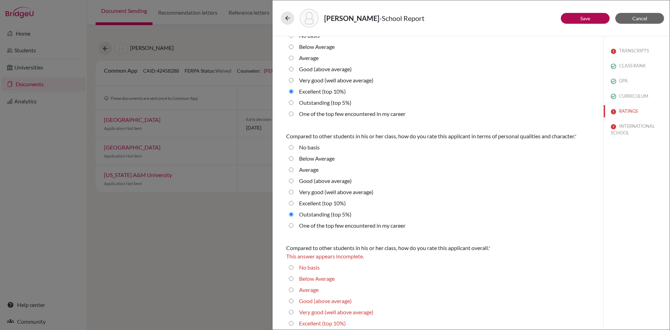
scroll to position [158, 0]
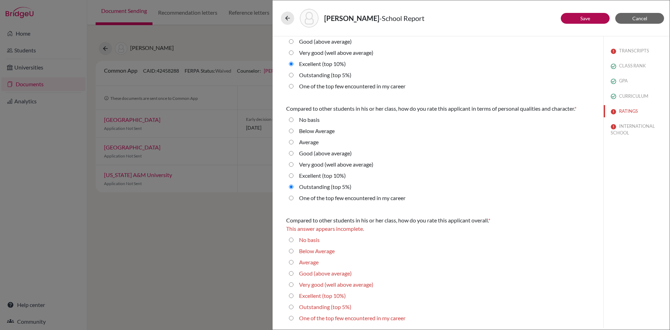
click at [291, 307] on 5\%\) "Outstanding (top 5%)" at bounding box center [291, 306] width 5 height 8
radio 5\%\) "true"
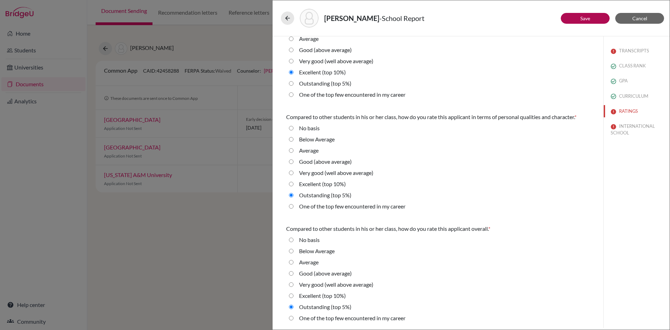
scroll to position [150, 0]
click at [590, 20] on link "Save" at bounding box center [585, 18] width 10 height 6
select select "627349"
select select "627350"
select select "627351"
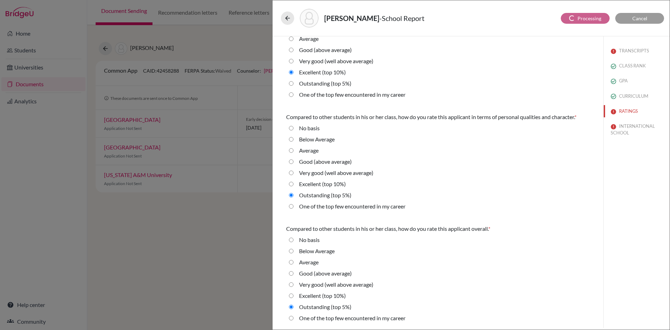
select select "6"
select select "4"
select select "0"
select select "1"
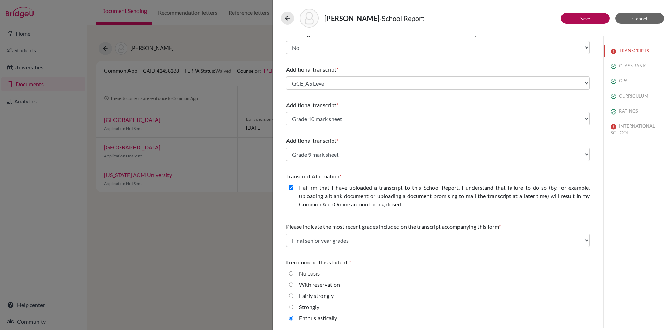
scroll to position [125, 0]
click at [621, 126] on button "INTERNATIONAL SCHOOL" at bounding box center [637, 129] width 66 height 19
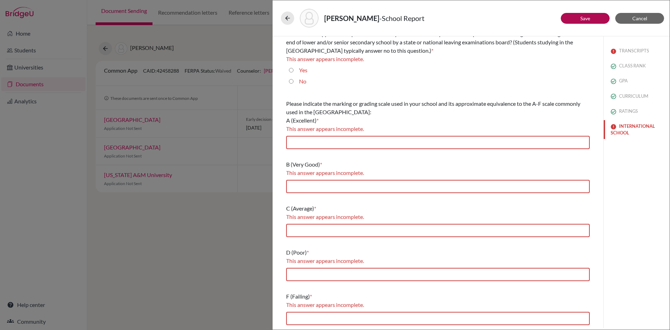
scroll to position [0, 0]
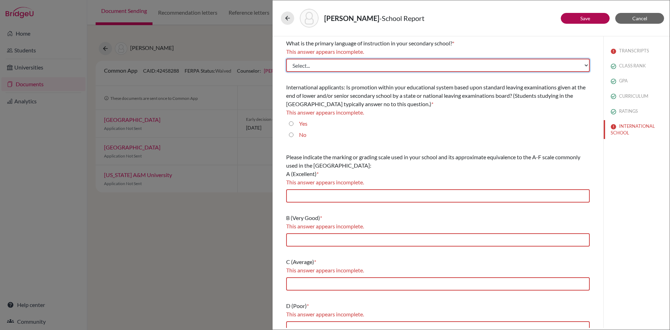
click at [322, 67] on select "Select... Albanian Arabic Armenian Assamese Azerbaijani Belarusian Bengali Bulg…" at bounding box center [438, 65] width 304 height 13
select select "14"
click at [286, 59] on select "Select... Albanian Arabic Armenian Assamese Azerbaijani Belarusian Bengali Bulg…" at bounding box center [438, 65] width 304 height 13
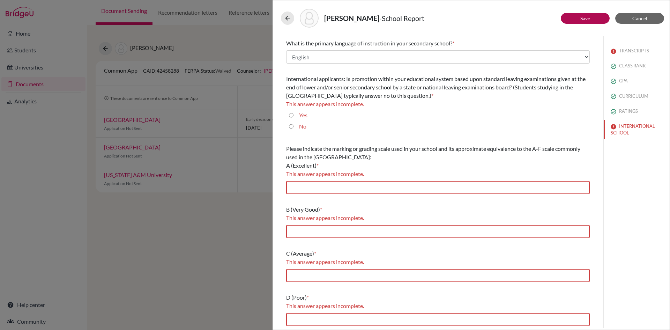
click at [291, 127] on input "No" at bounding box center [291, 126] width 5 height 8
radio input "true"
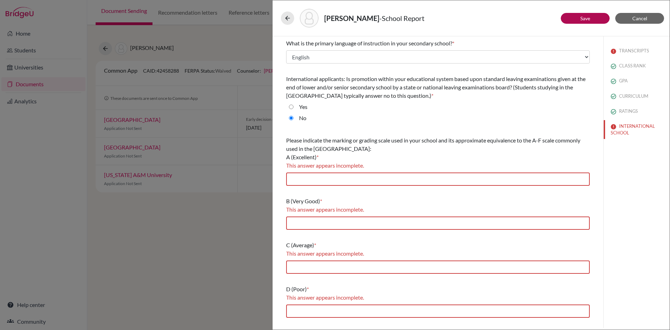
click at [292, 110] on input "Yes" at bounding box center [291, 107] width 5 height 8
radio input "true"
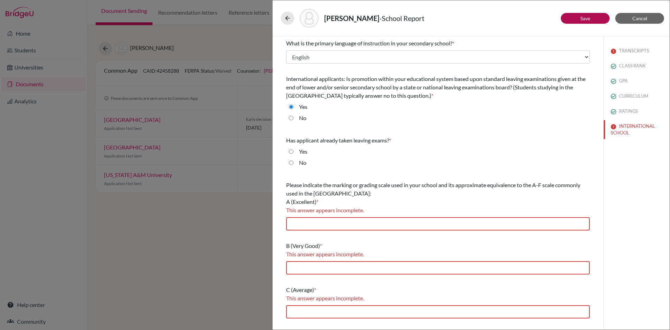
click at [292, 150] on input "Yes" at bounding box center [291, 151] width 5 height 8
radio input "true"
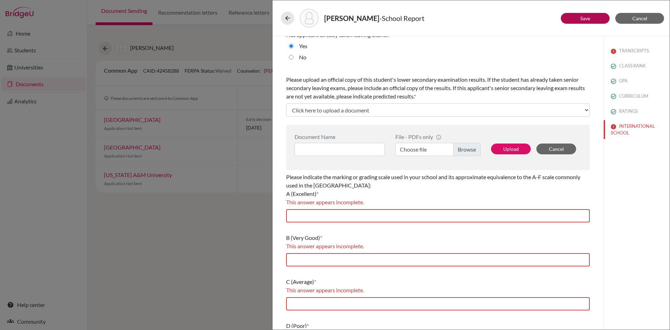
scroll to position [140, 0]
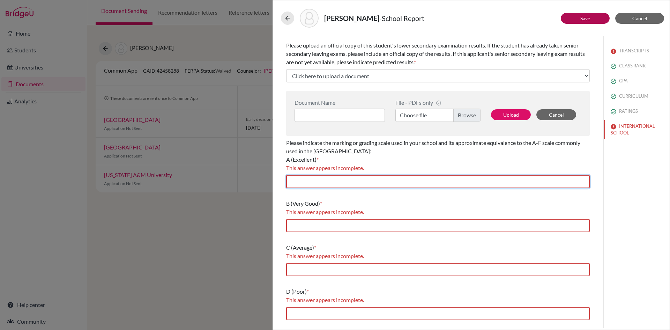
click at [341, 185] on input "text" at bounding box center [438, 181] width 304 height 13
type input "80-100"
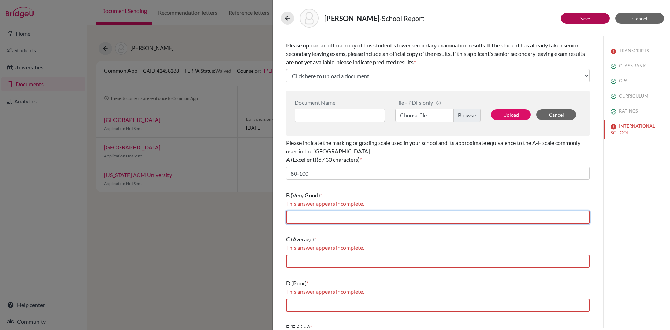
click at [323, 220] on input "text" at bounding box center [438, 216] width 304 height 13
type input "70-79"
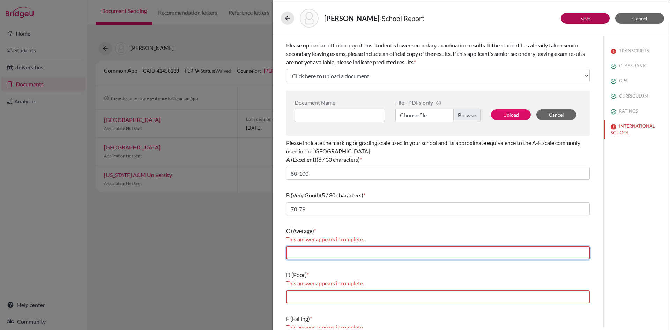
click at [321, 254] on input "text" at bounding box center [438, 252] width 304 height 13
type input "60-69"
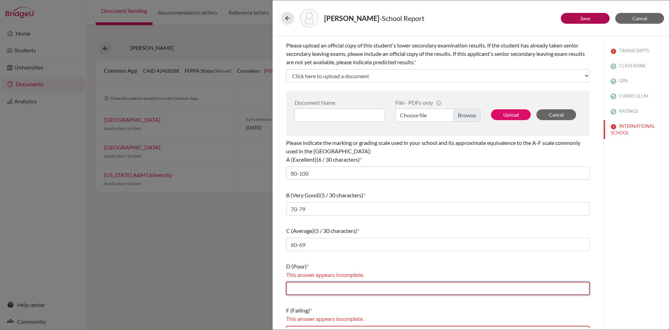
click at [328, 287] on input "text" at bounding box center [438, 288] width 304 height 13
type input "50-59"
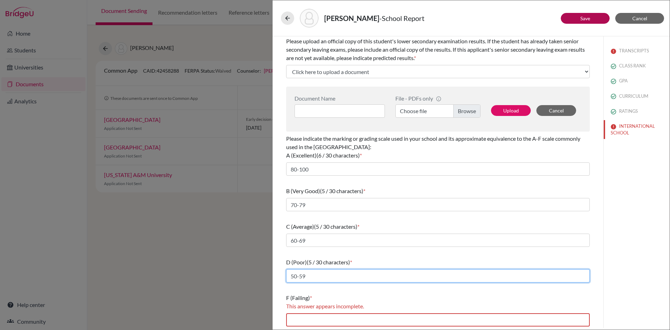
scroll to position [145, 0]
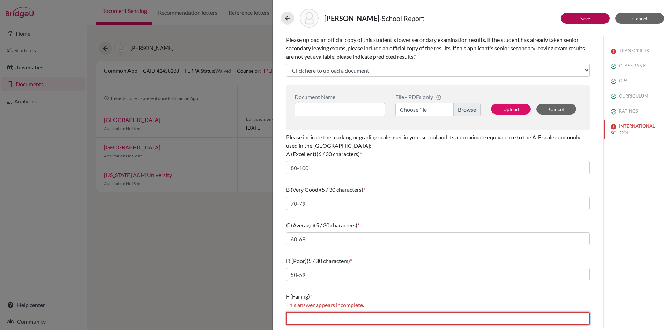
click at [341, 315] on input "text" at bounding box center [438, 318] width 304 height 13
type input "Below 40"
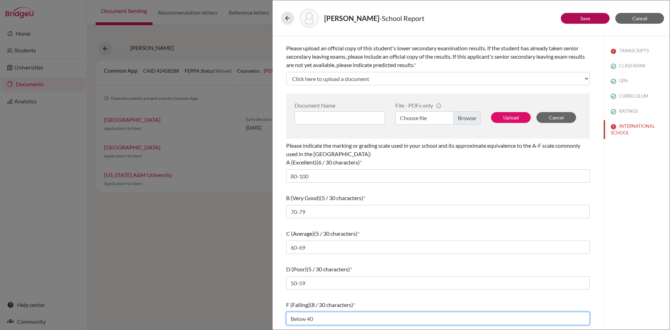
scroll to position [137, 0]
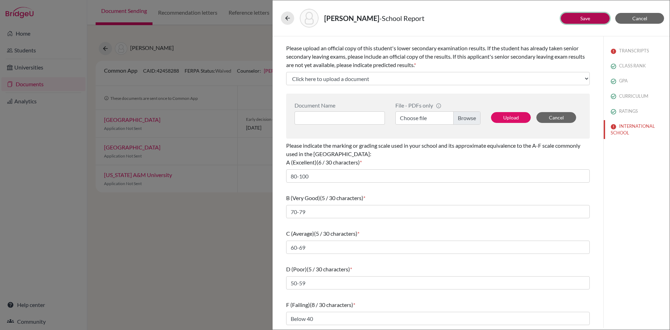
click at [587, 20] on link "Save" at bounding box center [585, 18] width 10 height 6
select select "4"
select select "6"
select select "0"
select select "1"
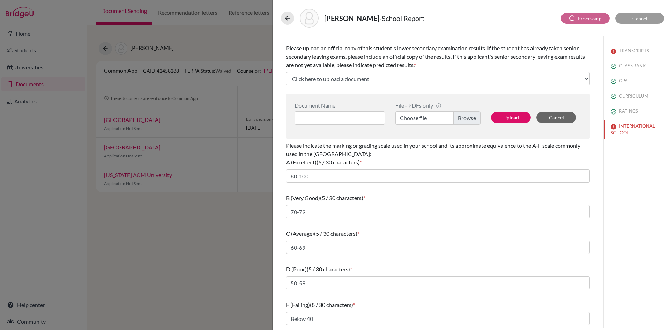
select select "627349"
select select "627350"
select select "627351"
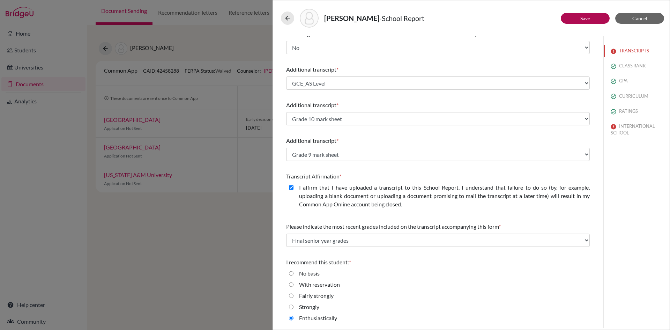
scroll to position [125, 0]
click at [285, 19] on icon at bounding box center [287, 18] width 7 height 7
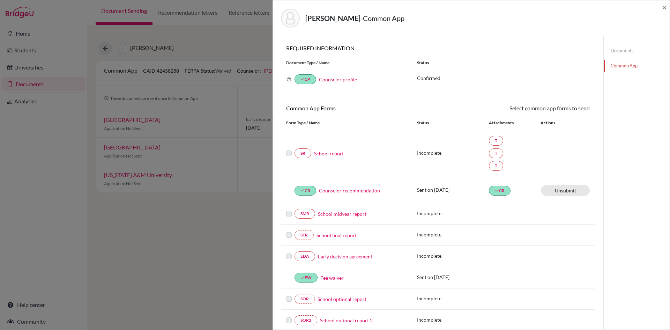
click at [330, 153] on link "School report" at bounding box center [329, 153] width 30 height 7
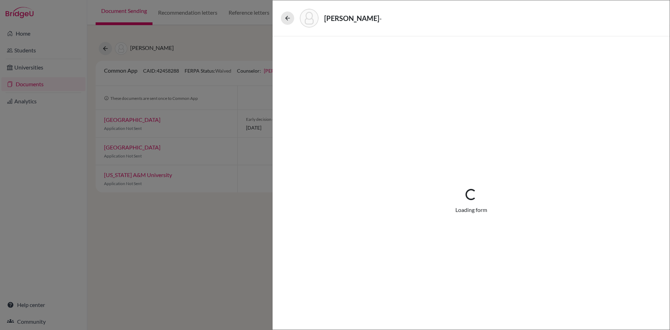
select select "4"
select select "0"
select select "1"
select select "627349"
select select "627350"
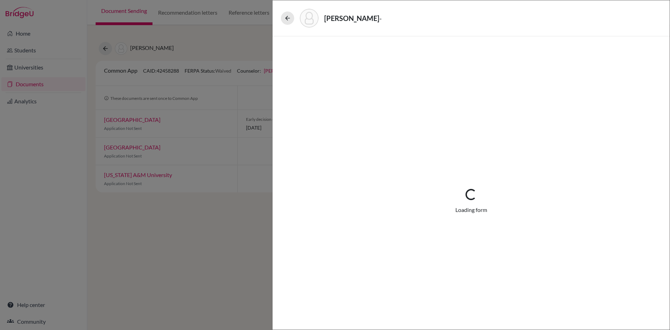
select select "627351"
select select "6"
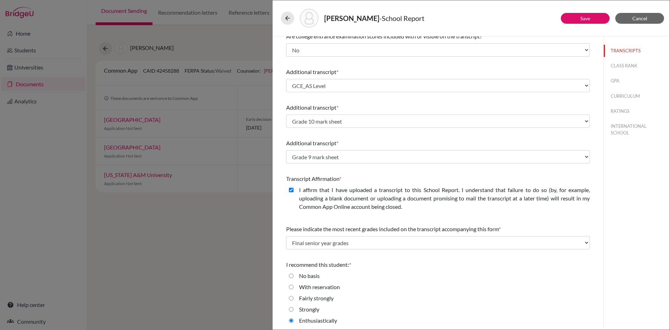
scroll to position [116, 0]
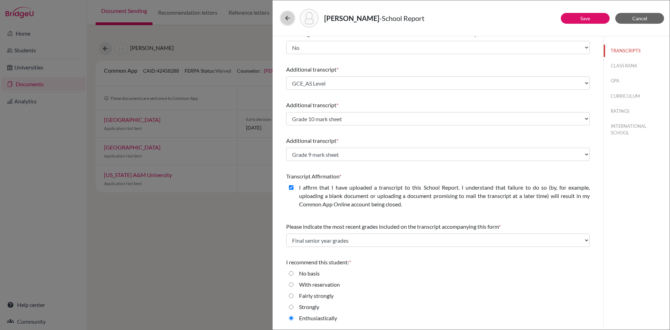
click at [289, 19] on icon at bounding box center [287, 18] width 7 height 7
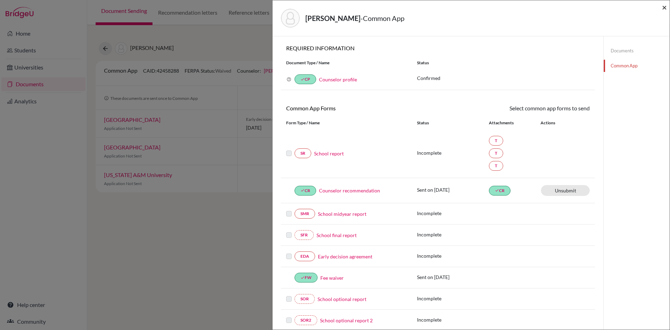
click at [663, 8] on span "×" at bounding box center [664, 7] width 5 height 10
